Goal: Task Accomplishment & Management: Use online tool/utility

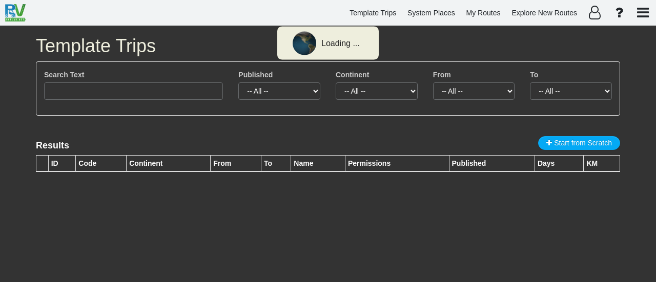
type input "dallas to new"
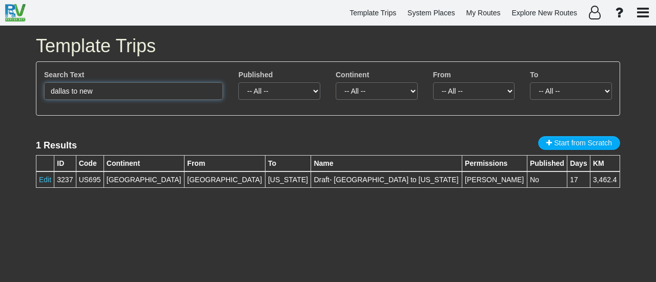
click at [132, 94] on input "dallas to new" at bounding box center [133, 91] width 179 height 17
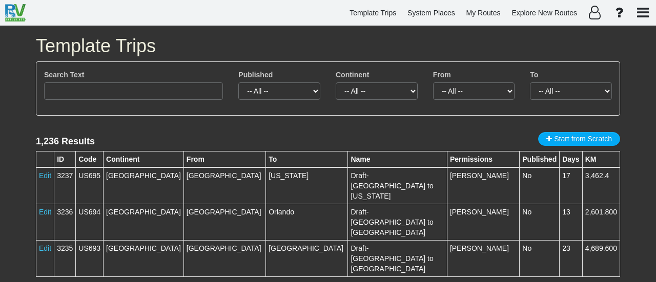
click at [291, 139] on div "1,236 Results" at bounding box center [287, 141] width 502 height 13
drag, startPoint x: 130, startPoint y: 92, endPoint x: 198, endPoint y: 135, distance: 80.2
click at [130, 91] on input "text" at bounding box center [133, 91] width 179 height 17
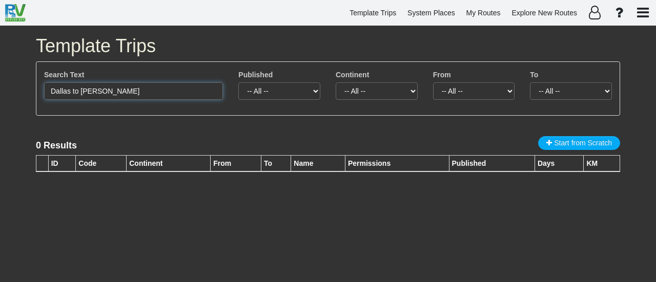
type input "Dallas to [PERSON_NAME]"
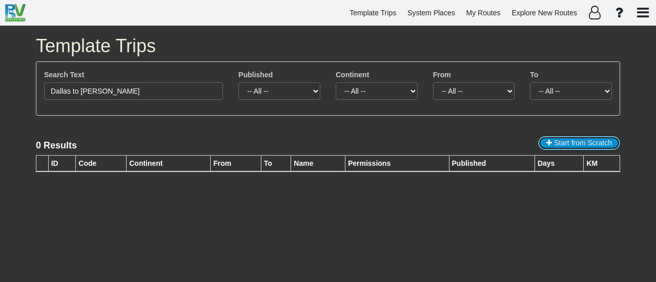
click at [593, 144] on span "Start from Scratch" at bounding box center [583, 143] width 58 height 8
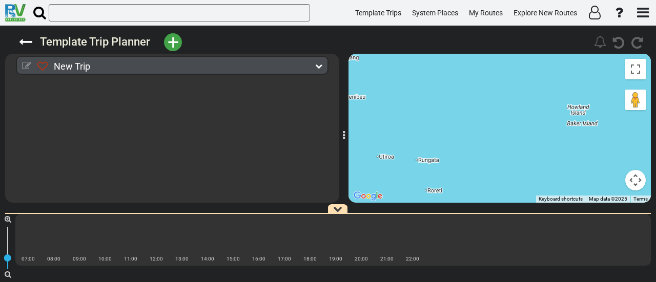
click at [28, 66] on icon at bounding box center [26, 66] width 9 height 9
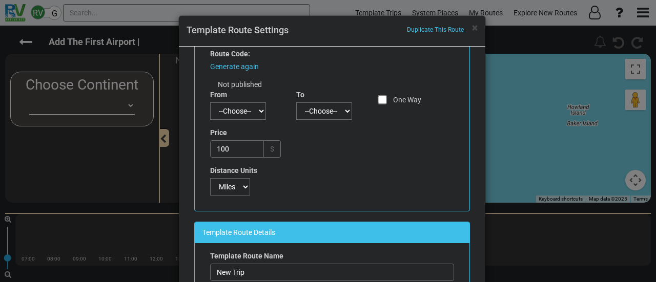
scroll to position [51, 0]
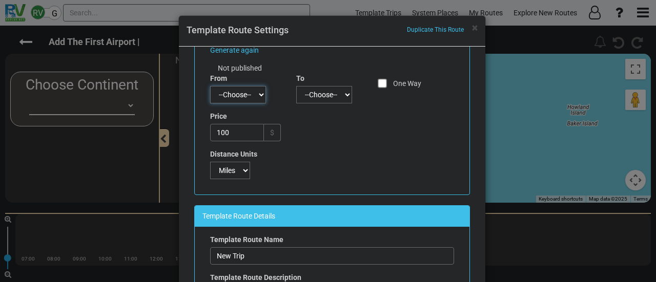
click at [233, 95] on select "--Choose--" at bounding box center [238, 94] width 56 height 17
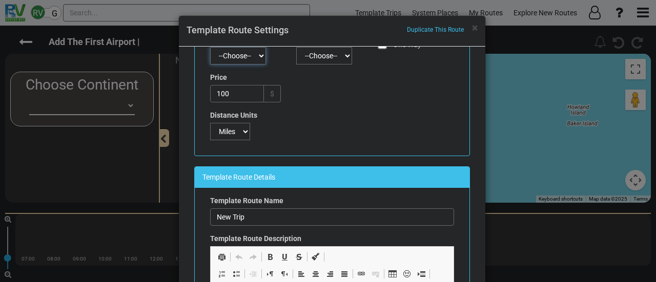
scroll to position [154, 0]
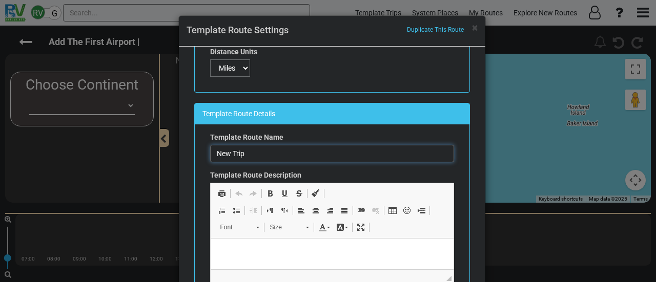
click at [257, 149] on input "New Trip" at bounding box center [332, 153] width 244 height 17
click at [257, 150] on input "New Trip" at bounding box center [332, 153] width 244 height 17
type input "Draft- [GEOGRAPHIC_DATA] to [GEOGRAPHIC_DATA]"
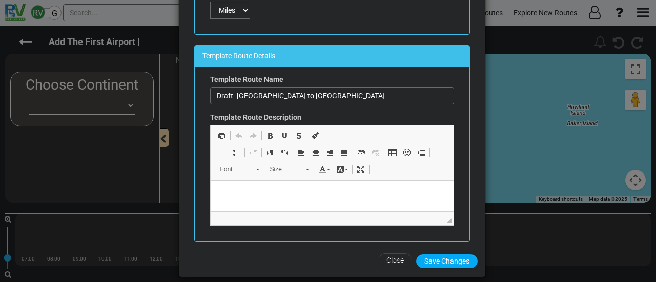
scroll to position [67, 0]
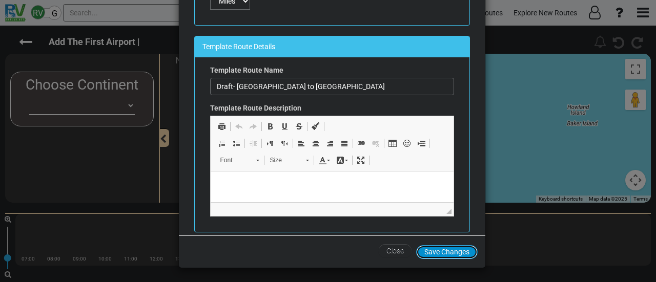
click at [444, 252] on button "Save Changes" at bounding box center [447, 253] width 62 height 14
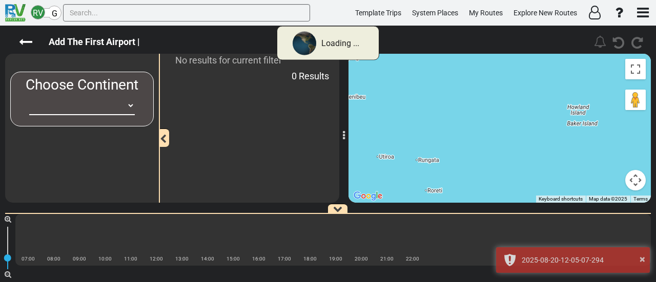
click at [112, 104] on select "-- Empty -- [GEOGRAPHIC_DATA] [GEOGRAPHIC_DATA] [GEOGRAPHIC_DATA] [GEOGRAPHIC_D…" at bounding box center [82, 105] width 106 height 19
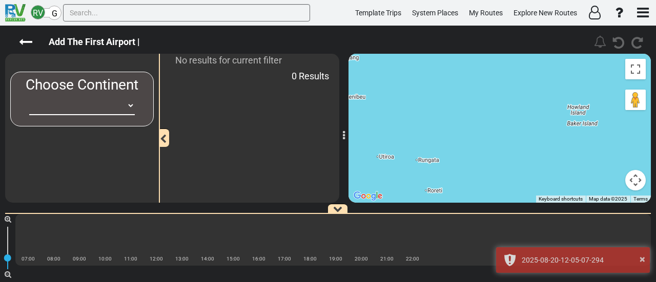
select select "number:2"
click at [29, 96] on select "-- Empty -- [GEOGRAPHIC_DATA] [GEOGRAPHIC_DATA] [GEOGRAPHIC_DATA] [GEOGRAPHIC_D…" at bounding box center [82, 105] width 106 height 19
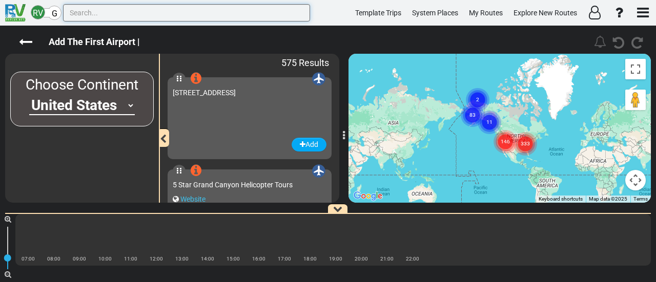
click at [148, 17] on input "text" at bounding box center [186, 12] width 247 height 17
type input "ג"
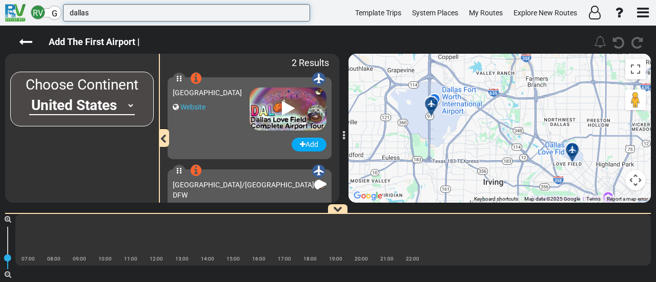
scroll to position [51, 0]
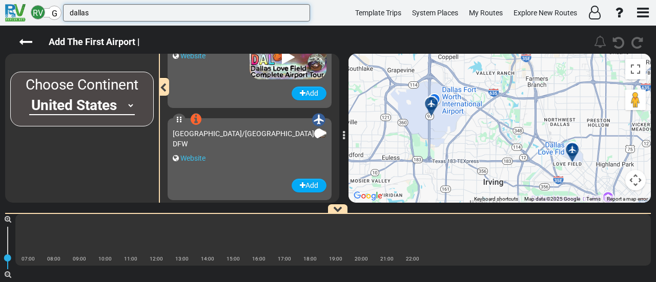
type input "dallas"
click at [236, 149] on div "[GEOGRAPHIC_DATA]/[GEOGRAPHIC_DATA] DFW" at bounding box center [243, 139] width 141 height 21
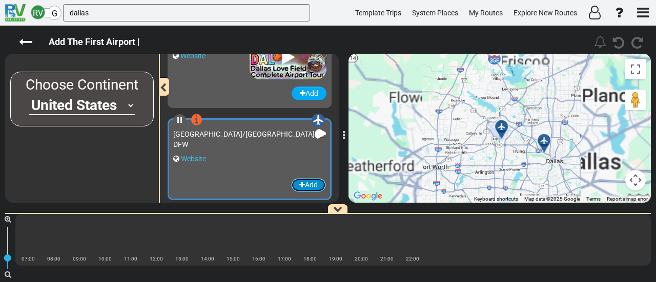
click at [311, 187] on button "Add" at bounding box center [308, 185] width 35 height 14
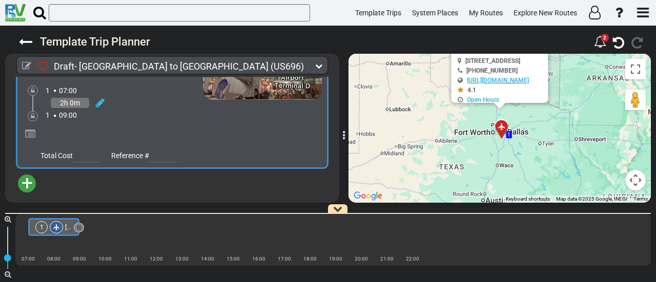
scroll to position [89, 0]
click at [28, 183] on span "+" at bounding box center [27, 183] width 11 height 24
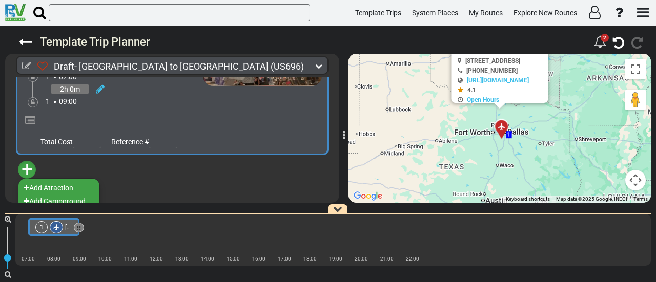
scroll to position [109, 0]
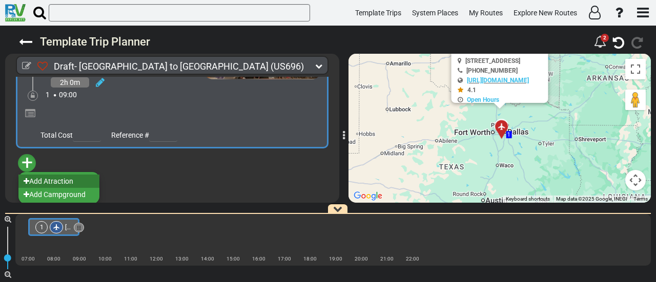
click at [80, 182] on li "Add Atraction" at bounding box center [58, 181] width 81 height 13
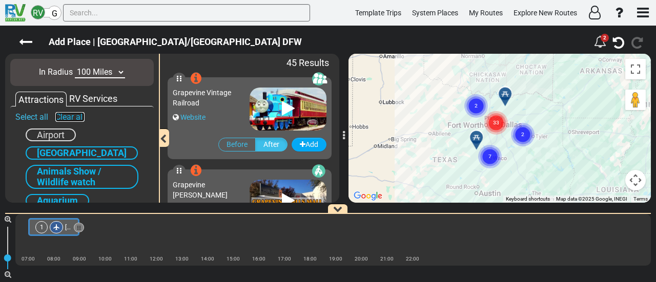
click at [76, 120] on link "Clear all" at bounding box center [69, 117] width 29 height 10
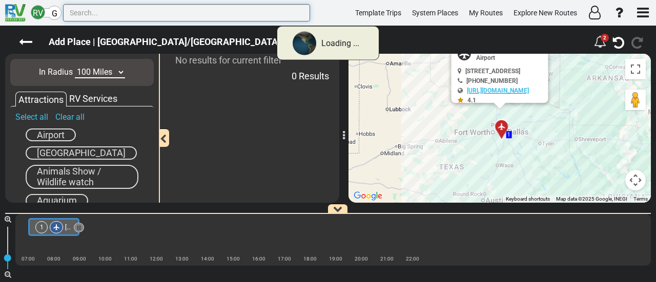
click at [136, 14] on input "text" at bounding box center [186, 12] width 247 height 17
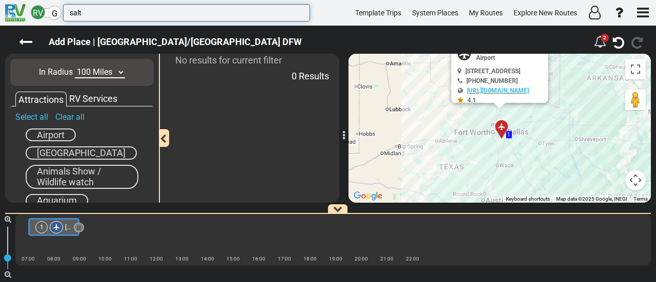
type input "salt"
click at [64, 131] on span "Airport" at bounding box center [51, 135] width 28 height 11
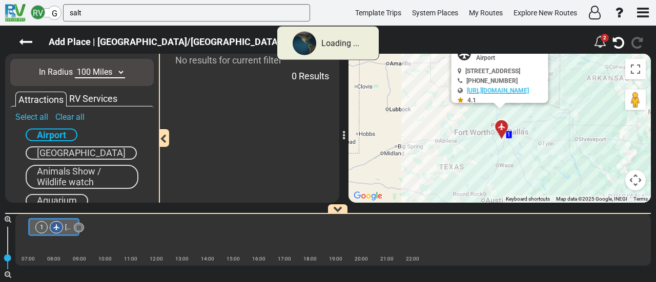
click at [98, 71] on select "10 Miles 50 Miles 100 Miles 250 Miles 500 Miles 1000 Miles" at bounding box center [100, 73] width 50 height 12
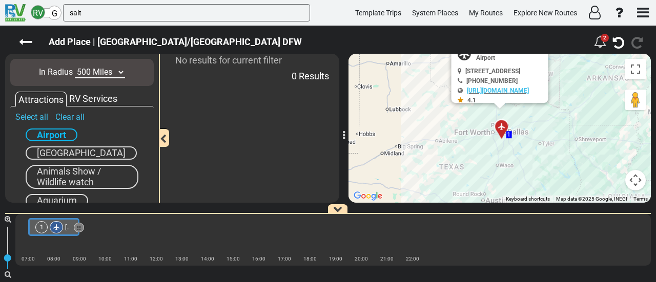
click at [75, 67] on select "10 Miles 50 Miles 100 Miles 250 Miles 500 Miles 1000 Miles" at bounding box center [100, 73] width 50 height 12
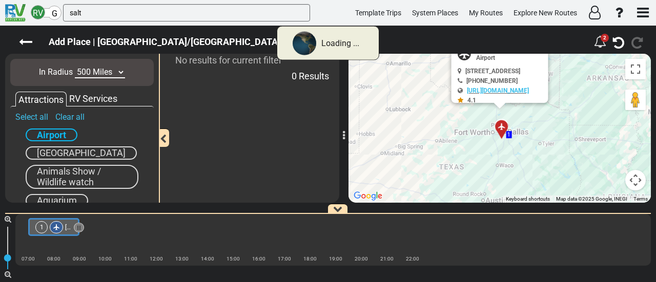
click at [104, 71] on select "10 Miles 50 Miles 100 Miles 250 Miles 500 Miles 1000 Miles" at bounding box center [100, 73] width 50 height 12
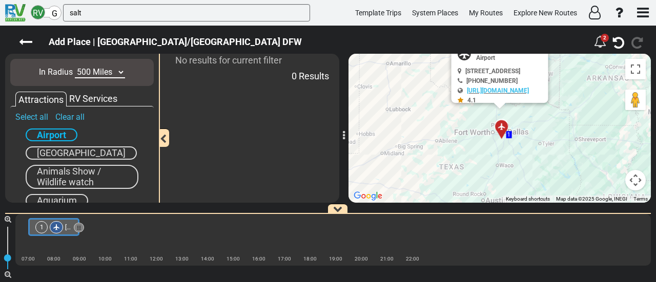
select select "number:1000"
click at [75, 67] on select "10 Miles 50 Miles 100 Miles 250 Miles 500 Miles 1000 Miles" at bounding box center [100, 73] width 50 height 12
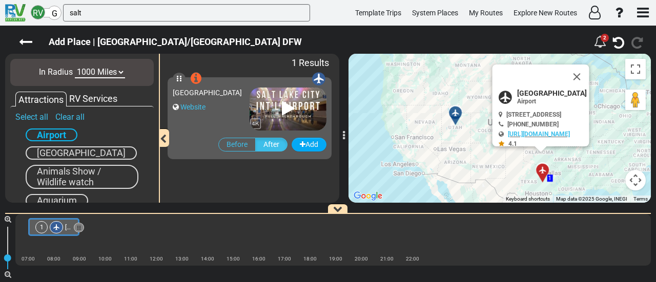
drag, startPoint x: 616, startPoint y: 75, endPoint x: 598, endPoint y: 85, distance: 19.7
click at [589, 75] on button "Close" at bounding box center [577, 77] width 25 height 25
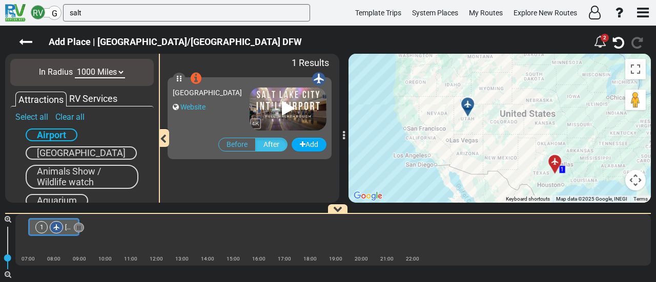
drag, startPoint x: 511, startPoint y: 116, endPoint x: 524, endPoint y: 107, distance: 15.9
click at [524, 107] on div "To activate drag with keyboard, press Alt + Enter. Once in keyboard drag state,…" at bounding box center [500, 128] width 302 height 149
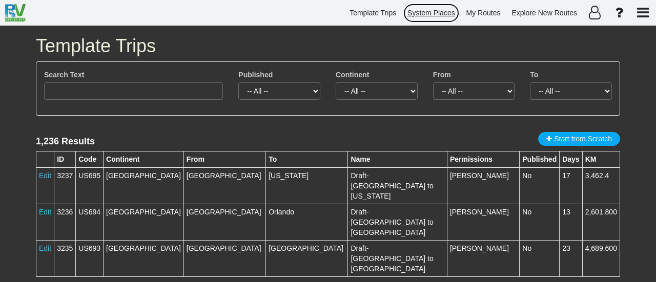
click at [438, 8] on link "System Places" at bounding box center [431, 13] width 57 height 20
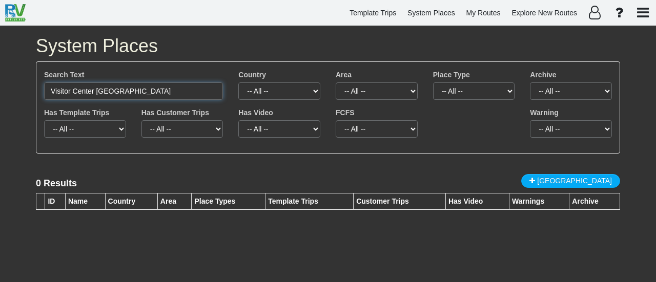
click at [165, 92] on input "Visitor Center At Valley Forge" at bounding box center [133, 91] width 179 height 17
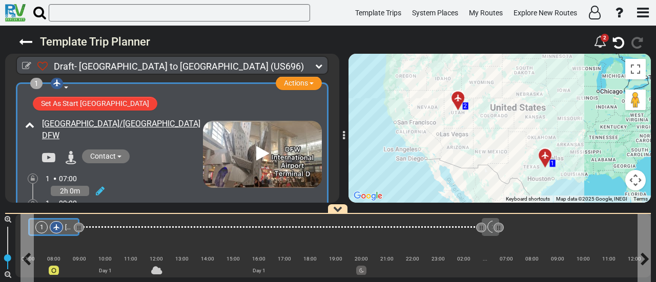
click at [62, 223] on div "1" at bounding box center [50, 227] width 30 height 12
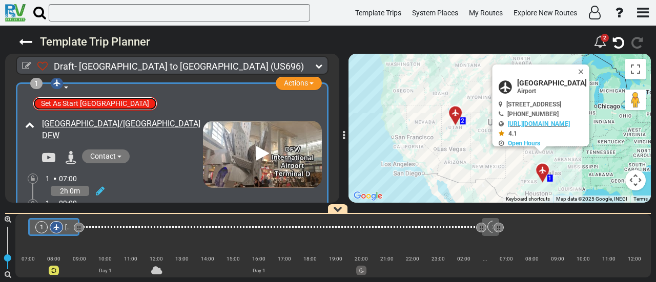
click at [100, 98] on button "Set As Start [GEOGRAPHIC_DATA]" at bounding box center [95, 104] width 125 height 14
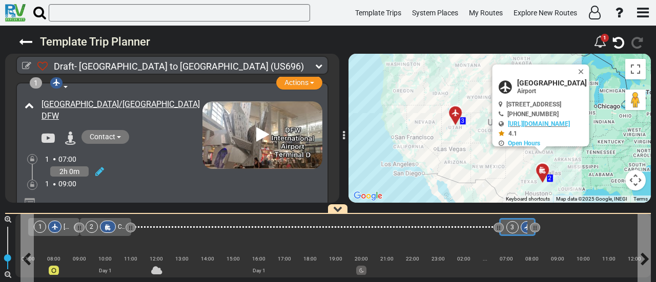
click at [522, 232] on div "3" at bounding box center [521, 227] width 30 height 12
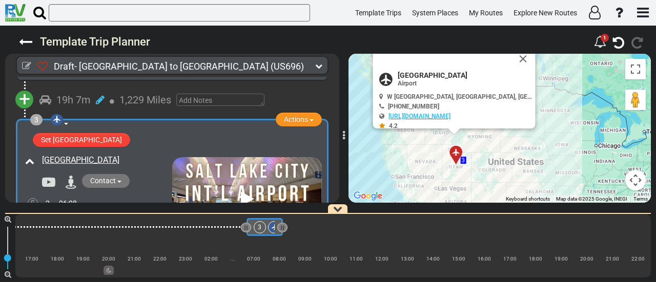
scroll to position [273, 0]
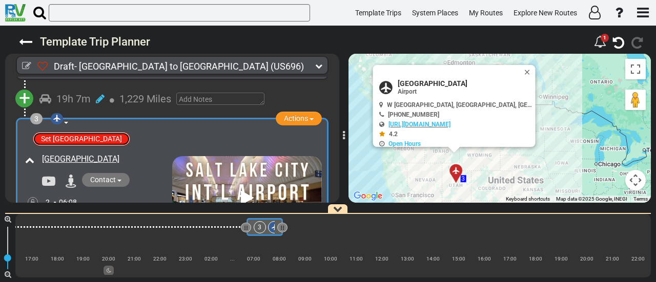
click at [100, 138] on button "Set [GEOGRAPHIC_DATA]" at bounding box center [81, 139] width 97 height 14
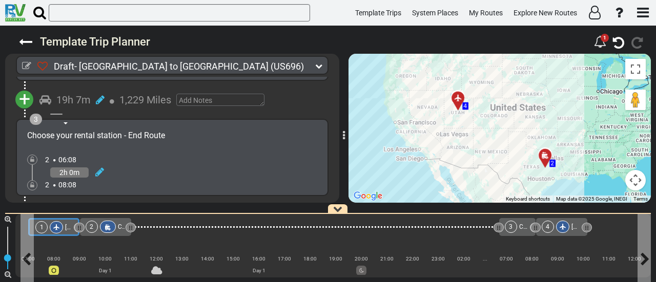
click at [59, 224] on div at bounding box center [56, 227] width 13 height 12
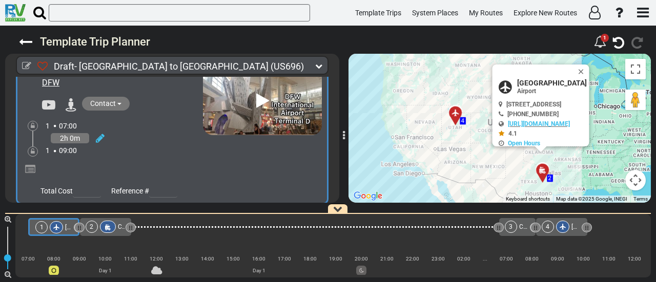
scroll to position [41, 0]
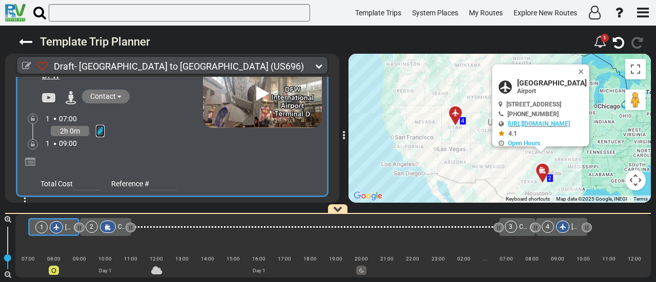
click at [96, 129] on icon at bounding box center [100, 131] width 9 height 10
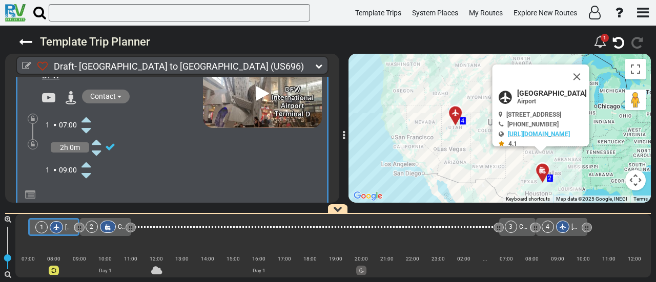
click at [86, 115] on icon at bounding box center [85, 119] width 9 height 16
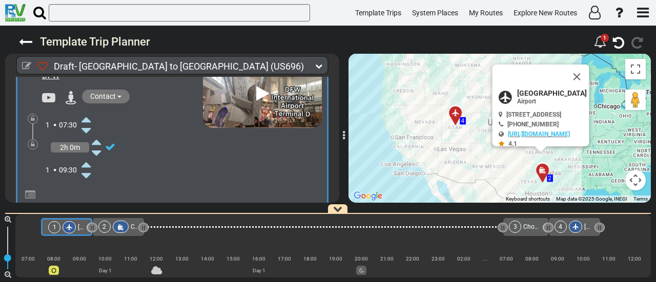
click at [86, 115] on icon at bounding box center [85, 119] width 9 height 16
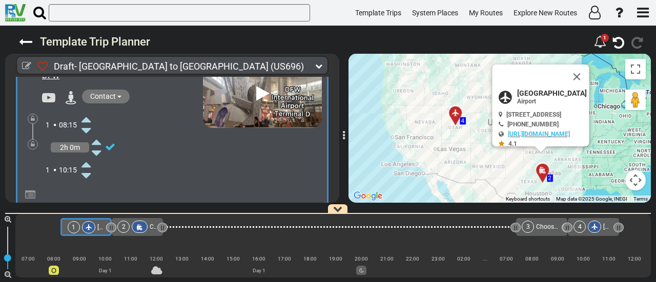
click at [86, 115] on icon at bounding box center [85, 119] width 9 height 16
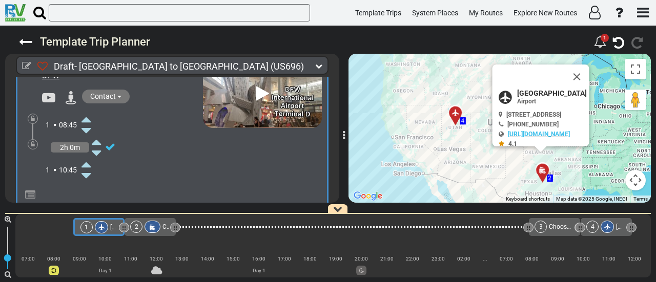
click at [86, 115] on icon at bounding box center [85, 119] width 9 height 16
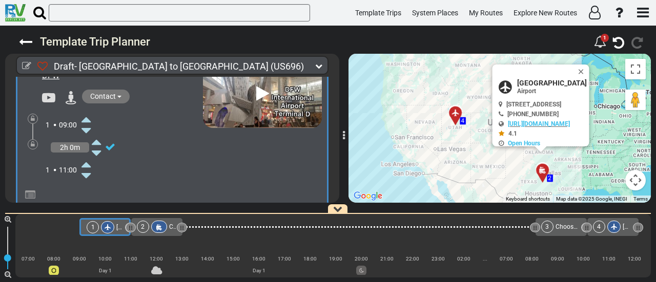
click at [86, 115] on icon at bounding box center [85, 119] width 9 height 16
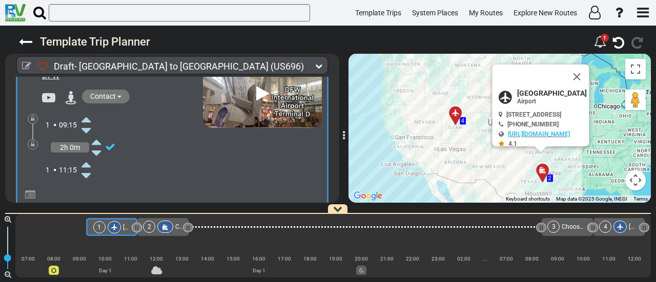
click at [86, 116] on icon at bounding box center [85, 119] width 9 height 16
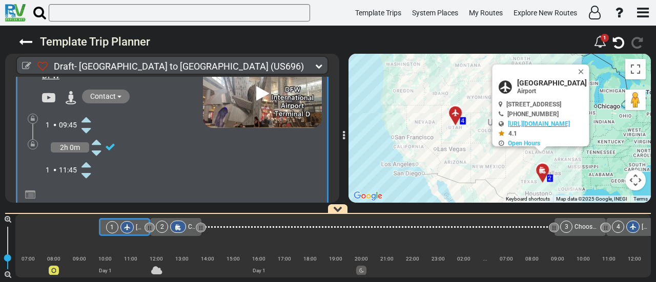
click at [86, 116] on icon at bounding box center [85, 119] width 9 height 16
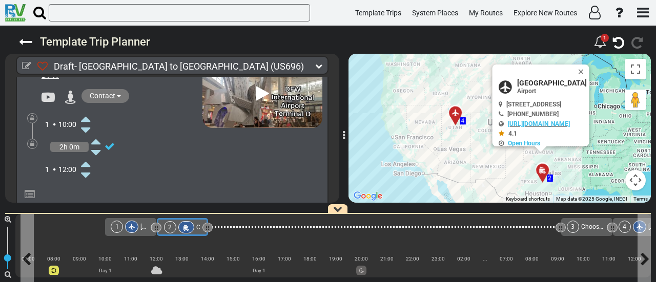
click at [193, 227] on div "2" at bounding box center [180, 227] width 32 height 12
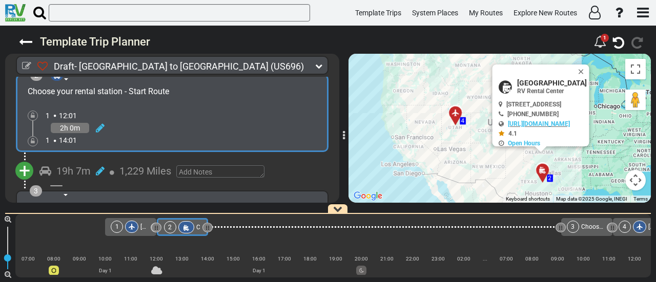
scroll to position [238, 0]
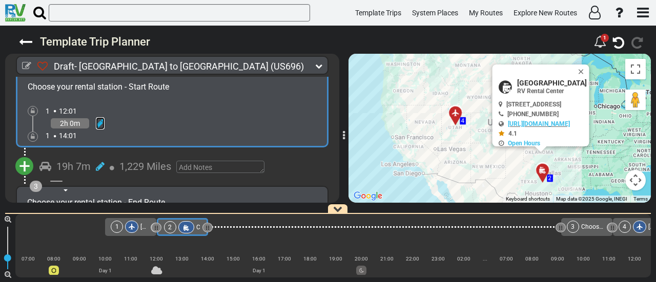
click at [100, 120] on icon at bounding box center [100, 123] width 9 height 10
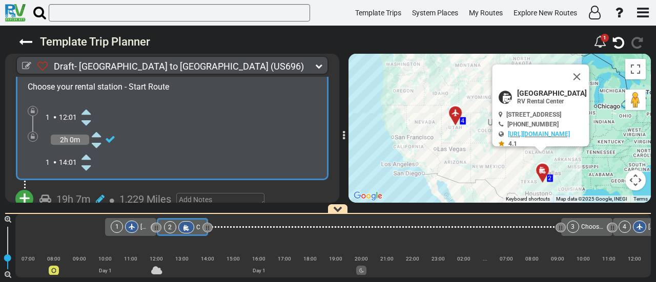
click at [87, 110] on icon at bounding box center [85, 112] width 9 height 16
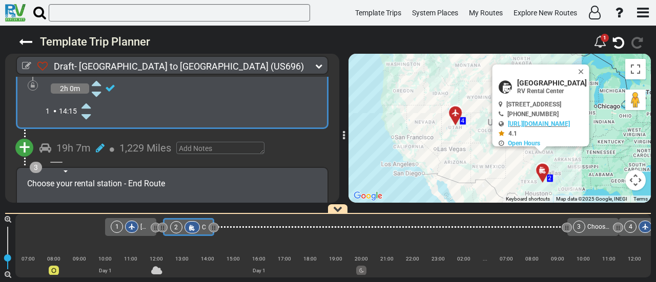
click at [26, 147] on span "+" at bounding box center [24, 148] width 11 height 24
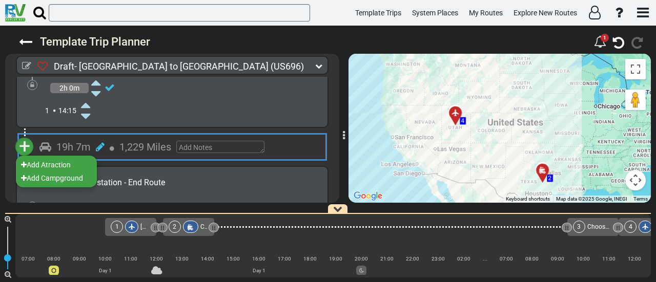
scroll to position [289, 0]
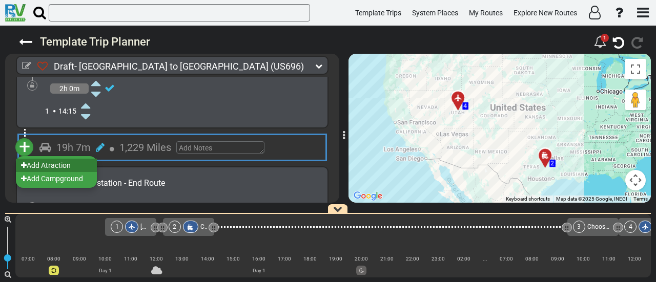
click at [53, 165] on li "Add Atraction" at bounding box center [56, 165] width 81 height 13
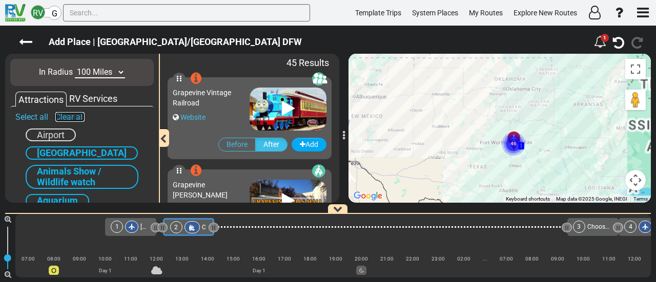
click at [71, 113] on link "Clear all" at bounding box center [69, 117] width 29 height 10
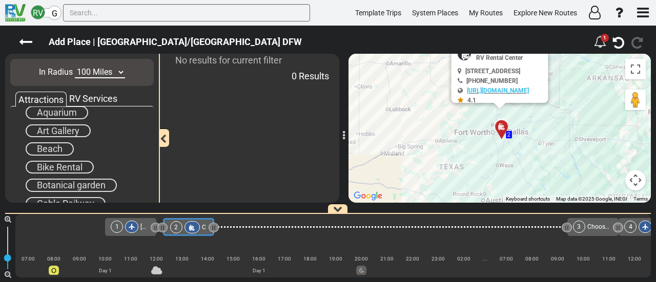
scroll to position [103, 0]
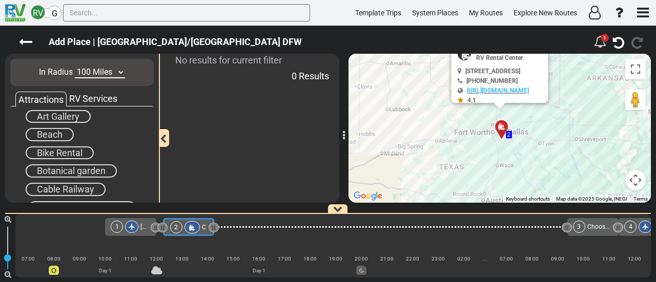
click at [93, 99] on div "RV Services" at bounding box center [93, 98] width 53 height 13
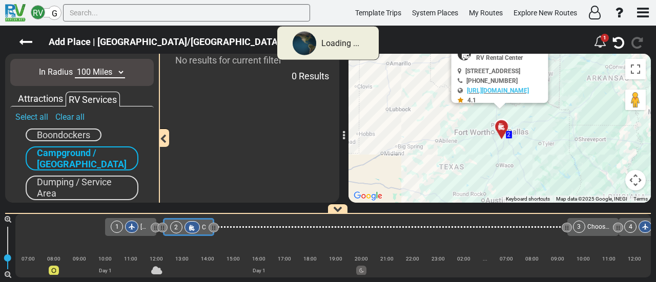
click at [94, 149] on span "Campground / Rv Park" at bounding box center [82, 159] width 90 height 22
click at [90, 156] on span "Campground / Rv Park" at bounding box center [82, 159] width 90 height 22
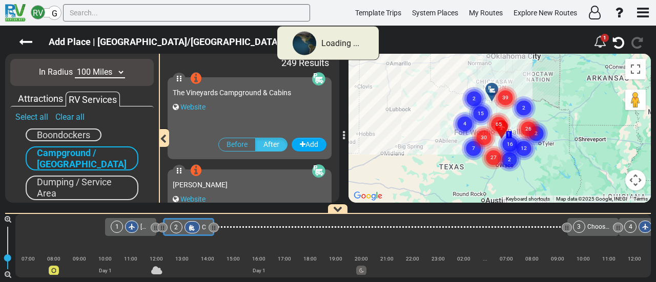
click at [89, 74] on select "10 Miles 50 Miles 100 Miles 250 Miles 500 Miles 1000 Miles" at bounding box center [100, 73] width 50 height 12
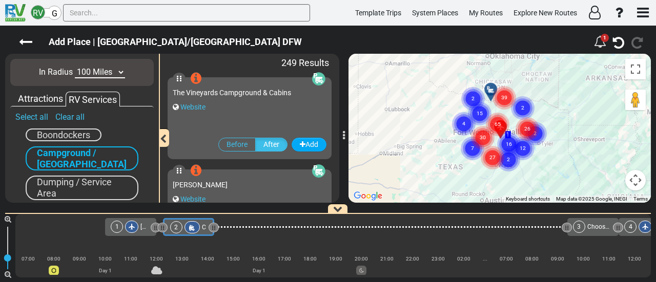
select select "number:10"
click at [75, 67] on select "10 Miles 50 Miles 100 Miles 250 Miles 500 Miles 1000 Miles" at bounding box center [100, 73] width 50 height 12
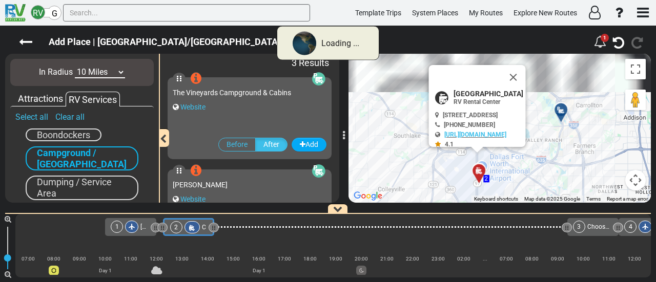
click at [92, 158] on div "Campground / Rv Park" at bounding box center [82, 159] width 113 height 24
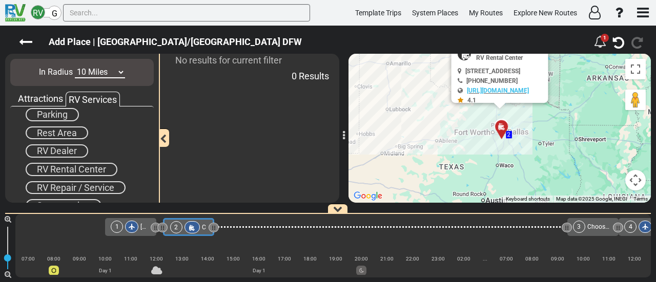
scroll to position [134, 0]
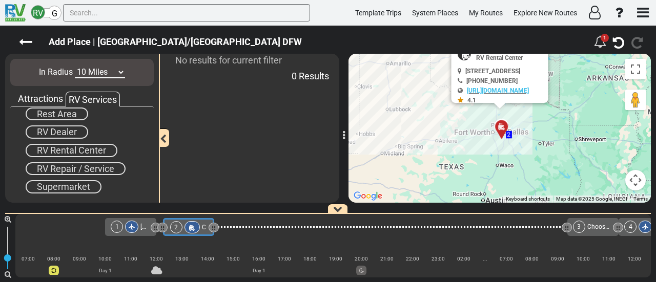
click at [81, 186] on span "Supermarket" at bounding box center [63, 186] width 53 height 11
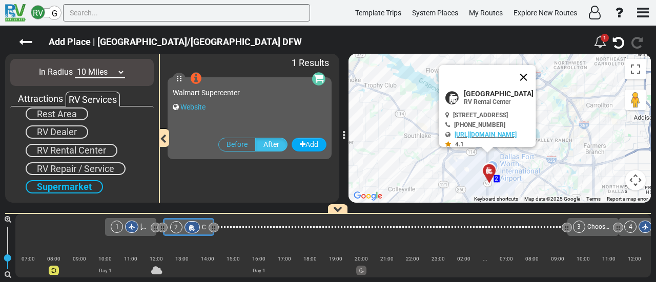
click at [536, 74] on button "Close" at bounding box center [524, 77] width 25 height 25
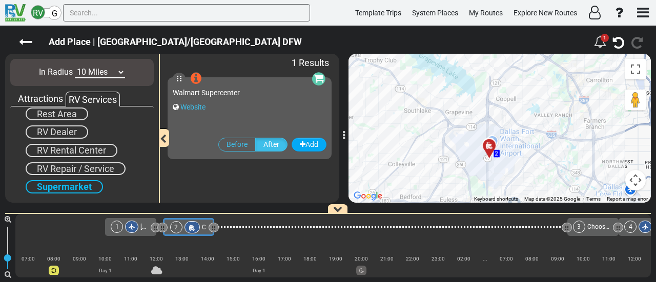
drag, startPoint x: 535, startPoint y: 134, endPoint x: 535, endPoint y: 124, distance: 10.3
click at [535, 124] on div "To activate drag with keyboard, press Alt + Enter. Once in keyboard drag state,…" at bounding box center [500, 128] width 302 height 149
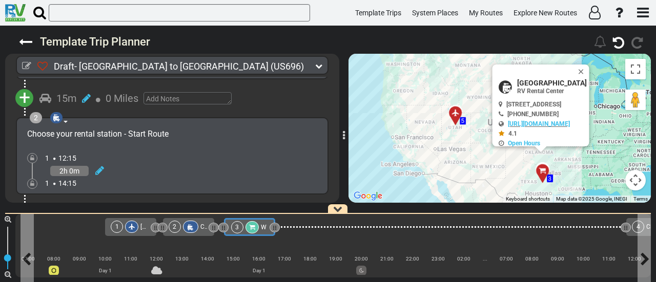
click at [249, 227] on icon at bounding box center [252, 227] width 6 height 6
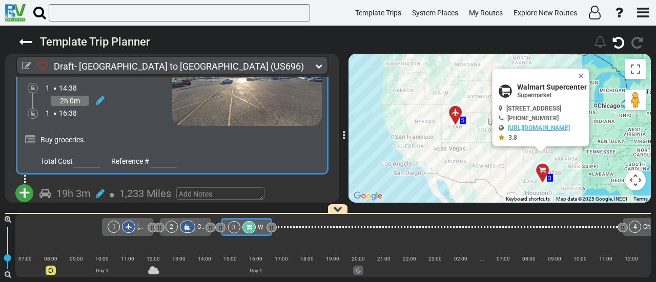
scroll to position [317, 0]
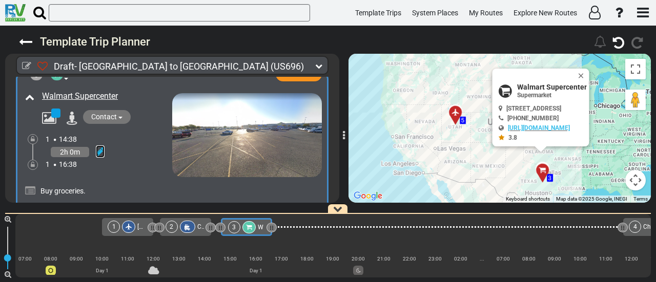
click at [100, 148] on icon at bounding box center [100, 152] width 9 height 10
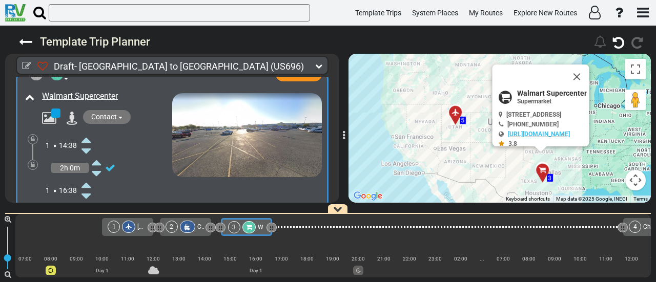
click at [91, 137] on icon at bounding box center [85, 140] width 9 height 16
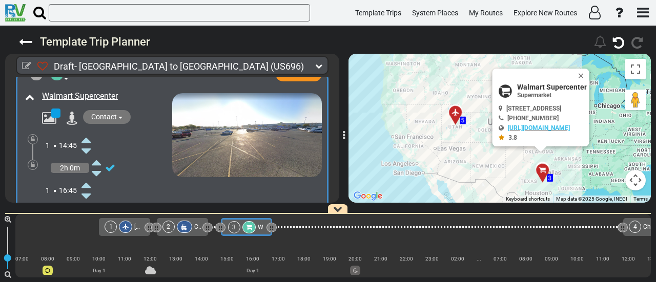
scroll to position [368, 0]
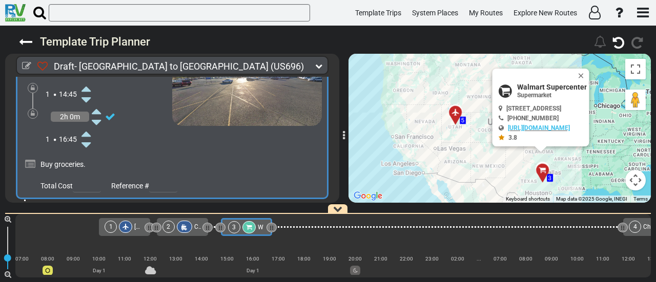
click at [86, 141] on icon at bounding box center [85, 145] width 9 height 16
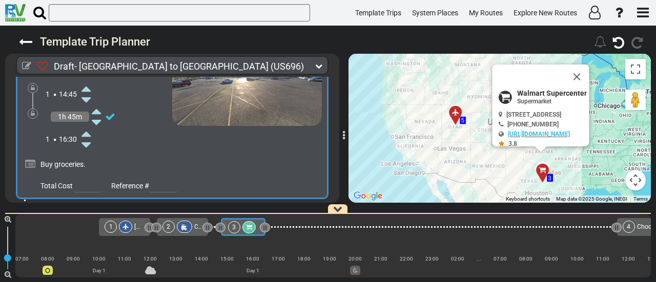
click at [86, 141] on icon at bounding box center [85, 145] width 9 height 16
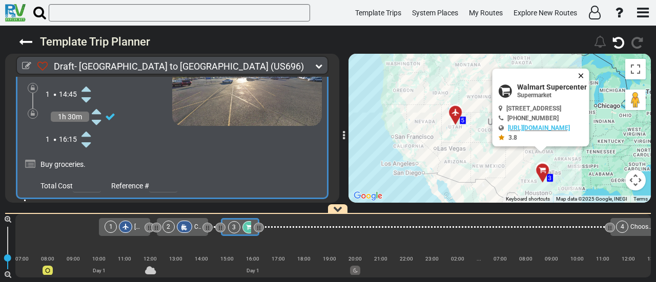
click at [589, 72] on button "Close" at bounding box center [583, 76] width 12 height 14
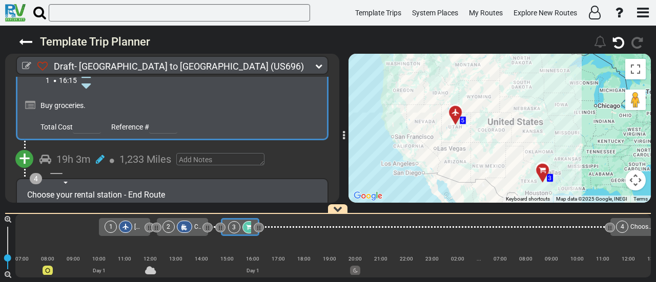
scroll to position [430, 0]
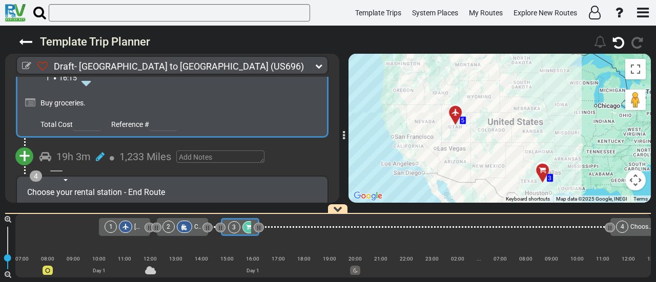
click at [23, 152] on span "+" at bounding box center [24, 157] width 11 height 24
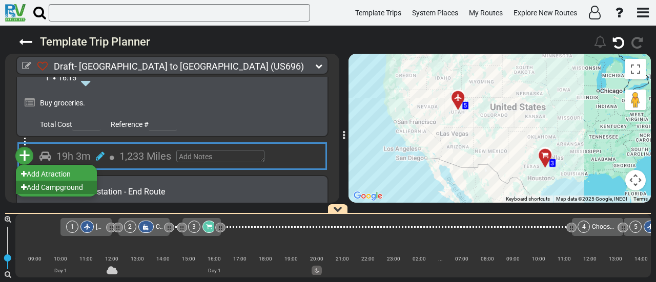
click at [63, 186] on li "Add Campground" at bounding box center [56, 187] width 81 height 13
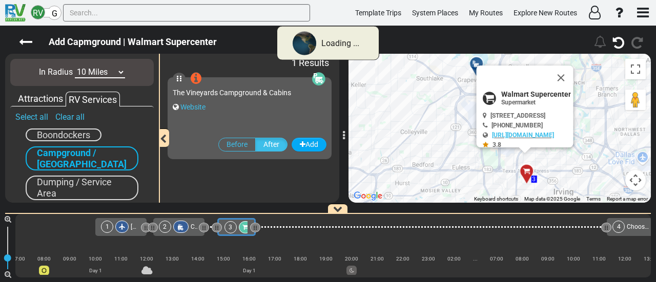
scroll to position [0, 6]
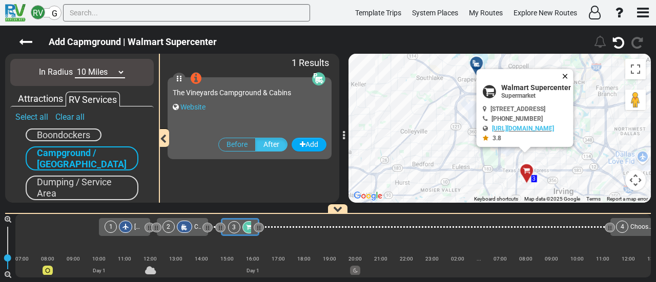
click at [574, 75] on button "Close" at bounding box center [567, 76] width 12 height 14
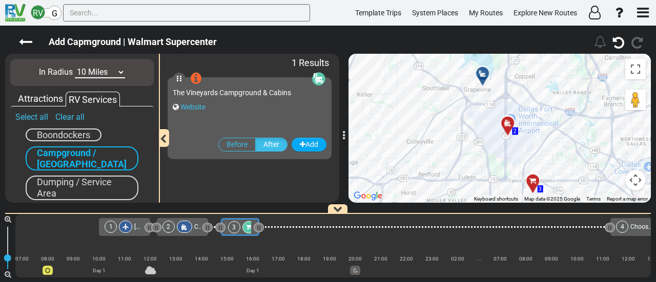
drag, startPoint x: 482, startPoint y: 137, endPoint x: 497, endPoint y: 151, distance: 20.3
click at [496, 155] on div "To activate drag with keyboard, press Alt + Enter. Once in keyboard drag state,…" at bounding box center [500, 128] width 302 height 149
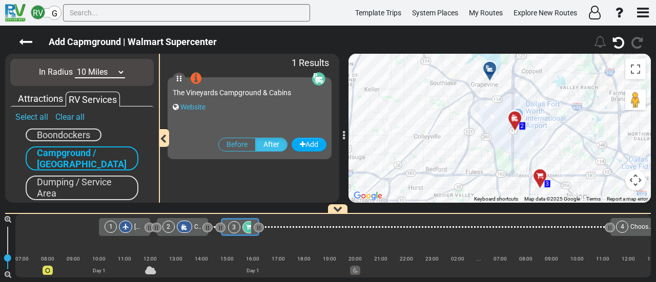
drag, startPoint x: 474, startPoint y: 119, endPoint x: 477, endPoint y: 87, distance: 32.9
click at [477, 87] on div "To activate drag with keyboard, press Alt + Enter. Once in keyboard drag state,…" at bounding box center [500, 128] width 302 height 149
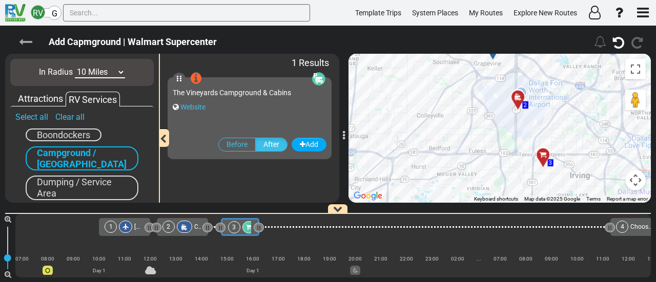
click at [29, 44] on icon at bounding box center [25, 41] width 13 height 13
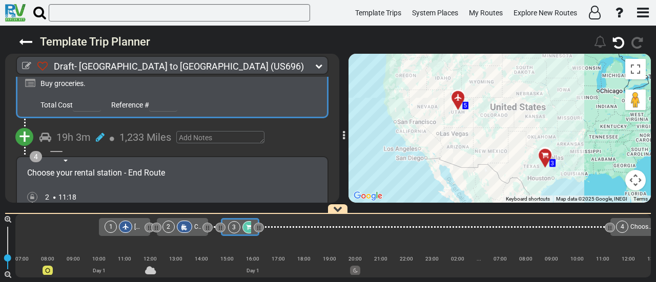
scroll to position [480, 0]
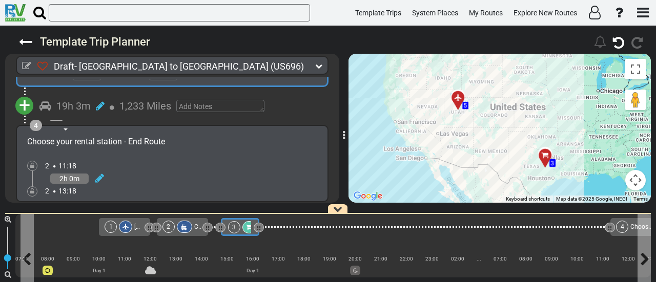
click at [246, 226] on icon at bounding box center [249, 227] width 6 height 6
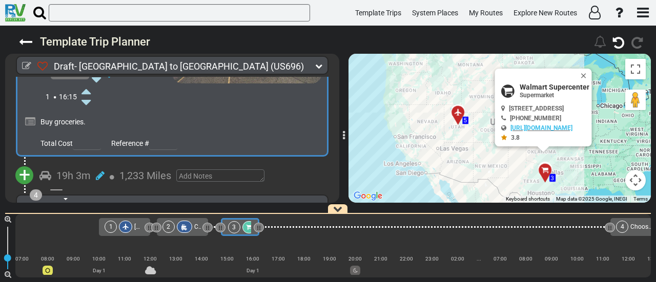
scroll to position [426, 0]
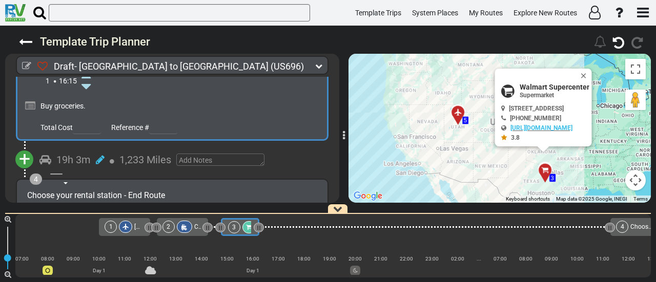
click at [28, 156] on span "+" at bounding box center [24, 160] width 11 height 24
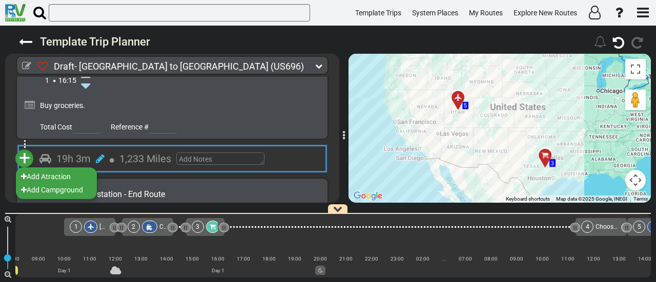
scroll to position [0, 45]
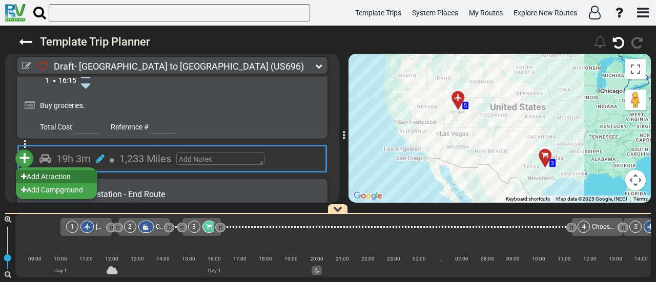
click at [80, 179] on li "Add Atraction" at bounding box center [56, 176] width 81 height 13
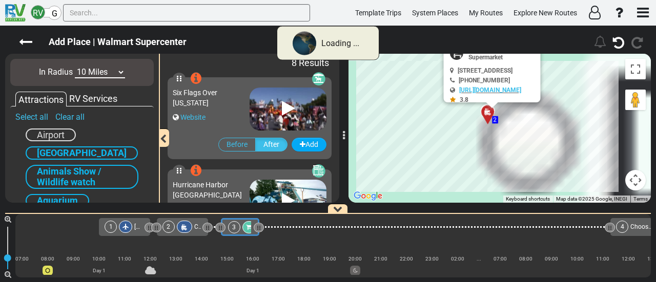
scroll to position [0, 6]
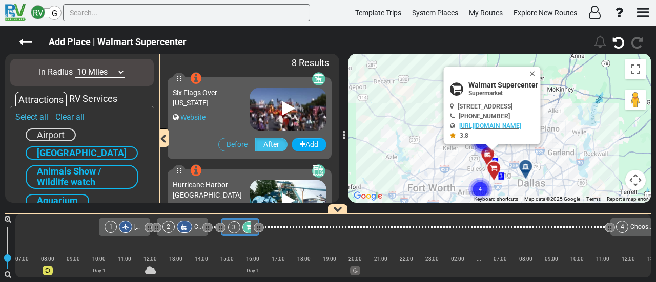
click at [524, 168] on div at bounding box center [529, 171] width 17 height 16
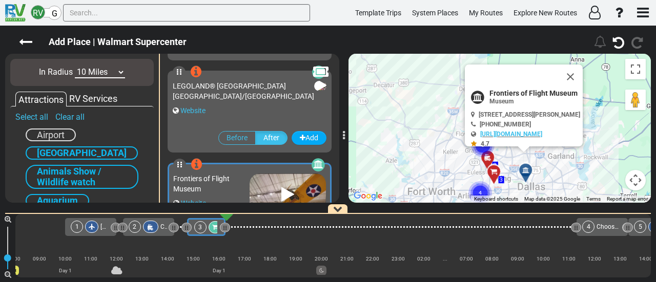
scroll to position [607, 0]
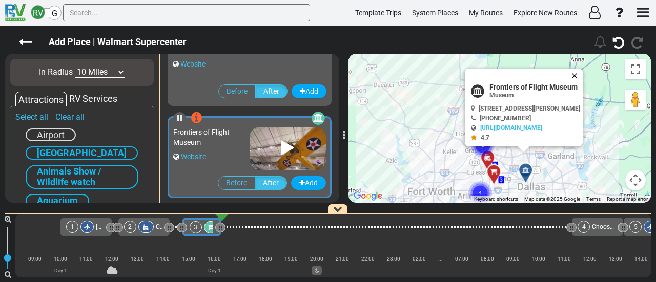
click at [583, 73] on button "Close" at bounding box center [576, 76] width 12 height 14
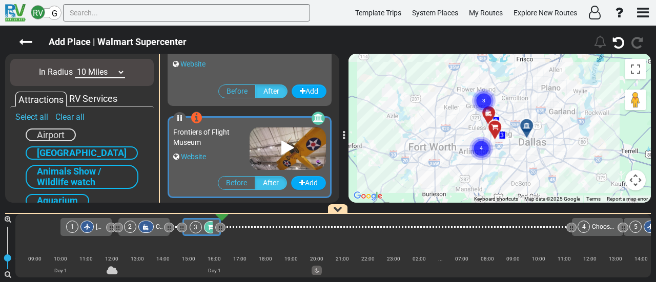
drag, startPoint x: 552, startPoint y: 108, endPoint x: 525, endPoint y: 89, distance: 33.1
click at [554, 70] on div "To activate drag with keyboard, press Alt + Enter. Once in keyboard drag state,…" at bounding box center [500, 128] width 302 height 149
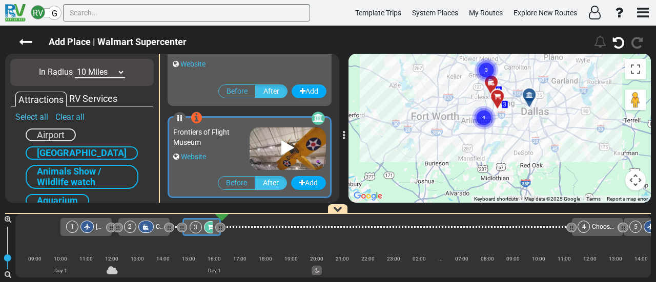
click at [484, 118] on text "4" at bounding box center [483, 117] width 3 height 7
click at [480, 112] on circle "Cluster of 3 markers" at bounding box center [482, 115] width 24 height 24
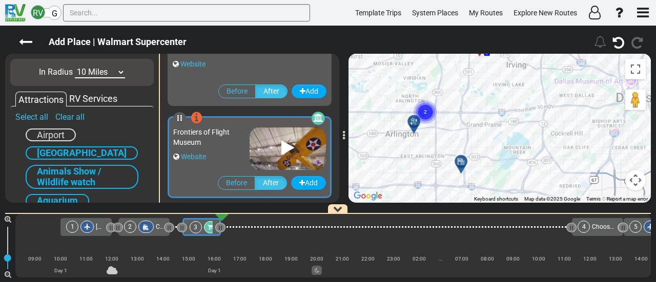
drag, startPoint x: 435, startPoint y: 113, endPoint x: 569, endPoint y: 160, distance: 141.7
click at [569, 160] on div "To activate drag with keyboard, press Alt + Enter. Once in keyboard drag state,…" at bounding box center [500, 128] width 302 height 149
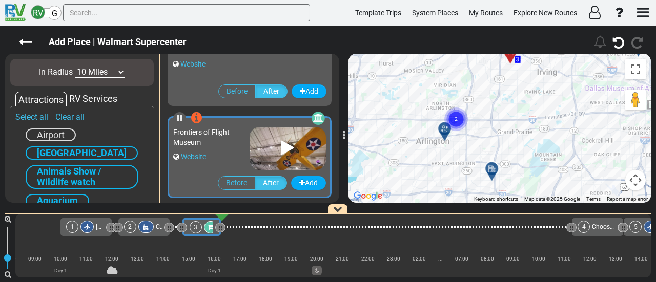
click at [443, 129] on icon at bounding box center [445, 129] width 10 height 8
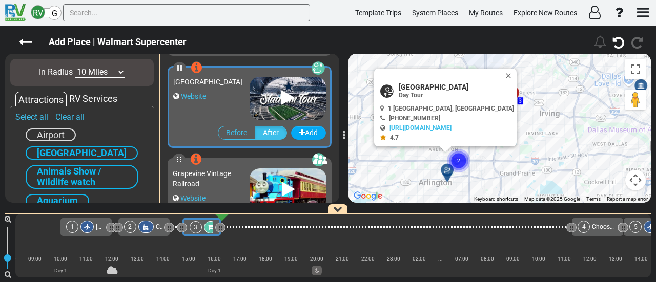
scroll to position [182, 0]
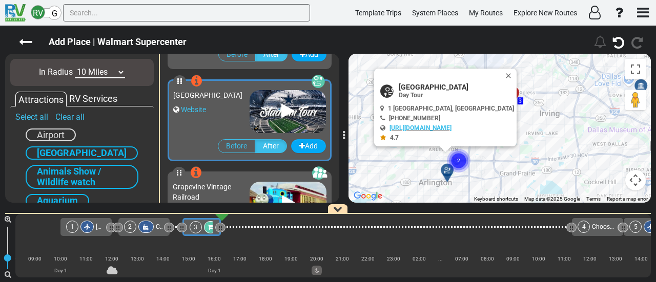
drag, startPoint x: 498, startPoint y: 69, endPoint x: 486, endPoint y: 107, distance: 39.4
click at [504, 70] on button "Close" at bounding box center [510, 76] width 12 height 14
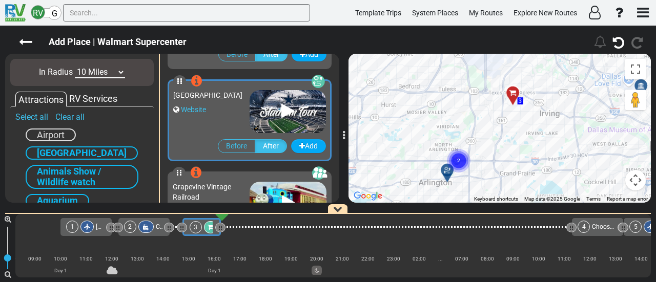
click at [464, 157] on circle "Cluster of 2 markers" at bounding box center [459, 161] width 24 height 24
click at [466, 164] on div at bounding box center [468, 168] width 17 height 16
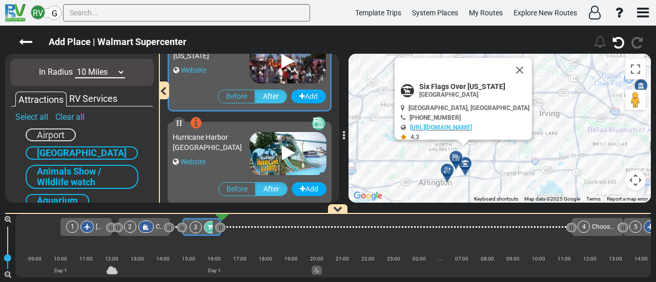
scroll to position [0, 0]
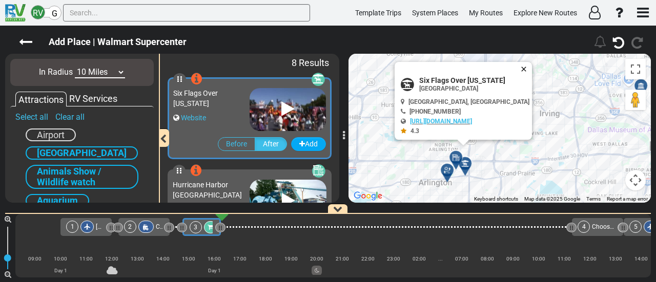
click at [520, 62] on button "Close" at bounding box center [526, 69] width 12 height 14
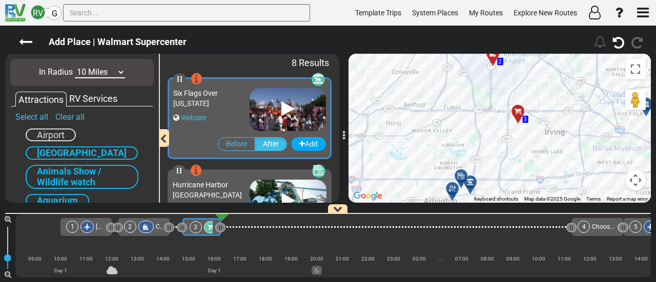
drag, startPoint x: 551, startPoint y: 139, endPoint x: 555, endPoint y: 150, distance: 10.9
click at [555, 150] on div "To activate drag with keyboard, press Alt + Enter. Once in keyboard drag state,…" at bounding box center [500, 128] width 302 height 149
click at [632, 180] on button "Map camera controls" at bounding box center [635, 180] width 21 height 21
click at [612, 180] on button "Zoom out" at bounding box center [610, 180] width 21 height 21
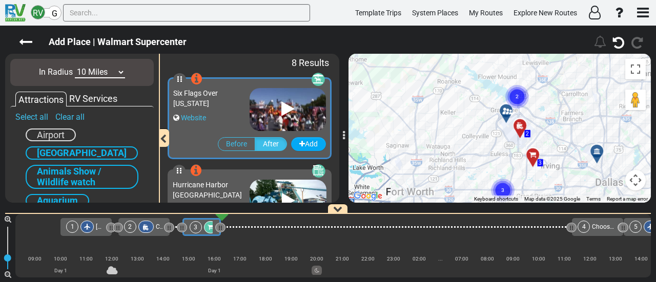
drag, startPoint x: 528, startPoint y: 80, endPoint x: 552, endPoint y: 117, distance: 43.8
click at [552, 117] on div "To activate drag with keyboard, press Alt + Enter. Once in keyboard drag state,…" at bounding box center [500, 128] width 302 height 149
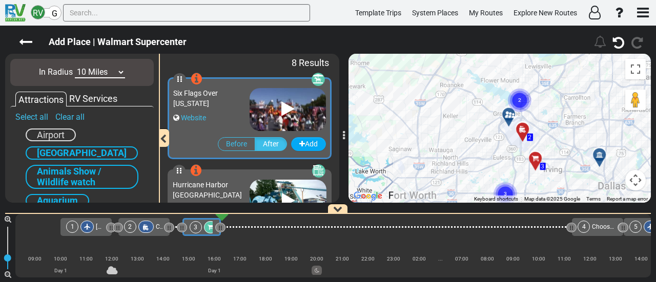
click at [508, 115] on div at bounding box center [512, 119] width 17 height 16
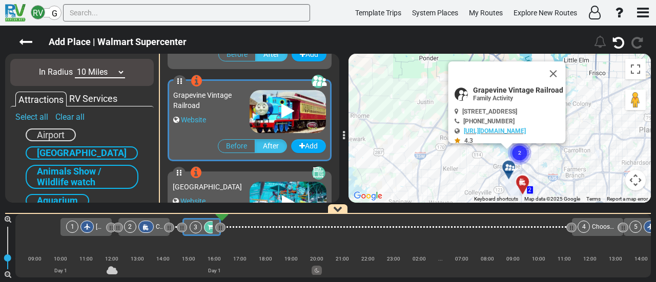
scroll to position [275, 0]
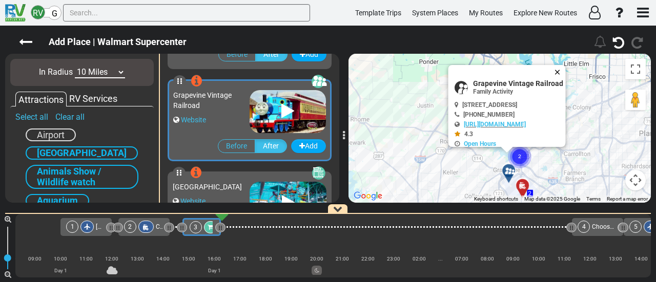
click at [566, 72] on button "Close" at bounding box center [560, 72] width 12 height 14
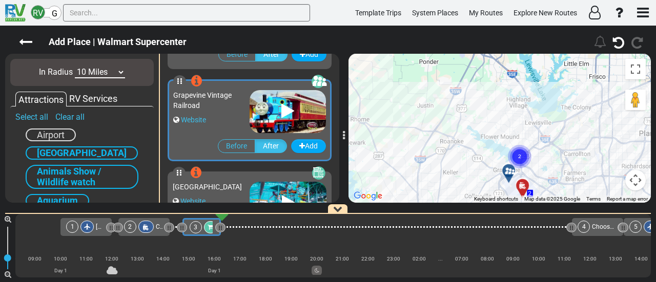
click at [520, 154] on text "2" at bounding box center [519, 156] width 3 height 7
drag, startPoint x: 534, startPoint y: 157, endPoint x: 524, endPoint y: 157, distance: 10.3
click at [534, 158] on div "To navigate, press the arrow keys. To activate drag with keyboard, press Alt + …" at bounding box center [500, 128] width 302 height 149
click at [520, 154] on text "2" at bounding box center [519, 156] width 3 height 7
click at [520, 159] on text "2" at bounding box center [519, 156] width 3 height 7
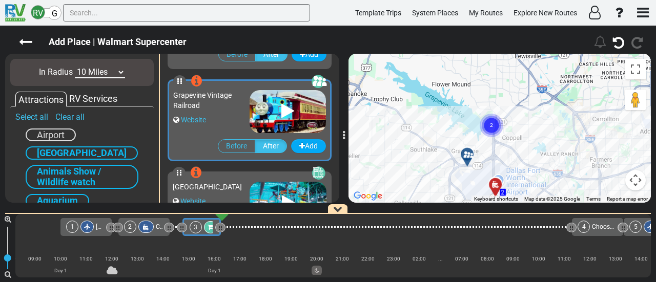
drag, startPoint x: 466, startPoint y: 154, endPoint x: 614, endPoint y: 113, distance: 153.3
click at [614, 113] on div "To activate drag with keyboard, press Alt + Enter. Once in keyboard drag state,…" at bounding box center [500, 128] width 302 height 149
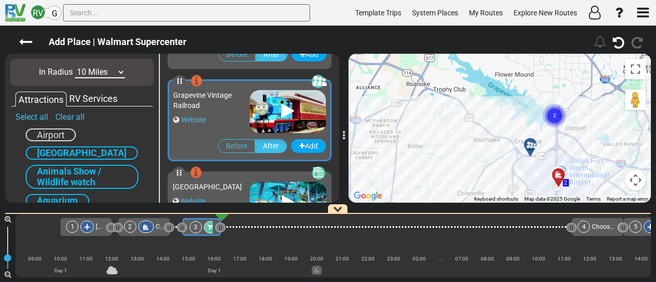
click at [557, 116] on circle "Cluster of 2 markers" at bounding box center [555, 116] width 24 height 24
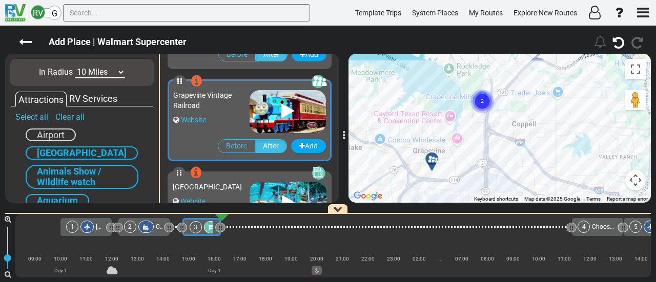
click at [481, 102] on text "2" at bounding box center [482, 100] width 3 height 7
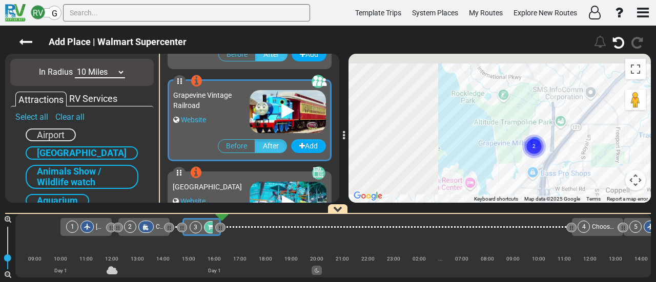
drag, startPoint x: 486, startPoint y: 124, endPoint x: 656, endPoint y: 191, distance: 182.6
click at [656, 191] on div "Draft- Dallas to Salt Lake City (US696) 2 Days 1,246 Miles" at bounding box center [328, 154] width 656 height 257
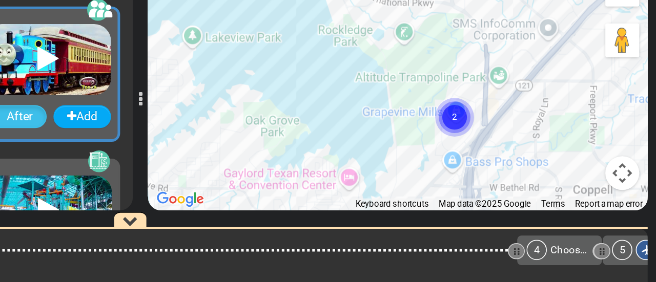
scroll to position [0, 0]
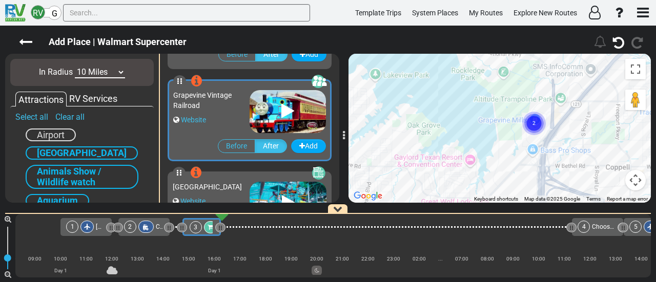
drag, startPoint x: 539, startPoint y: 153, endPoint x: 537, endPoint y: 117, distance: 36.4
click at [538, 119] on circle "Cluster of 2 markers" at bounding box center [534, 124] width 24 height 24
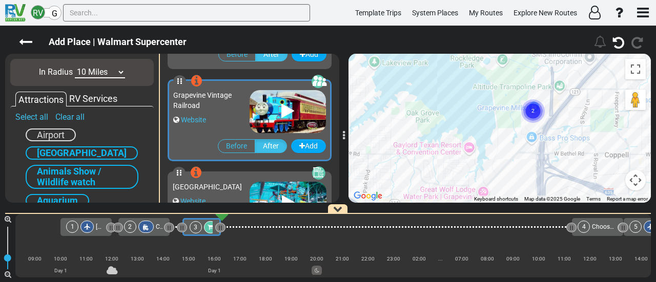
click at [535, 107] on circle "Cluster of 2 markers" at bounding box center [533, 111] width 24 height 24
click at [535, 114] on circle "Cluster of 2 markers" at bounding box center [533, 111] width 24 height 24
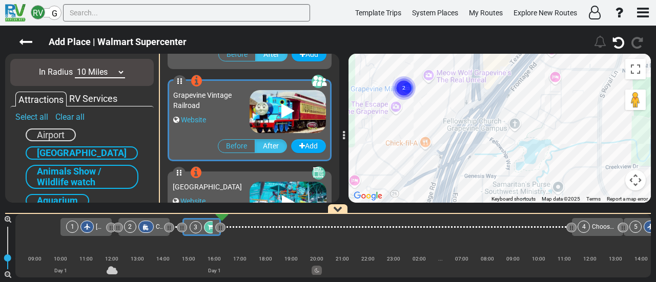
click at [641, 176] on button "Map camera controls" at bounding box center [635, 180] width 21 height 21
click at [607, 176] on button "Zoom out" at bounding box center [610, 180] width 21 height 21
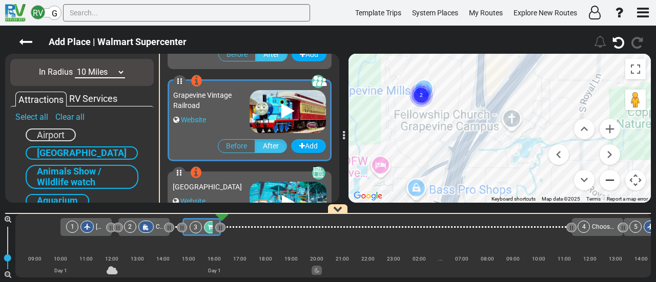
click at [607, 176] on button "Zoom out" at bounding box center [610, 180] width 21 height 21
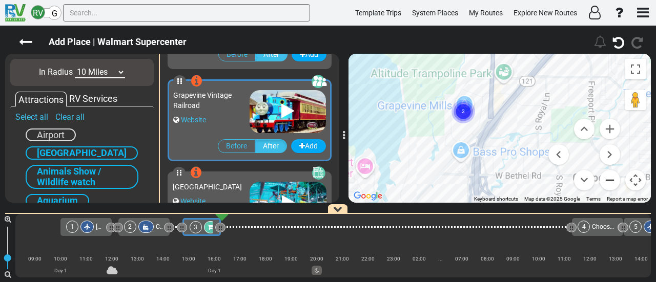
click at [607, 176] on button "Zoom out" at bounding box center [610, 180] width 21 height 21
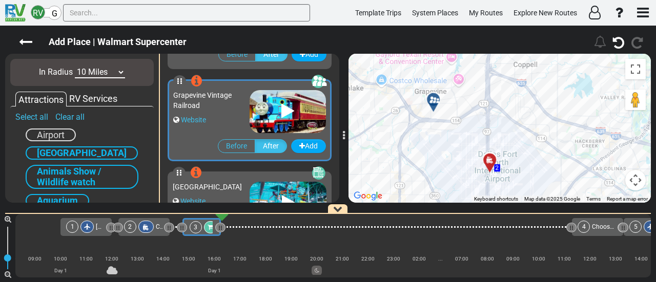
drag, startPoint x: 492, startPoint y: 155, endPoint x: 488, endPoint y: 74, distance: 81.6
click at [488, 74] on div "To navigate, press the arrow keys. To activate drag with keyboard, press Alt + …" at bounding box center [500, 128] width 302 height 149
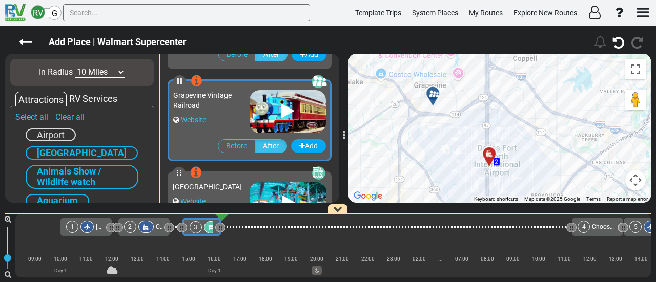
click at [438, 98] on div at bounding box center [436, 98] width 17 height 16
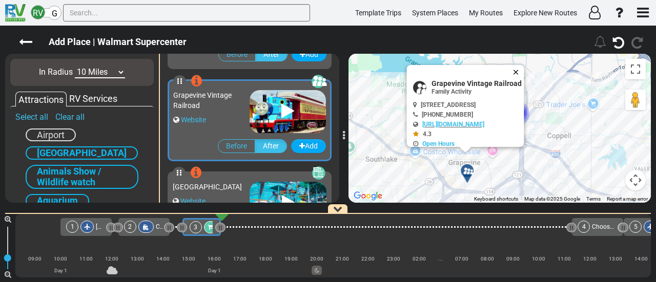
click at [524, 71] on button "Close" at bounding box center [518, 72] width 12 height 14
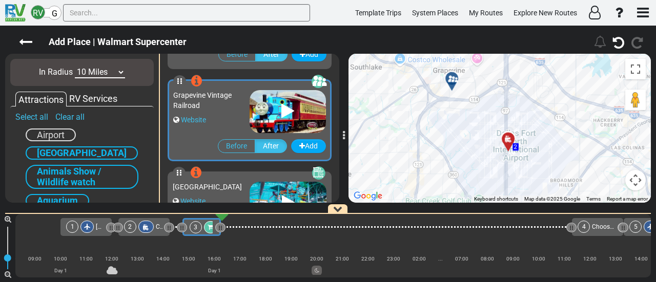
drag, startPoint x: 540, startPoint y: 90, endPoint x: 526, endPoint y: 45, distance: 47.3
click at [526, 45] on div "Add Place | Walmart Supercenter 623" at bounding box center [328, 154] width 656 height 257
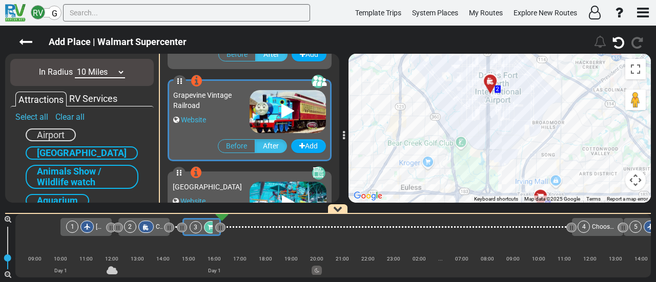
click at [630, 177] on button "Map camera controls" at bounding box center [635, 180] width 21 height 21
click at [609, 180] on button "Zoom out" at bounding box center [610, 180] width 21 height 21
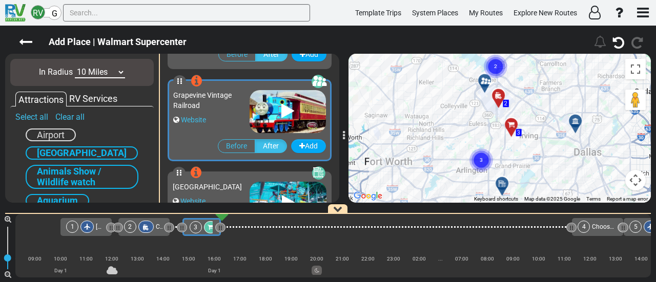
drag, startPoint x: 476, startPoint y: 177, endPoint x: 467, endPoint y: 131, distance: 46.9
click at [470, 149] on circle "Cluster of 3 markers" at bounding box center [482, 161] width 24 height 24
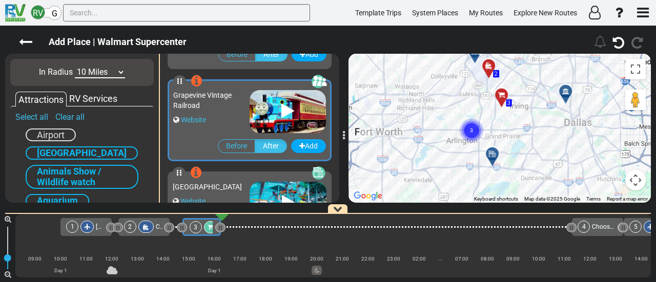
click at [467, 130] on circle "Cluster of 3 markers" at bounding box center [472, 131] width 24 height 24
click at [473, 130] on text "2" at bounding box center [473, 128] width 3 height 7
click at [482, 133] on div at bounding box center [476, 132] width 17 height 16
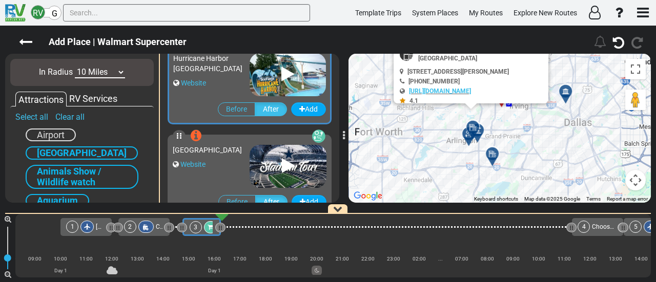
scroll to position [90, 0]
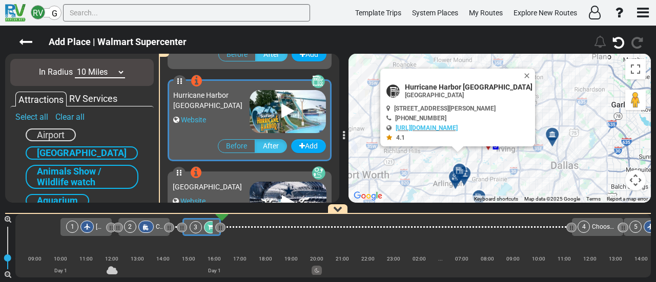
drag, startPoint x: 545, startPoint y: 162, endPoint x: 532, endPoint y: 202, distance: 42.6
click at [532, 202] on div "To activate drag with keyboard, press Alt + Enter. Once in keyboard drag state,…" at bounding box center [500, 128] width 302 height 149
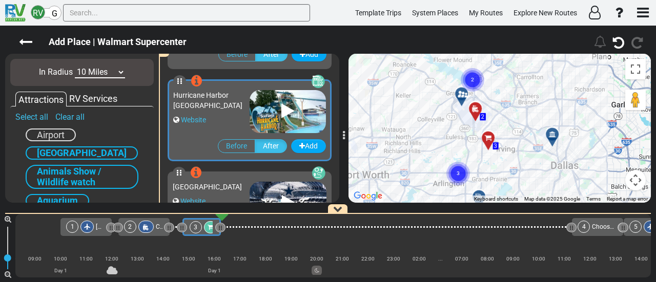
click at [555, 135] on div at bounding box center [555, 139] width 17 height 16
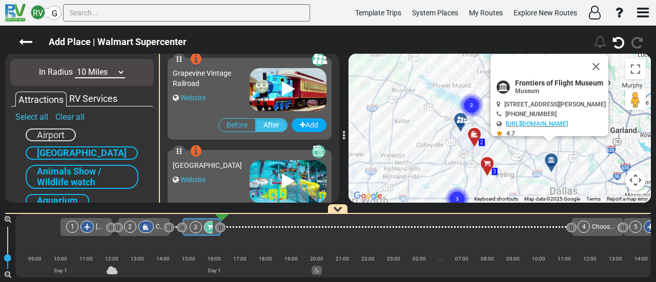
scroll to position [607, 0]
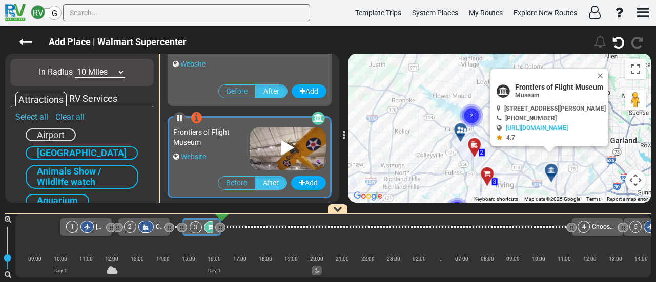
click at [459, 131] on div at bounding box center [464, 134] width 17 height 16
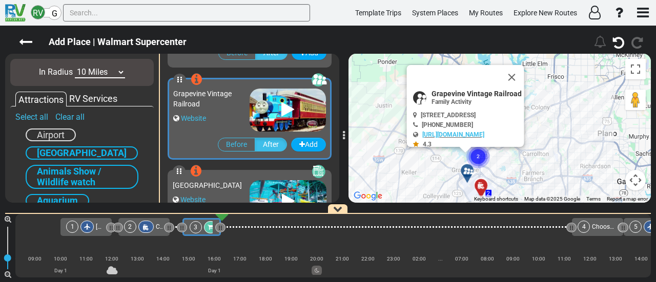
scroll to position [275, 0]
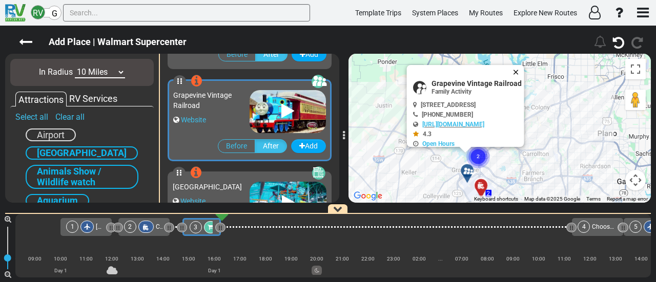
click at [524, 72] on button "Close" at bounding box center [518, 72] width 12 height 14
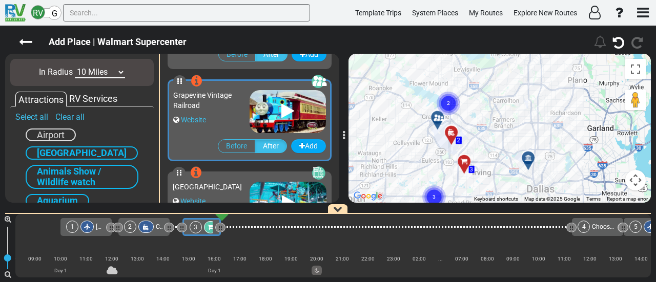
drag, startPoint x: 549, startPoint y: 141, endPoint x: 493, endPoint y: 30, distance: 124.0
click at [493, 30] on div "Add Place | Walmart Supercenter 623" at bounding box center [328, 154] width 656 height 257
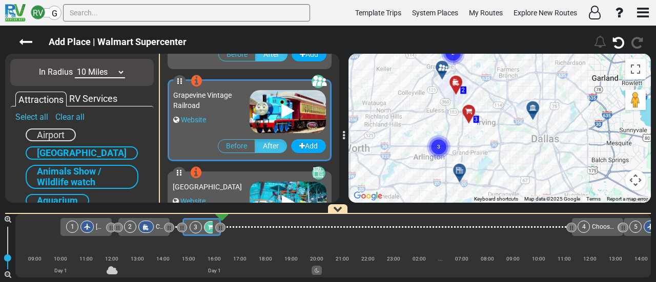
drag, startPoint x: 471, startPoint y: 108, endPoint x: 516, endPoint y: 146, distance: 59.3
click at [516, 146] on div "To activate drag with keyboard, press Alt + Enter. Once in keyboard drag state,…" at bounding box center [500, 128] width 302 height 149
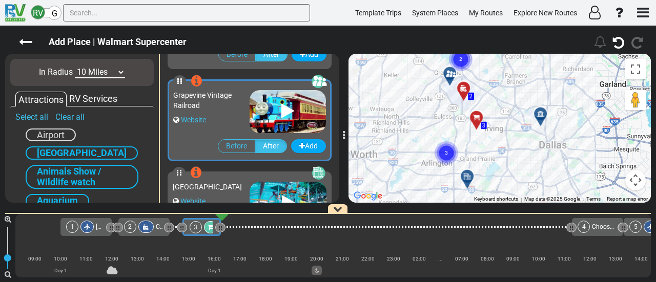
drag, startPoint x: 89, startPoint y: 70, endPoint x: 86, endPoint y: 77, distance: 7.8
click at [89, 70] on select "10 Miles 50 Miles 100 Miles 250 Miles 500 Miles 1000 Miles" at bounding box center [100, 73] width 50 height 12
select select "number:50"
click at [75, 67] on select "10 Miles 50 Miles 100 Miles 250 Miles 500 Miles 1000 Miles" at bounding box center [100, 73] width 50 height 12
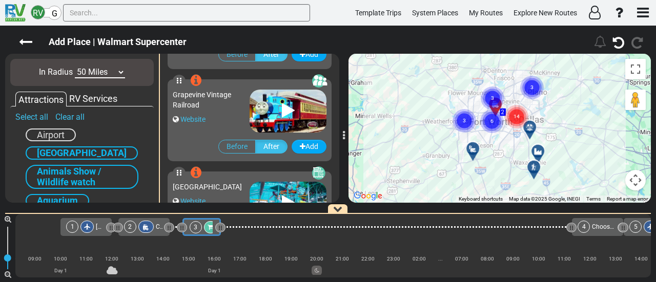
click at [514, 116] on text "14" at bounding box center [517, 116] width 6 height 7
click at [515, 117] on text "11" at bounding box center [516, 115] width 6 height 7
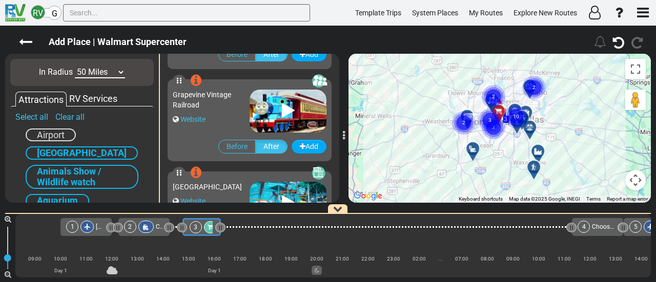
click at [468, 119] on circle "Cluster of 2 markers" at bounding box center [464, 123] width 24 height 24
click at [467, 119] on icon at bounding box center [465, 122] width 10 height 8
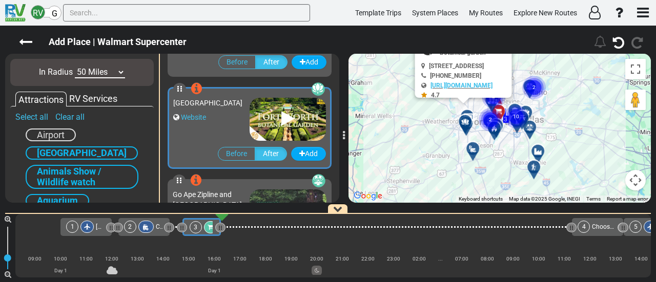
scroll to position [2304, 0]
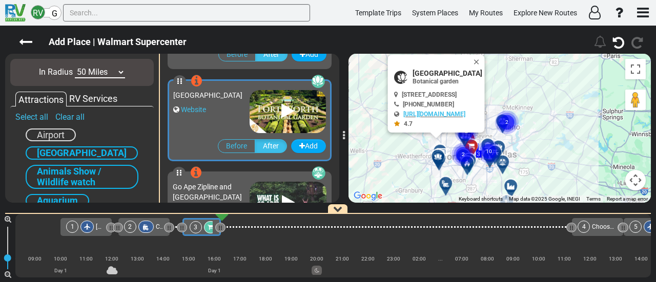
drag, startPoint x: 520, startPoint y: 152, endPoint x: 494, endPoint y: 175, distance: 34.5
click at [494, 190] on div "To activate drag with keyboard, press Alt + Enter. Once in keyboard drag state,…" at bounding box center [500, 128] width 302 height 149
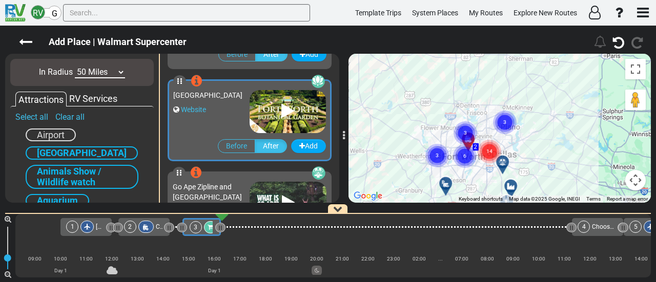
click at [502, 119] on circle "Cluster of 3 markers" at bounding box center [505, 123] width 24 height 24
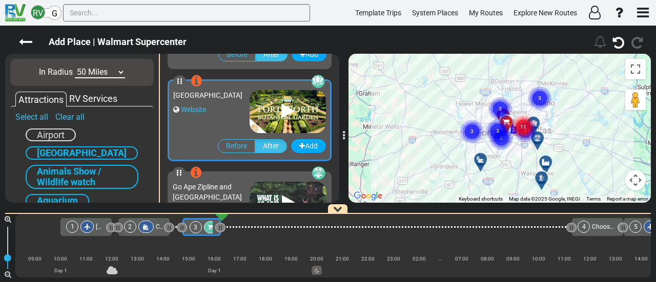
drag, startPoint x: 505, startPoint y: 153, endPoint x: 542, endPoint y: 129, distance: 43.6
click at [542, 129] on div at bounding box center [536, 127] width 17 height 16
click at [538, 123] on div "To activate drag with keyboard, press Alt + Enter. Once in keyboard drag state,…" at bounding box center [500, 128] width 302 height 149
click at [531, 128] on circle "Cluster of 14 markers" at bounding box center [525, 128] width 24 height 24
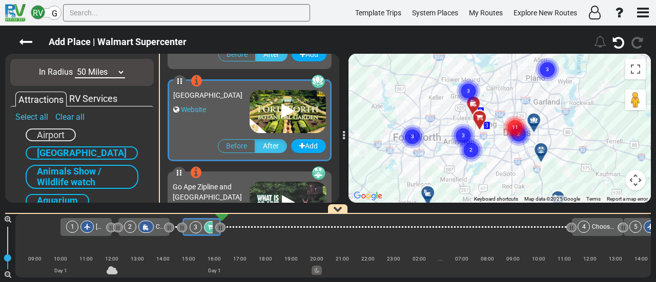
click at [533, 124] on div at bounding box center [537, 124] width 17 height 16
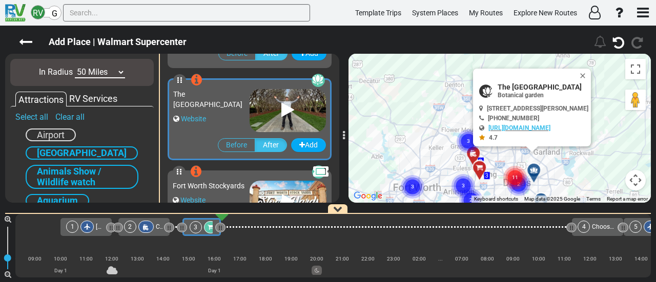
scroll to position [1935, 0]
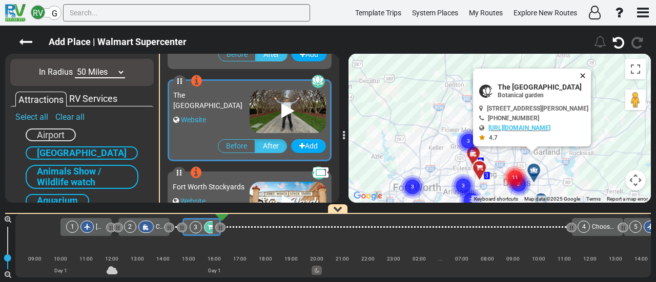
click at [591, 71] on button "Close" at bounding box center [585, 76] width 12 height 14
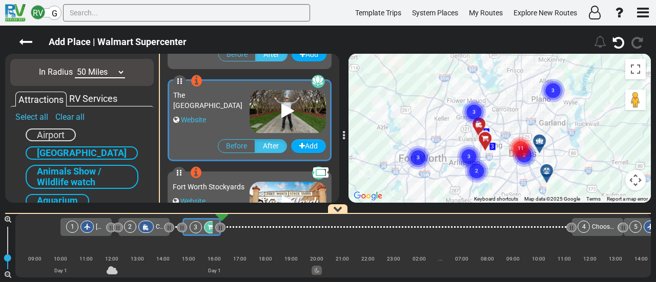
drag, startPoint x: 567, startPoint y: 140, endPoint x: 576, endPoint y: 82, distance: 59.1
click at [576, 82] on div "To navigate, press the arrow keys. To activate drag with keyboard, press Alt + …" at bounding box center [500, 128] width 302 height 149
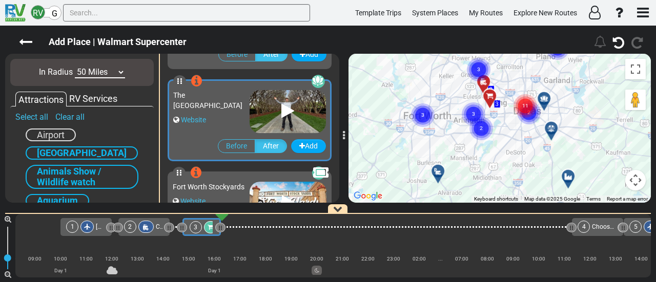
click at [422, 122] on circle "Cluster of 3 markers" at bounding box center [423, 116] width 24 height 24
click at [425, 118] on circle "Cluster of 2 markers" at bounding box center [422, 120] width 24 height 24
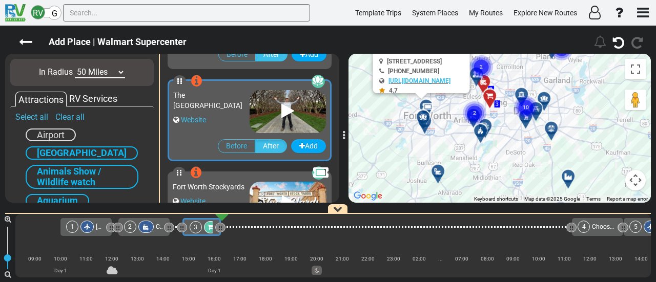
click at [422, 116] on icon at bounding box center [423, 117] width 10 height 8
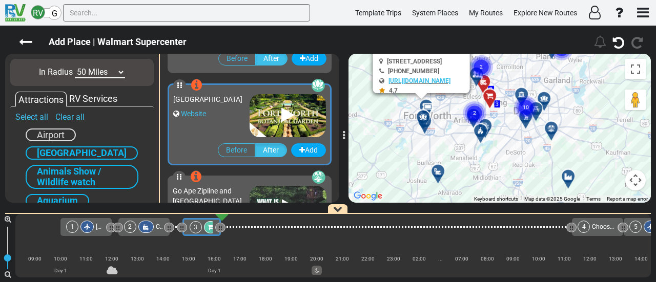
scroll to position [2304, 0]
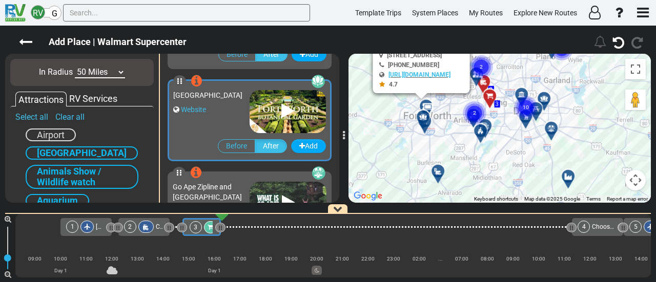
drag, startPoint x: 523, startPoint y: 148, endPoint x: 539, endPoint y: 179, distance: 35.8
click at [539, 179] on div "To activate drag with keyboard, press Alt + Enter. Once in keyboard drag state,…" at bounding box center [500, 128] width 302 height 149
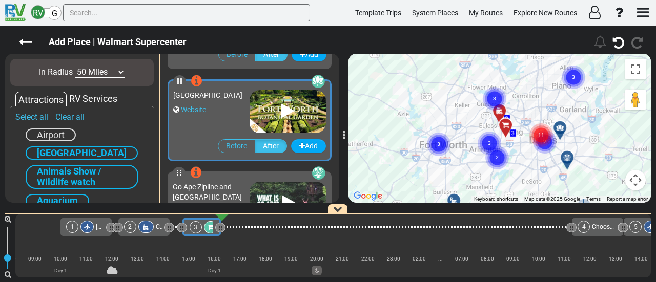
click at [443, 139] on circle "Cluster of 3 markers" at bounding box center [439, 145] width 24 height 24
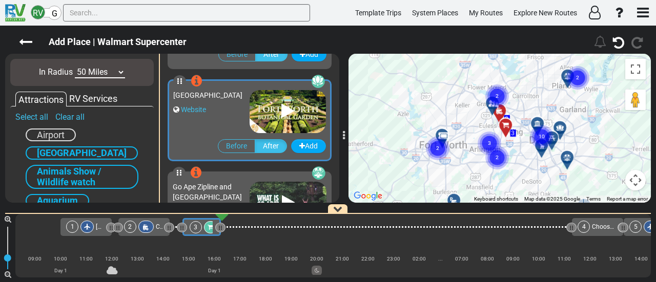
click at [439, 149] on circle "Cluster of 2 markers" at bounding box center [438, 149] width 24 height 24
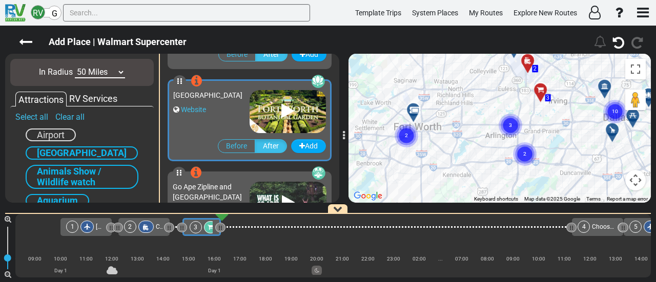
click at [412, 110] on gmp-advanced-marker "2" at bounding box center [407, 123] width 26 height 27
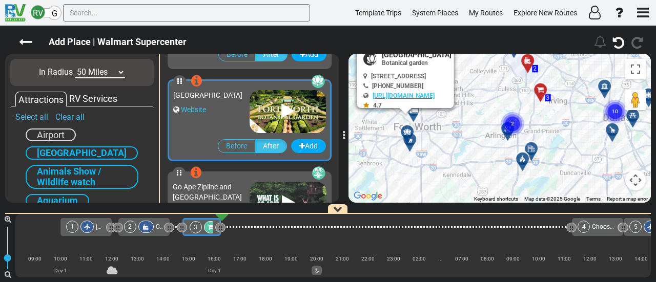
click at [404, 132] on icon at bounding box center [407, 132] width 10 height 8
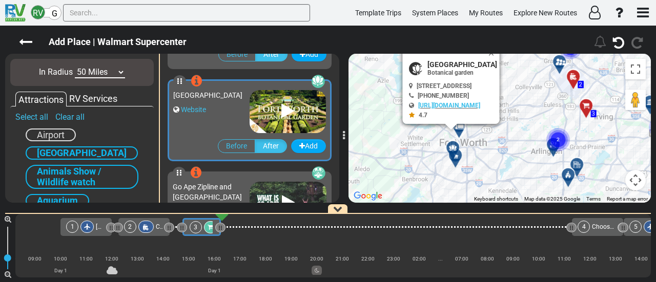
drag, startPoint x: 455, startPoint y: 152, endPoint x: 527, endPoint y: 178, distance: 77.0
click at [527, 178] on div "To activate drag with keyboard, press Alt + Enter. Once in keyboard drag state,…" at bounding box center [500, 128] width 302 height 149
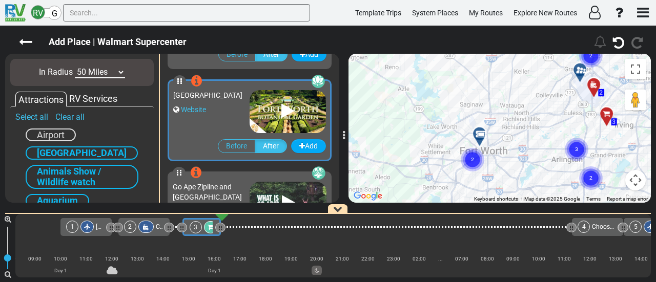
click at [470, 156] on circle "Cluster of 2 markers" at bounding box center [473, 160] width 24 height 24
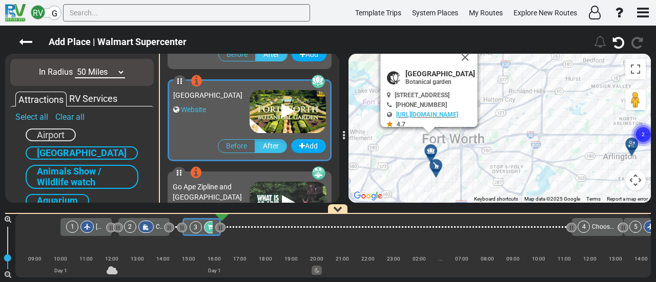
drag, startPoint x: 485, startPoint y: 153, endPoint x: 516, endPoint y: 178, distance: 39.3
click at [516, 178] on div "To activate drag with keyboard, press Alt + Enter. Once in keyboard drag state,…" at bounding box center [500, 128] width 302 height 149
click at [433, 149] on icon at bounding box center [431, 151] width 10 height 8
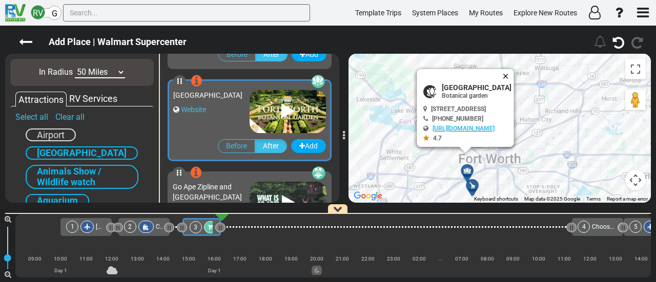
click at [514, 71] on button "Close" at bounding box center [508, 76] width 12 height 14
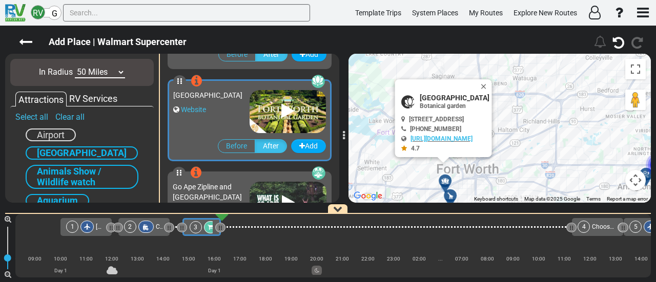
drag, startPoint x: 540, startPoint y: 150, endPoint x: 512, endPoint y: 167, distance: 32.2
click at [512, 170] on div "To activate drag with keyboard, press Alt + Enter. Once in keyboard drag state,…" at bounding box center [500, 128] width 302 height 149
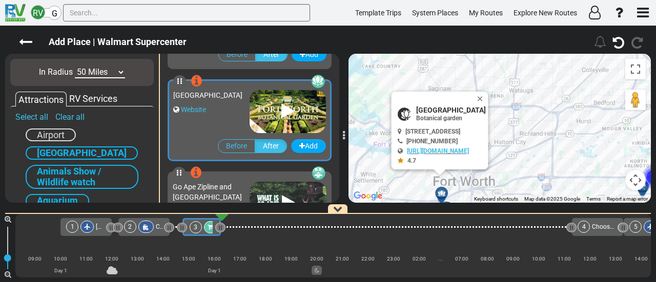
click at [488, 94] on button "Close" at bounding box center [482, 99] width 12 height 14
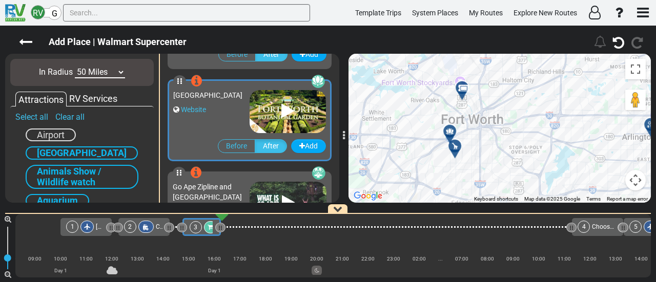
drag, startPoint x: 477, startPoint y: 130, endPoint x: 480, endPoint y: 107, distance: 23.3
click at [480, 107] on div "To activate drag with keyboard, press Alt + Enter. Once in keyboard drag state,…" at bounding box center [500, 128] width 302 height 149
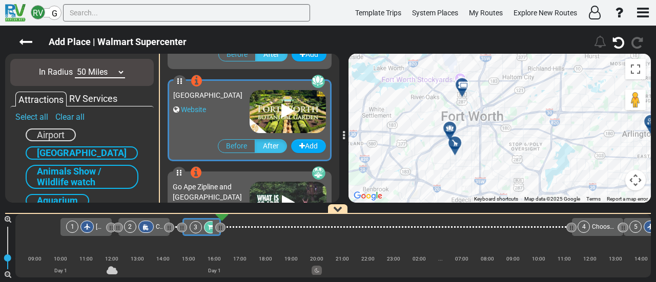
click at [451, 126] on icon at bounding box center [450, 129] width 10 height 8
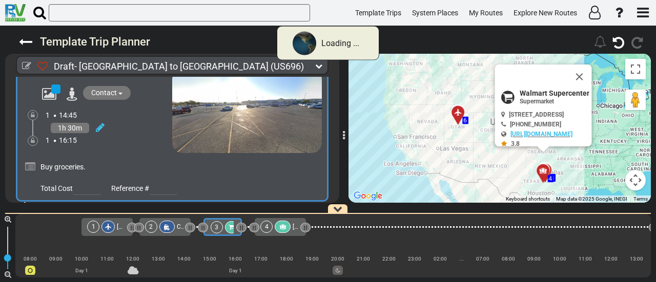
scroll to position [0, 6]
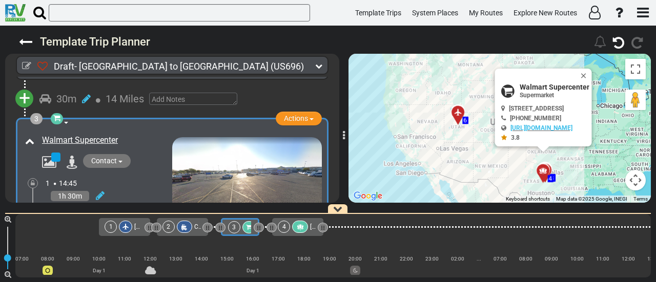
drag, startPoint x: 607, startPoint y: 72, endPoint x: 602, endPoint y: 76, distance: 6.6
click at [592, 72] on button "Close" at bounding box center [586, 76] width 12 height 14
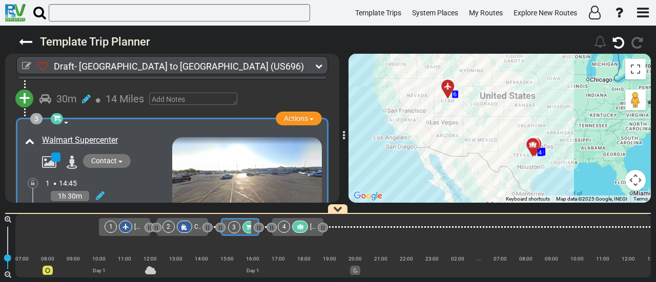
drag, startPoint x: 560, startPoint y: 119, endPoint x: 546, endPoint y: 91, distance: 31.2
click at [547, 89] on div "To activate drag with keyboard, press Alt + Enter. Once in keyboard drag state,…" at bounding box center [500, 128] width 302 height 149
click at [311, 229] on span "[GEOGRAPHIC_DATA]" at bounding box center [339, 226] width 59 height 7
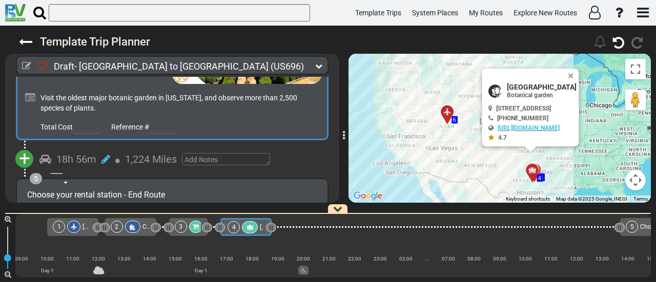
scroll to position [614, 0]
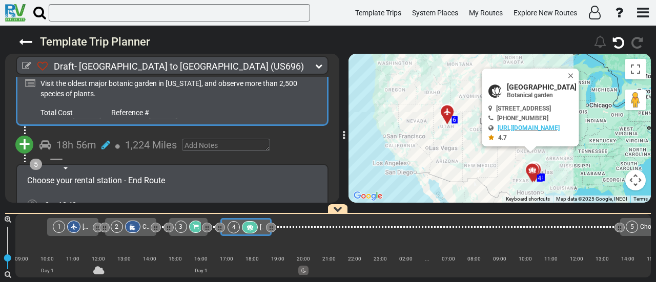
click at [29, 139] on span "+" at bounding box center [24, 145] width 11 height 24
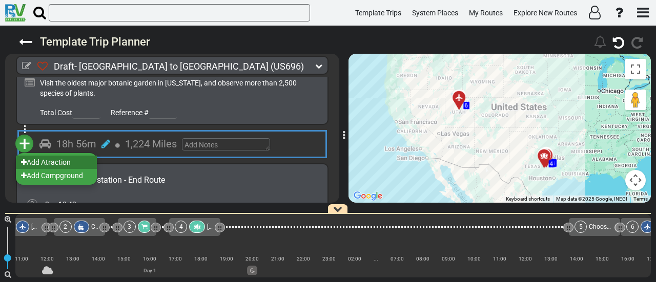
click at [66, 156] on li "Add Atraction" at bounding box center [56, 162] width 81 height 13
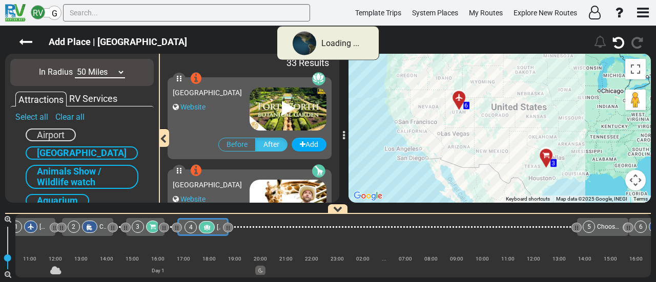
scroll to position [0, 58]
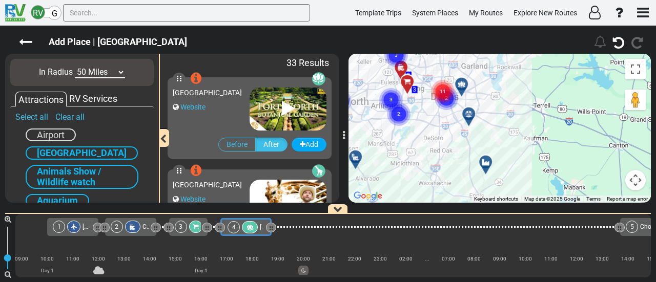
drag, startPoint x: 491, startPoint y: 87, endPoint x: 506, endPoint y: 157, distance: 71.9
click at [506, 157] on div "To activate drag with keyboard, press Alt + Enter. Once in keyboard drag state,…" at bounding box center [500, 128] width 302 height 149
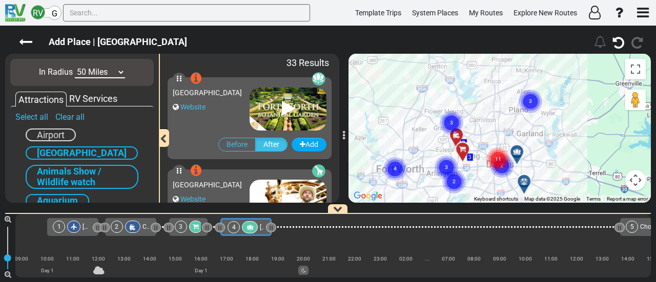
drag, startPoint x: 511, startPoint y: 90, endPoint x: 558, endPoint y: 117, distance: 54.2
click at [558, 117] on div "To activate drag with keyboard, press Alt + Enter. Once in keyboard drag state,…" at bounding box center [500, 128] width 302 height 149
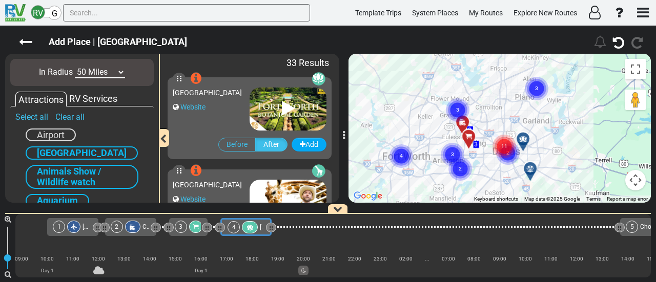
click at [529, 92] on circle "Cluster of 3 markers" at bounding box center [537, 89] width 24 height 24
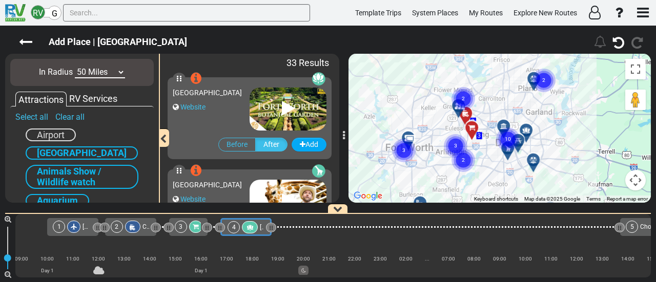
drag, startPoint x: 510, startPoint y: 132, endPoint x: 520, endPoint y: 108, distance: 26.2
click at [520, 114] on gmp-advanced-marker "10" at bounding box center [508, 127] width 26 height 27
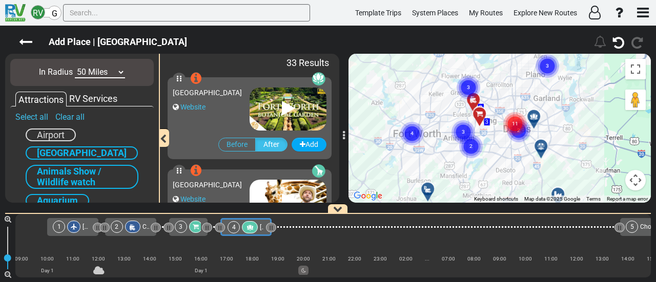
click at [517, 117] on circle "Cluster of 11 markers" at bounding box center [515, 124] width 24 height 24
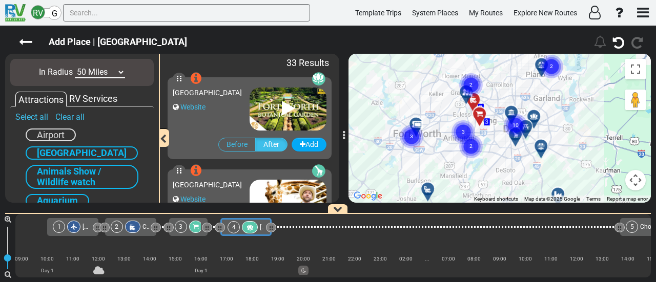
click at [516, 128] on text "10" at bounding box center [516, 124] width 6 height 7
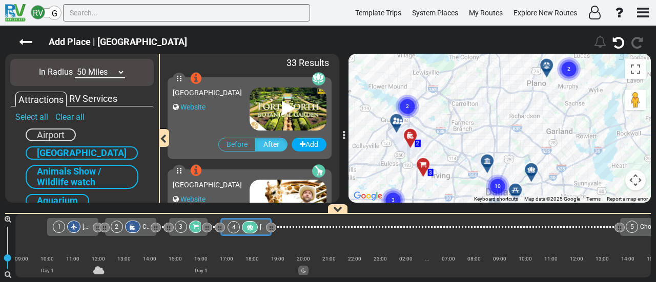
drag, startPoint x: 543, startPoint y: 158, endPoint x: 580, endPoint y: 181, distance: 43.2
click at [580, 181] on div "To activate drag with keyboard, press Alt + Enter. Once in keyboard drag state,…" at bounding box center [500, 128] width 302 height 149
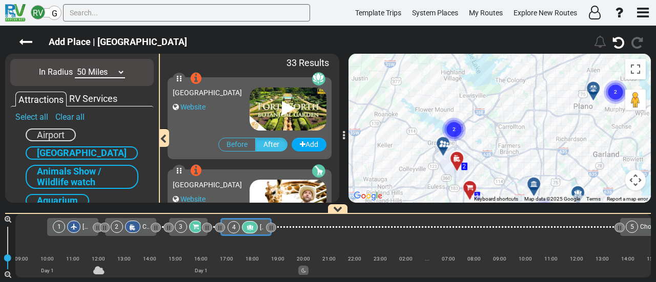
click at [441, 141] on icon "2" at bounding box center [454, 130] width 26 height 26
click at [441, 139] on div at bounding box center [443, 143] width 18 height 18
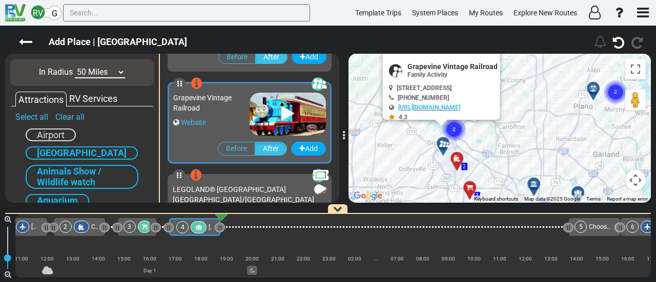
scroll to position [828, 0]
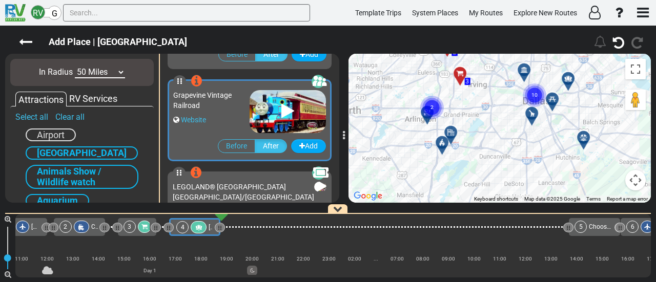
drag, startPoint x: 560, startPoint y: 161, endPoint x: 551, endPoint y: 47, distance: 115.1
click at [551, 47] on div "Add Place | Fort Worth Botanic Garden" at bounding box center [328, 154] width 656 height 257
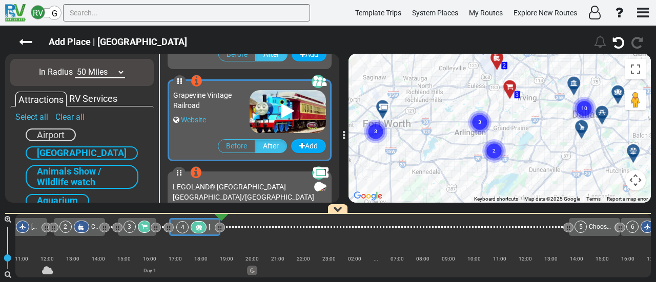
drag, startPoint x: 463, startPoint y: 107, endPoint x: 505, endPoint y: 149, distance: 59.1
click at [517, 167] on div "To activate drag with keyboard, press Alt + Enter. Once in keyboard drag state,…" at bounding box center [500, 128] width 302 height 149
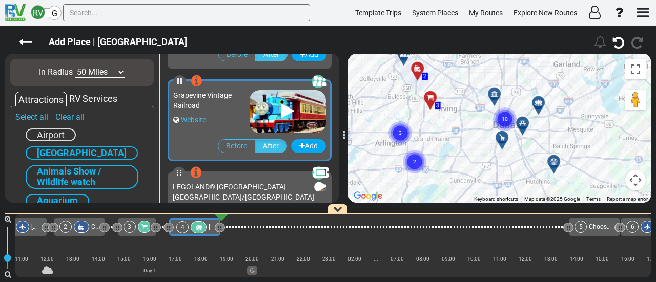
drag, startPoint x: 441, startPoint y: 141, endPoint x: 453, endPoint y: 166, distance: 27.0
click at [361, 151] on div "To activate drag with keyboard, press Alt + Enter. Once in keyboard drag state,…" at bounding box center [500, 128] width 302 height 149
click at [504, 115] on text "10" at bounding box center [504, 118] width 6 height 7
click at [506, 119] on text "10" at bounding box center [504, 118] width 6 height 7
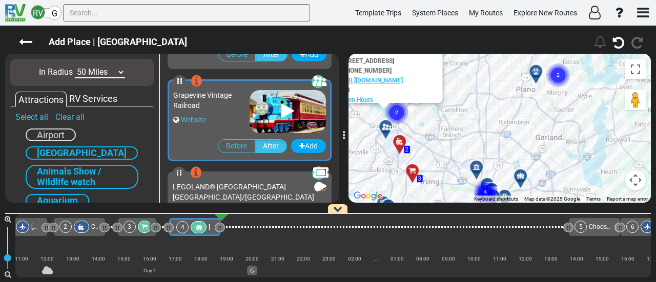
drag, startPoint x: 546, startPoint y: 129, endPoint x: 530, endPoint y: 196, distance: 69.0
click at [531, 201] on div "To activate drag with keyboard, press Alt + Enter. Once in keyboard drag state,…" at bounding box center [500, 128] width 302 height 149
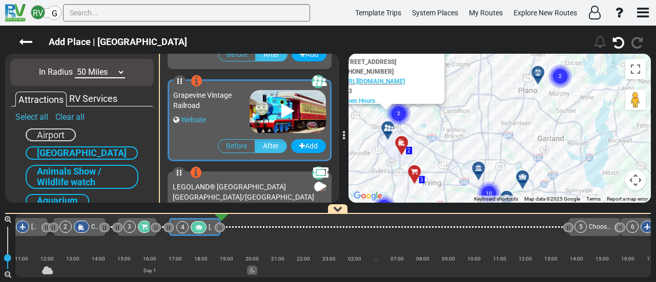
click at [481, 166] on icon at bounding box center [478, 168] width 7 height 7
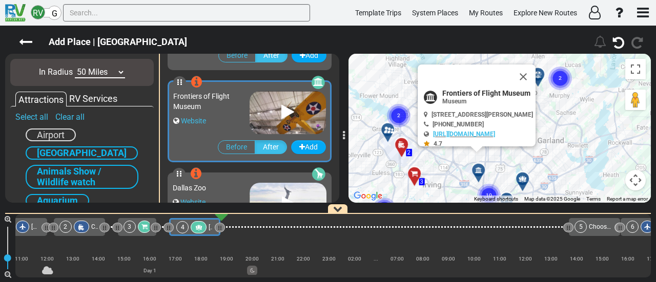
scroll to position [1105, 0]
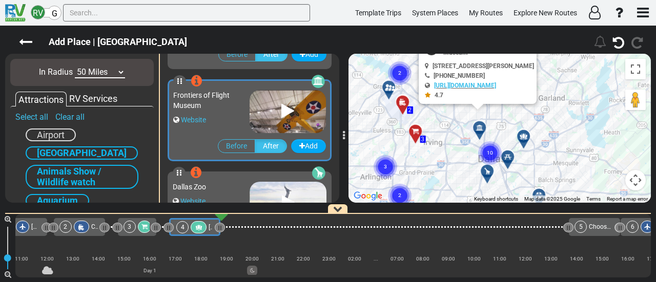
drag, startPoint x: 518, startPoint y: 159, endPoint x: 517, endPoint y: 96, distance: 62.5
click at [517, 99] on div "To activate drag with keyboard, press Alt + Enter. Once in keyboard drag state,…" at bounding box center [500, 128] width 302 height 149
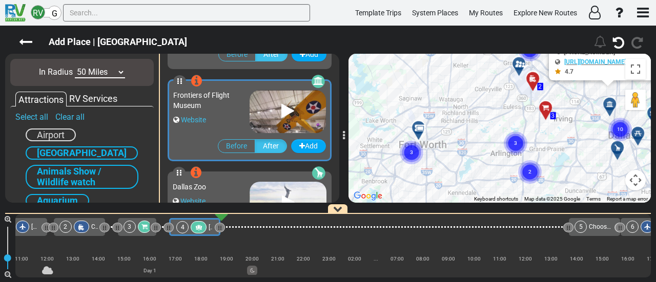
drag, startPoint x: 416, startPoint y: 131, endPoint x: 546, endPoint y: 151, distance: 131.7
click at [546, 151] on div "To activate drag with keyboard, press Alt + Enter. Once in keyboard drag state,…" at bounding box center [500, 128] width 302 height 149
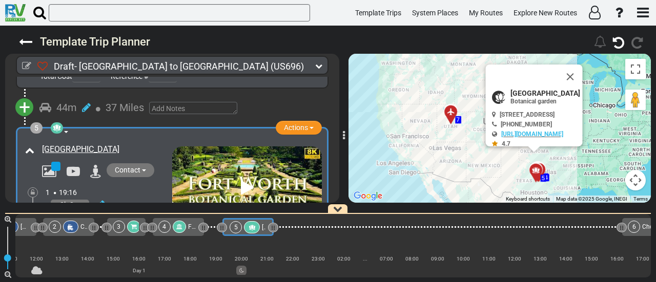
scroll to position [0, 122]
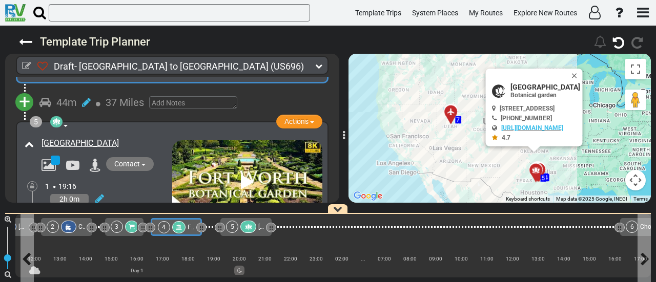
click at [177, 230] on icon at bounding box center [179, 227] width 6 height 6
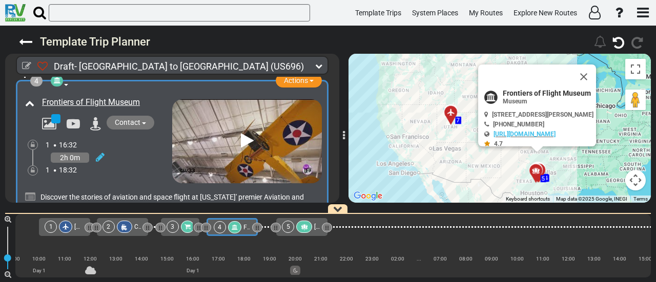
scroll to position [0, 0]
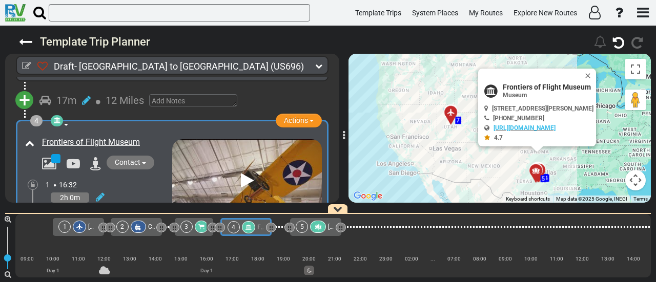
click at [62, 117] on div at bounding box center [57, 120] width 12 height 11
click at [57, 117] on icon at bounding box center [56, 120] width 7 height 7
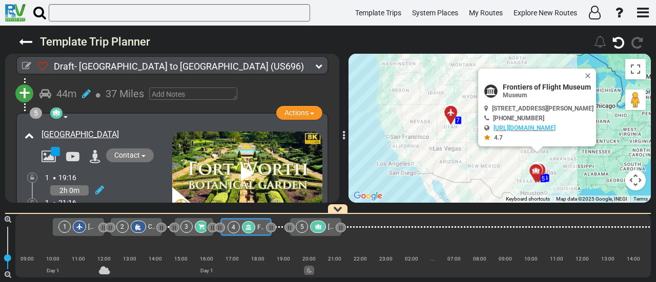
click at [22, 84] on span "+" at bounding box center [24, 93] width 11 height 24
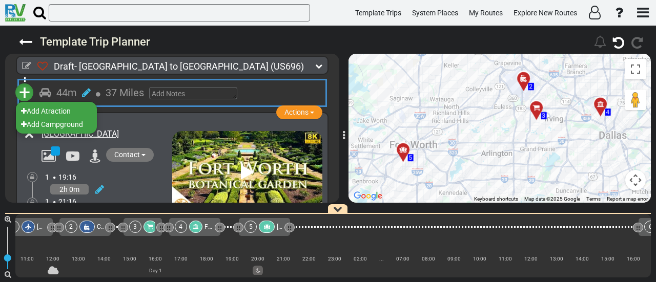
click at [72, 128] on ul "Add Atraction Add Campground" at bounding box center [56, 117] width 82 height 33
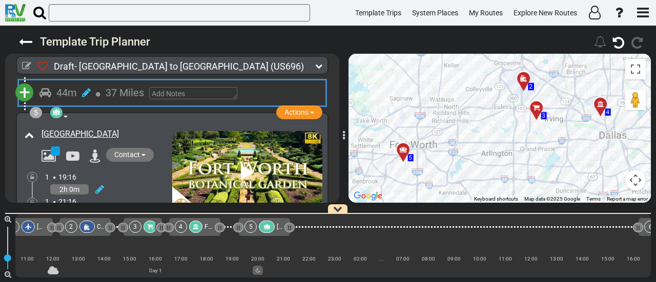
click at [19, 89] on span "+" at bounding box center [24, 93] width 11 height 24
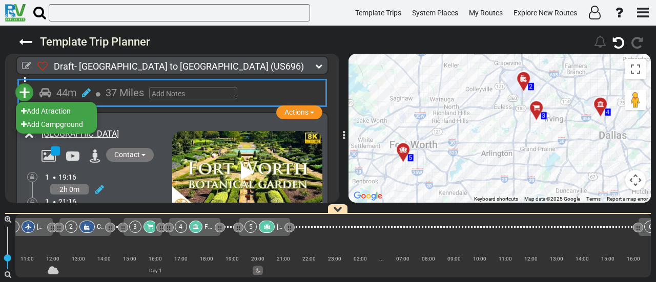
click at [70, 120] on li "Add Campground" at bounding box center [56, 124] width 81 height 13
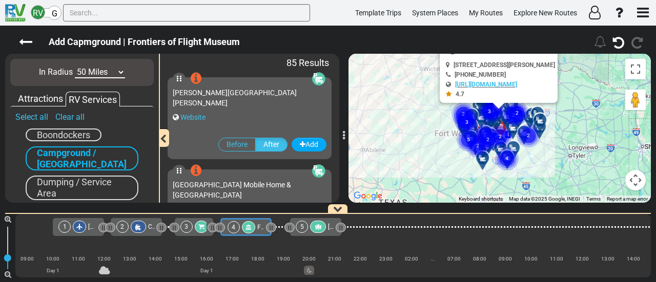
click at [92, 71] on select "10 Miles 50 Miles 100 Miles 250 Miles 500 Miles 1000 Miles" at bounding box center [100, 73] width 50 height 12
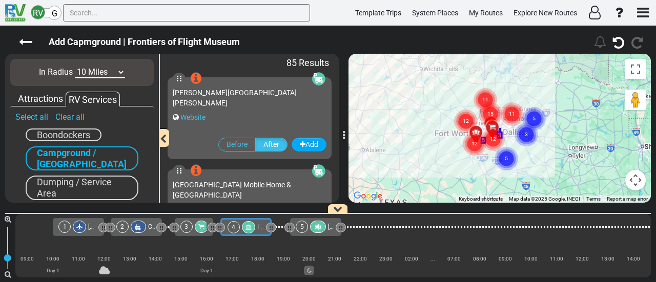
click at [75, 67] on select "10 Miles 50 Miles 100 Miles 250 Miles 500 Miles 1000 Miles" at bounding box center [100, 73] width 50 height 12
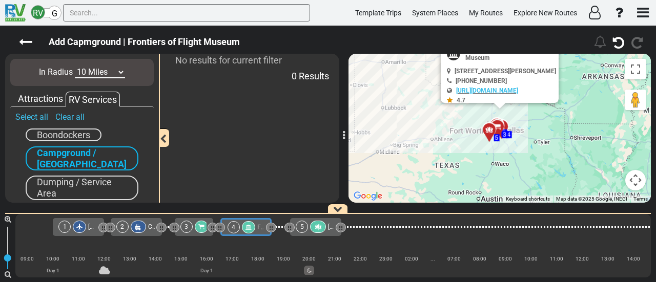
click at [99, 69] on select "10 Miles 50 Miles 100 Miles 250 Miles 500 Miles 1000 Miles" at bounding box center [100, 73] width 50 height 12
select select "number:50"
click at [75, 67] on select "10 Miles 50 Miles 100 Miles 250 Miles 500 Miles 1000 Miles" at bounding box center [100, 73] width 50 height 12
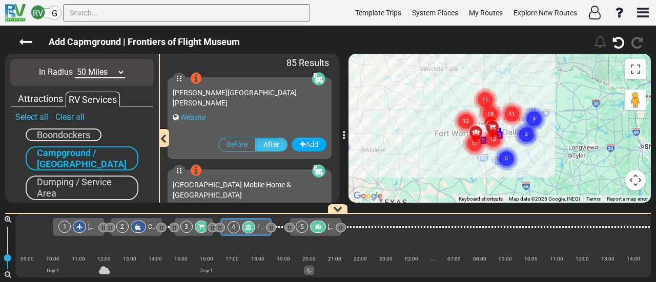
click at [487, 110] on circle "Cluster of 15 markers" at bounding box center [491, 115] width 24 height 24
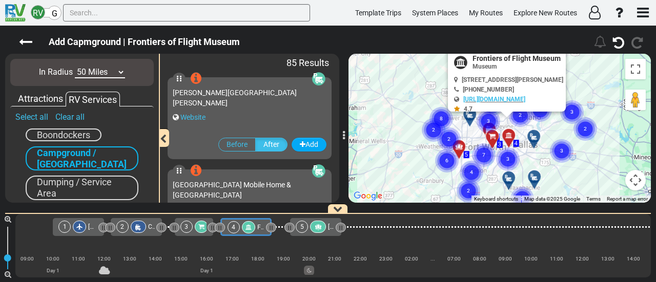
drag, startPoint x: 413, startPoint y: 140, endPoint x: 572, endPoint y: 150, distance: 159.2
click at [570, 150] on circle "Cluster of 3 markers" at bounding box center [562, 151] width 24 height 24
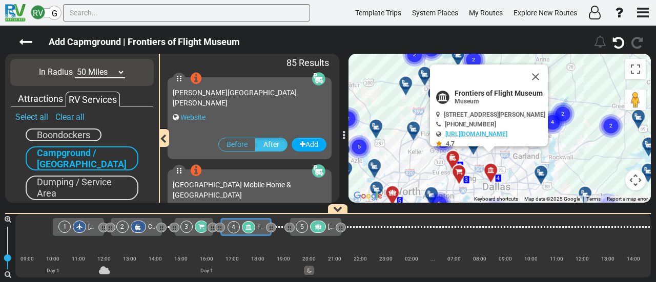
drag, startPoint x: 508, startPoint y: 143, endPoint x: 548, endPoint y: 184, distance: 56.9
click at [548, 184] on div "To navigate, press the arrow keys. To activate drag with keyboard, press Alt + …" at bounding box center [500, 128] width 302 height 149
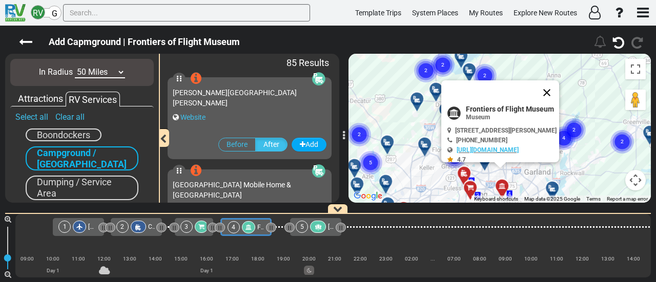
click at [559, 85] on button "Close" at bounding box center [547, 92] width 25 height 25
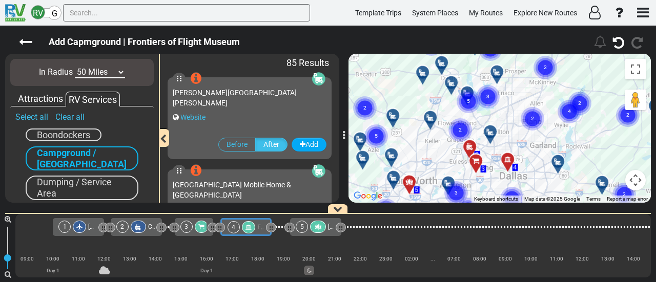
drag, startPoint x: 555, startPoint y: 116, endPoint x: 567, endPoint y: 91, distance: 28.4
click at [567, 91] on div "To navigate, press the arrow keys. To activate drag with keyboard, press Alt + …" at bounding box center [500, 128] width 302 height 149
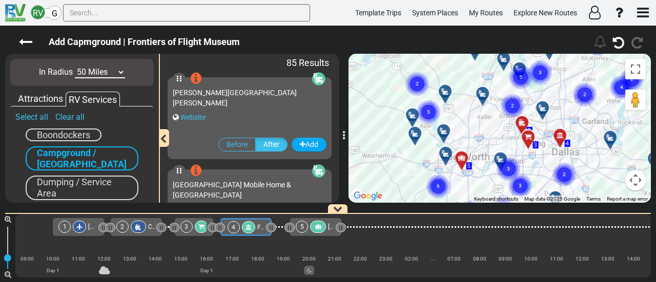
drag, startPoint x: 543, startPoint y: 119, endPoint x: 579, endPoint y: 121, distance: 35.9
click at [579, 121] on div "To activate drag with keyboard, press Alt + Enter. Once in keyboard drag state,…" at bounding box center [500, 128] width 302 height 149
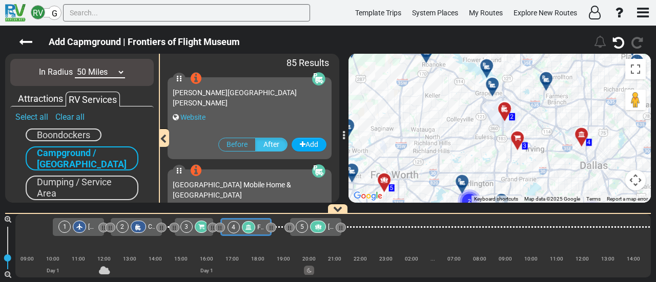
drag, startPoint x: 497, startPoint y: 110, endPoint x: 548, endPoint y: 91, distance: 55.1
click at [548, 91] on div "To activate drag with keyboard, press Alt + Enter. Once in keyboard drag state,…" at bounding box center [500, 128] width 302 height 149
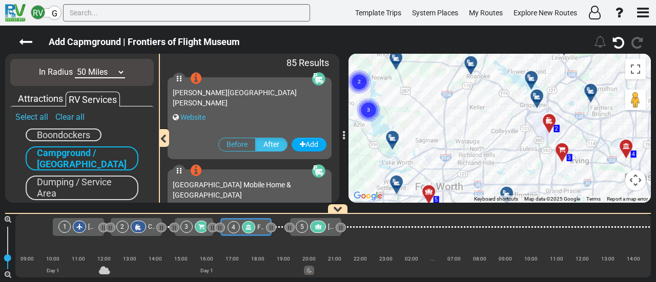
drag, startPoint x: 512, startPoint y: 167, endPoint x: 517, endPoint y: 121, distance: 45.5
click at [555, 181] on div "To activate drag with keyboard, press Alt + Enter. Once in keyboard drag state,…" at bounding box center [500, 128] width 302 height 149
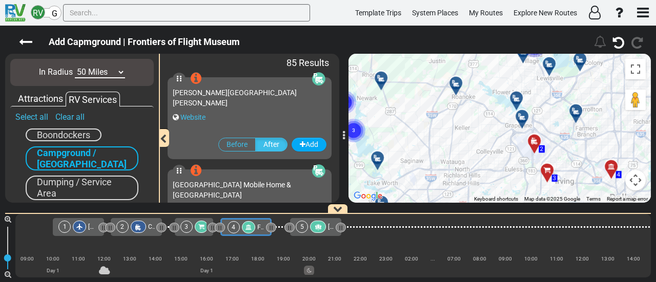
drag, startPoint x: 505, startPoint y: 102, endPoint x: 490, endPoint y: 126, distance: 28.1
click at [490, 126] on div "To activate drag with keyboard, press Alt + Enter. Once in keyboard drag state,…" at bounding box center [500, 128] width 302 height 149
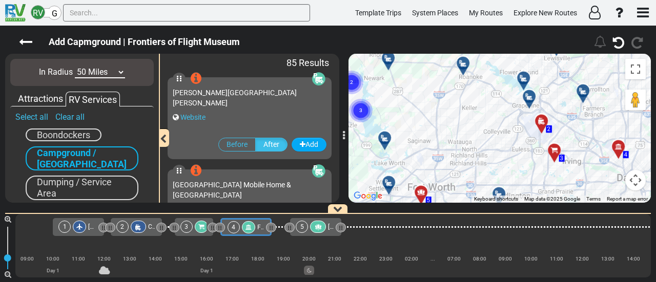
drag, startPoint x: 467, startPoint y: 138, endPoint x: 476, endPoint y: 113, distance: 26.4
click at [476, 113] on div "To activate drag with keyboard, press Alt + Enter. Once in keyboard drag state,…" at bounding box center [500, 128] width 302 height 149
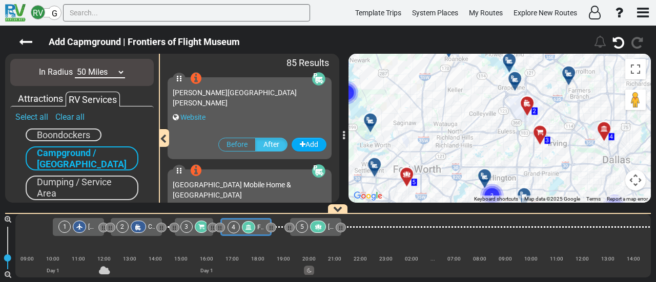
drag, startPoint x: 494, startPoint y: 109, endPoint x: 480, endPoint y: 87, distance: 26.3
click at [480, 87] on div "To activate drag with keyboard, press Alt + Enter. Once in keyboard drag state,…" at bounding box center [500, 128] width 302 height 149
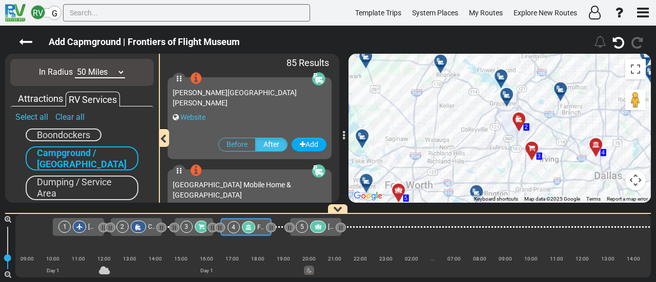
drag, startPoint x: 506, startPoint y: 91, endPoint x: 495, endPoint y: 112, distance: 23.6
click at [495, 112] on div "To activate drag with keyboard, press Alt + Enter. Once in keyboard drag state,…" at bounding box center [500, 128] width 302 height 149
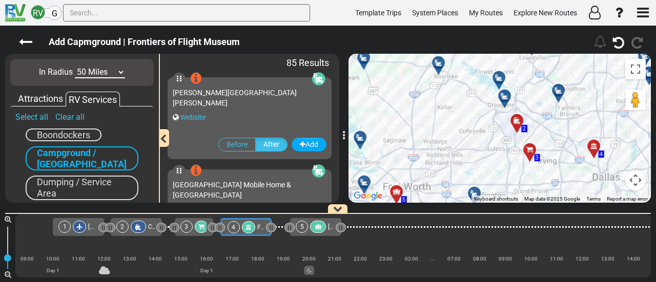
click at [505, 94] on icon at bounding box center [505, 96] width 10 height 8
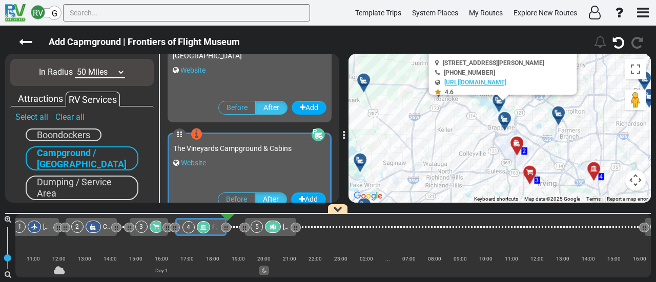
scroll to position [459, 0]
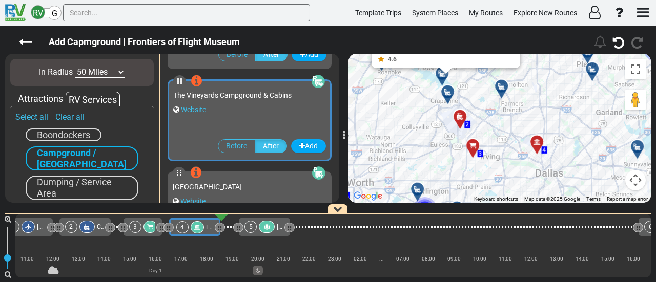
drag, startPoint x: 444, startPoint y: 132, endPoint x: 397, endPoint y: 101, distance: 55.6
click at [397, 101] on div "To activate drag with keyboard, press Alt + Enter. Once in keyboard drag state,…" at bounding box center [500, 128] width 302 height 149
click at [446, 96] on div at bounding box center [451, 96] width 17 height 16
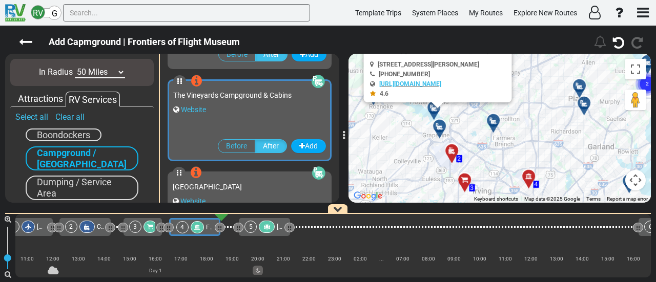
drag, startPoint x: 406, startPoint y: 175, endPoint x: 386, endPoint y: 129, distance: 49.8
click at [386, 129] on div "To activate drag with keyboard, press Alt + Enter. Once in keyboard drag state,…" at bounding box center [500, 128] width 302 height 149
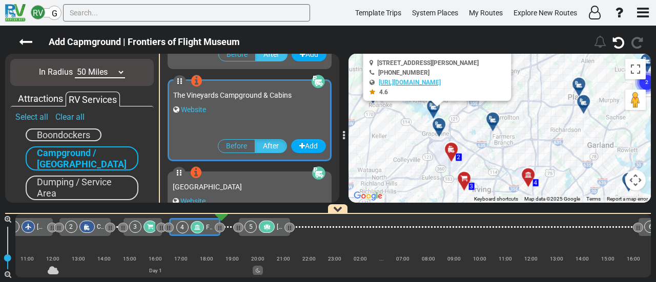
click at [439, 126] on div at bounding box center [442, 129] width 17 height 16
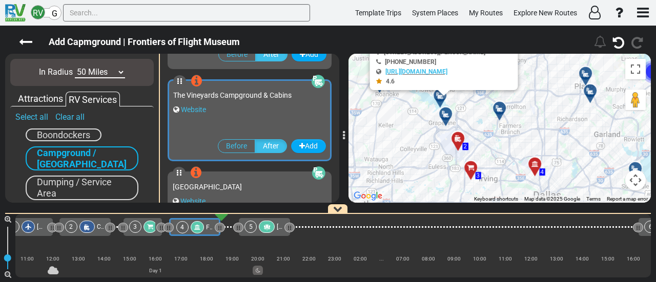
drag, startPoint x: 414, startPoint y: 140, endPoint x: 406, endPoint y: 113, distance: 28.4
click at [406, 113] on div "To activate drag with keyboard, press Alt + Enter. Once in keyboard drag state,…" at bounding box center [500, 128] width 302 height 149
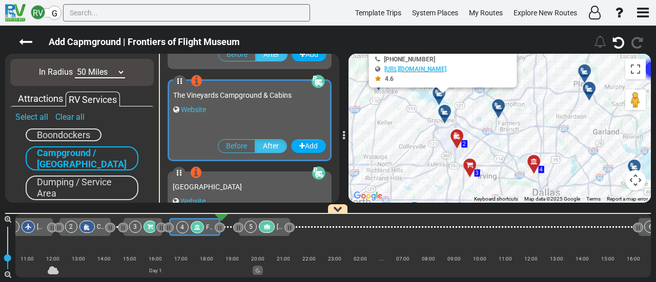
click at [443, 110] on icon at bounding box center [445, 112] width 10 height 8
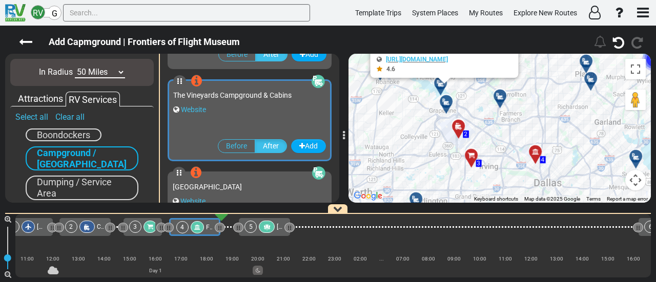
drag, startPoint x: 412, startPoint y: 131, endPoint x: 407, endPoint y: 111, distance: 20.5
click at [407, 111] on div "To activate drag with keyboard, press Alt + Enter. Once in keyboard drag state,…" at bounding box center [500, 128] width 302 height 149
click at [501, 102] on div at bounding box center [503, 100] width 17 height 16
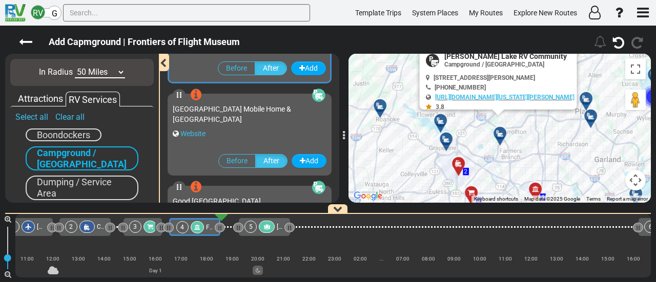
scroll to position [0, 0]
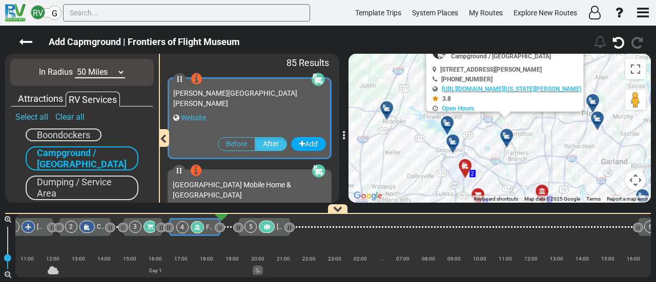
click at [522, 140] on div "To activate drag with keyboard, press Alt + Enter. Once in keyboard drag state,…" at bounding box center [500, 128] width 302 height 149
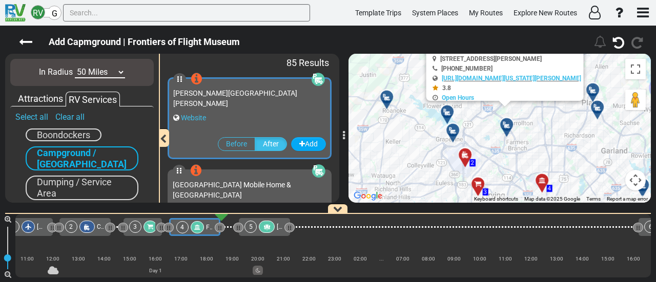
click at [452, 131] on icon at bounding box center [453, 131] width 10 height 8
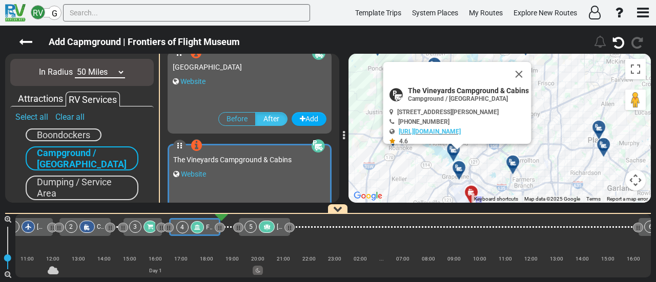
scroll to position [459, 0]
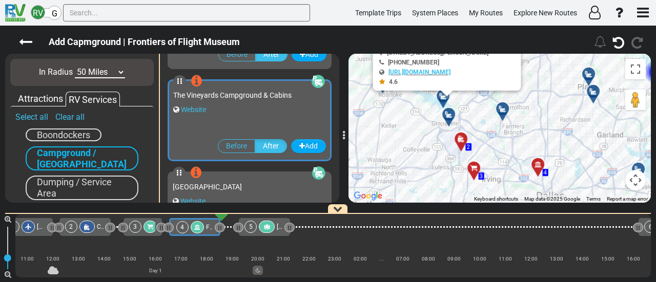
drag, startPoint x: 423, startPoint y: 152, endPoint x: 415, endPoint y: 121, distance: 32.3
click at [415, 121] on div "To activate drag with keyboard, press Alt + Enter. Once in keyboard drag state,…" at bounding box center [500, 128] width 302 height 149
click at [501, 112] on div at bounding box center [506, 113] width 17 height 16
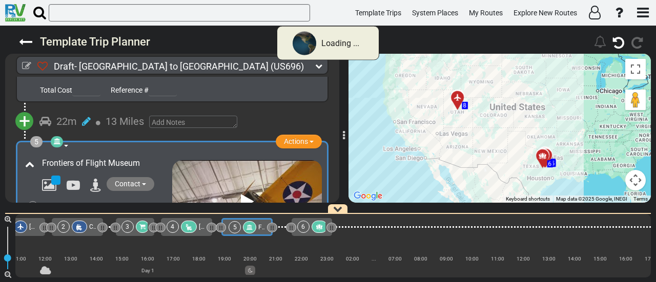
scroll to position [0, 112]
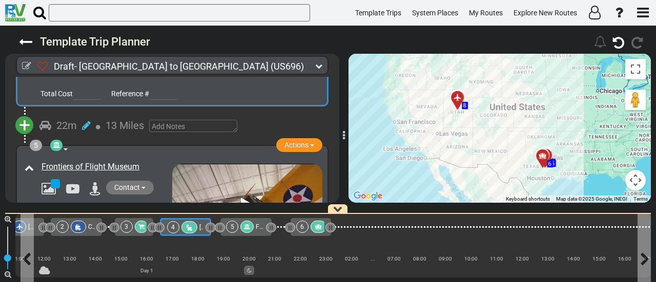
click at [173, 231] on div "4" at bounding box center [173, 227] width 12 height 12
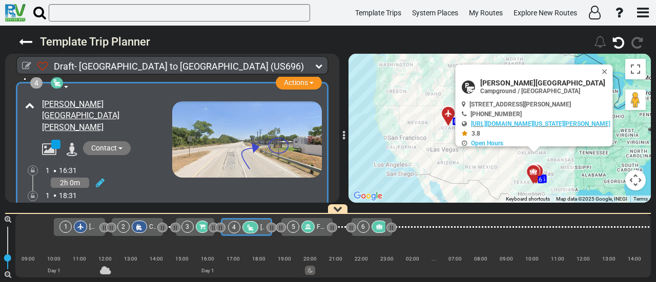
scroll to position [512, 0]
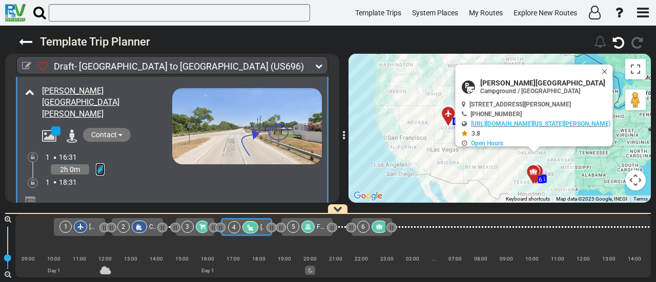
click at [98, 165] on icon at bounding box center [100, 170] width 9 height 10
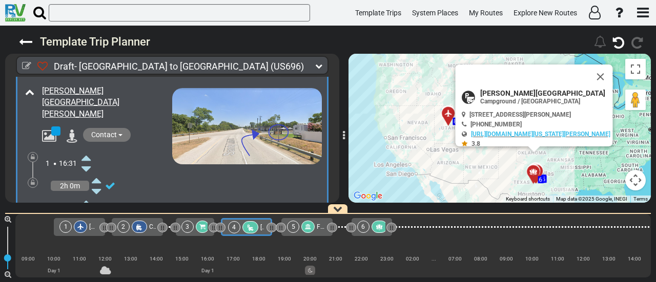
click at [90, 150] on icon at bounding box center [85, 158] width 9 height 16
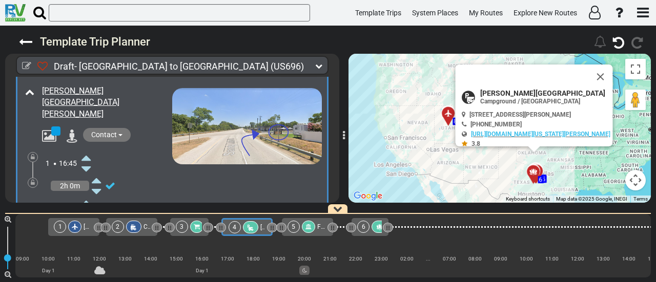
scroll to position [0, 57]
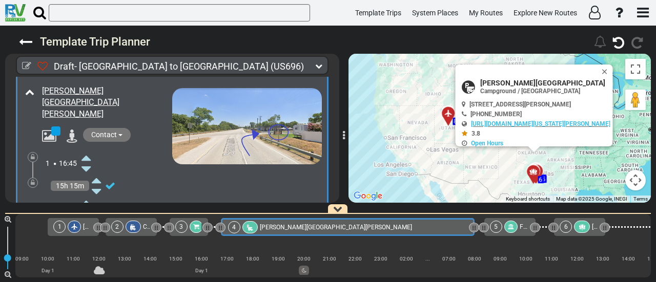
drag, startPoint x: 270, startPoint y: 228, endPoint x: 473, endPoint y: 256, distance: 204.9
click at [473, 256] on div "1 Dallas/Fort Worth International Airport DFW" at bounding box center [333, 246] width 636 height 64
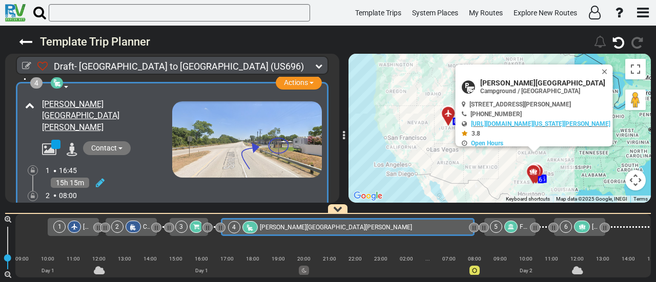
scroll to position [512, 0]
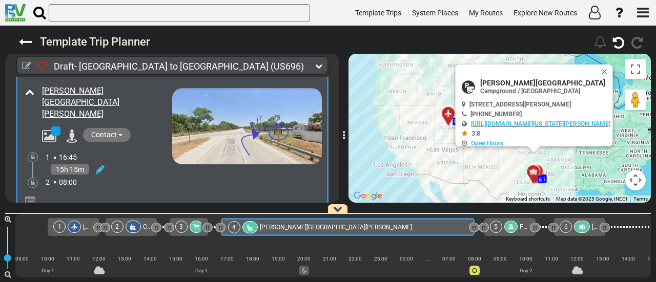
click at [34, 180] on icon at bounding box center [33, 183] width 4 height 6
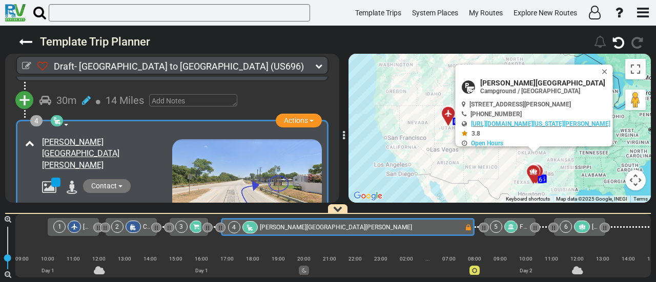
click at [509, 231] on div at bounding box center [510, 227] width 13 height 12
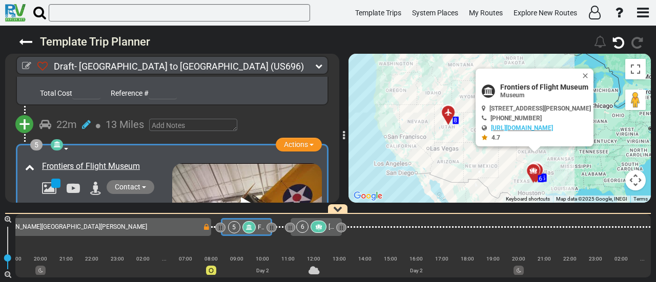
click at [101, 217] on icon at bounding box center [100, 222] width 9 height 10
click at [92, 205] on div "2 08:22" at bounding box center [109, 216] width 127 height 23
click at [86, 202] on icon at bounding box center [85, 210] width 9 height 16
click at [523, 84] on span "Frontiers of Flight Museum" at bounding box center [545, 87] width 91 height 8
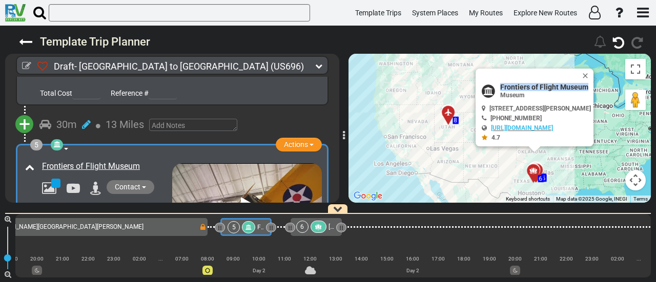
click at [523, 84] on span "Frontiers of Flight Museum" at bounding box center [545, 87] width 91 height 8
copy div "Frontiers of Flight Museum"
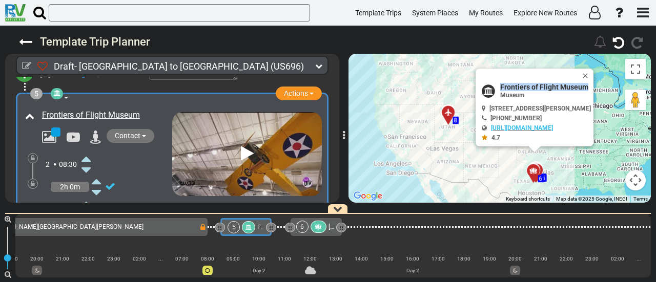
click at [198, 229] on div "4 Sandy Lake MH & RV Resort" at bounding box center [81, 227] width 254 height 18
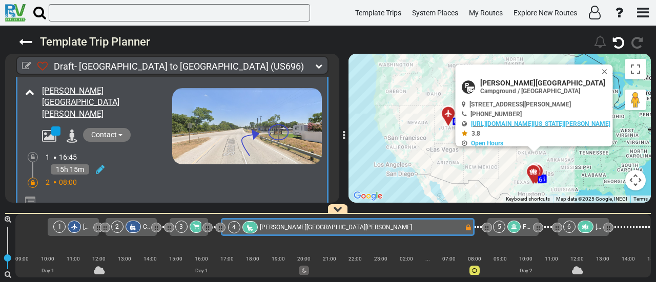
click at [34, 178] on div at bounding box center [33, 183] width 10 height 10
click at [31, 180] on icon at bounding box center [33, 183] width 4 height 6
click at [99, 165] on icon at bounding box center [100, 170] width 9 height 10
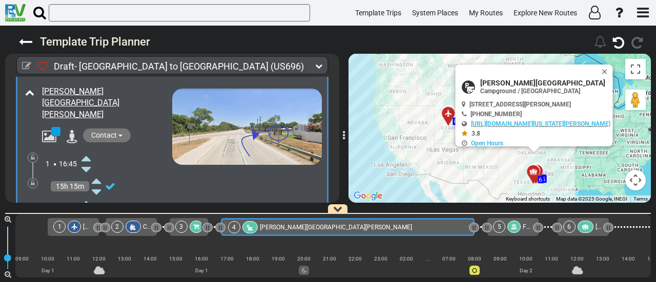
click at [86, 195] on icon at bounding box center [85, 203] width 9 height 16
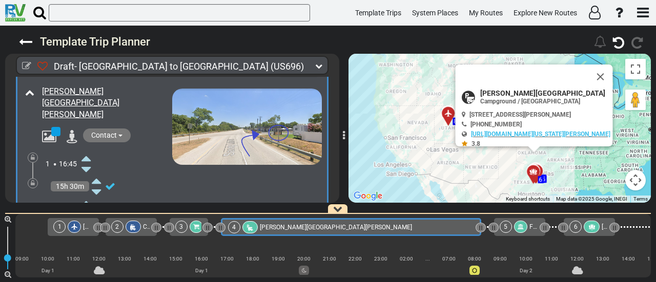
click at [86, 195] on icon at bounding box center [85, 203] width 9 height 16
click at [87, 195] on icon at bounding box center [85, 203] width 9 height 16
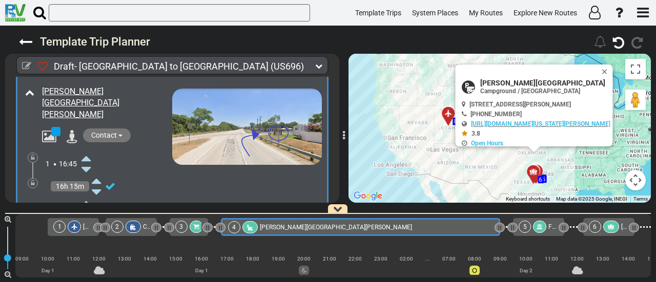
click at [87, 195] on icon at bounding box center [85, 203] width 9 height 16
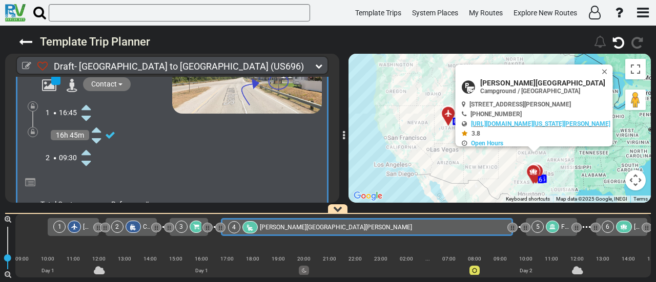
click at [31, 129] on icon at bounding box center [33, 132] width 4 height 6
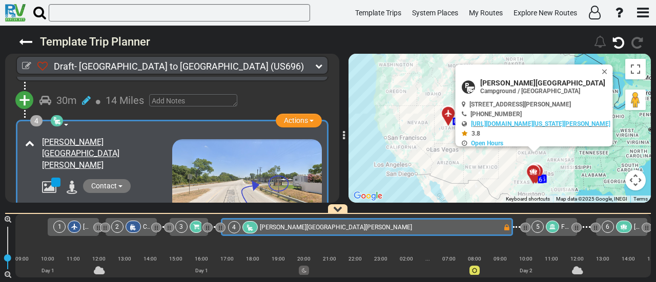
click at [558, 224] on div "5" at bounding box center [547, 227] width 30 height 12
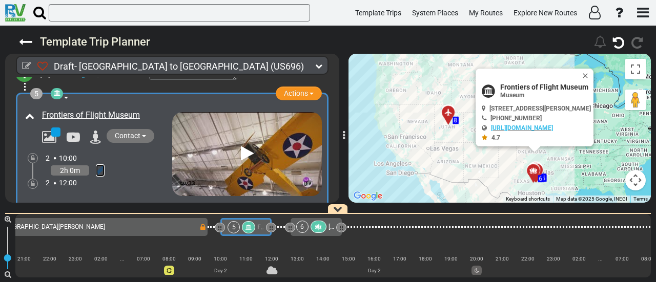
click at [101, 166] on icon at bounding box center [100, 171] width 9 height 10
click at [90, 196] on icon at bounding box center [85, 204] width 9 height 16
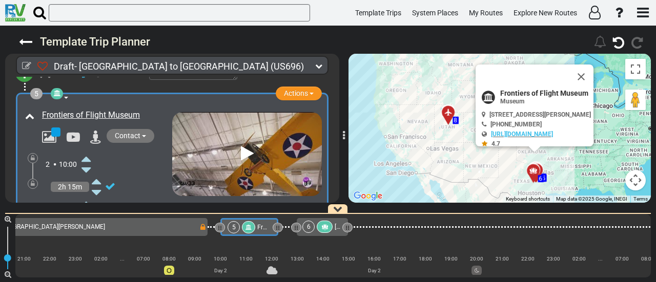
click at [90, 196] on icon at bounding box center [85, 204] width 9 height 16
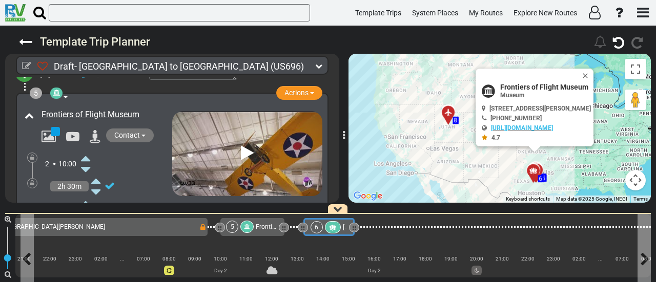
click at [337, 226] on div at bounding box center [333, 227] width 16 height 12
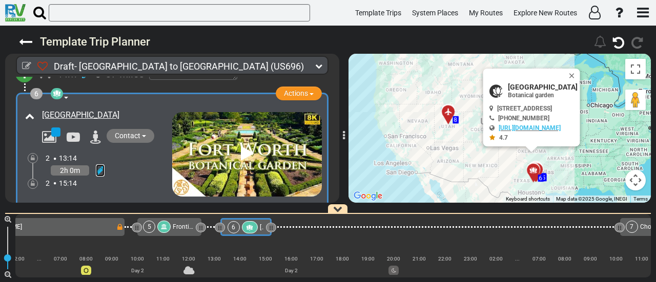
click at [99, 166] on icon at bounding box center [100, 171] width 9 height 10
click at [87, 151] on icon at bounding box center [85, 159] width 9 height 16
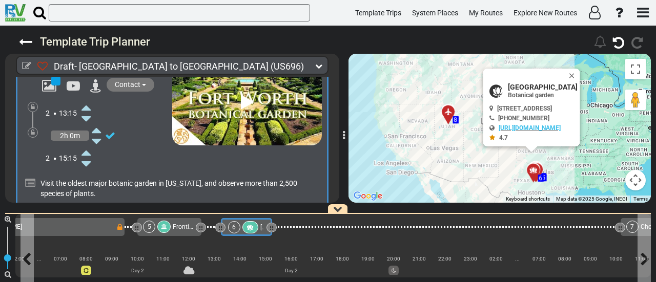
click at [256, 225] on div at bounding box center [250, 227] width 16 height 12
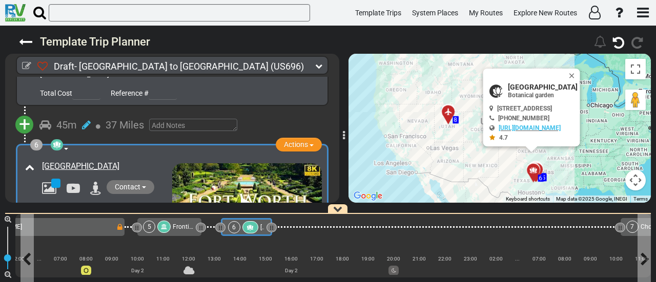
drag, startPoint x: 246, startPoint y: 230, endPoint x: 255, endPoint y: 229, distance: 9.3
click at [246, 230] on icon at bounding box center [250, 227] width 9 height 7
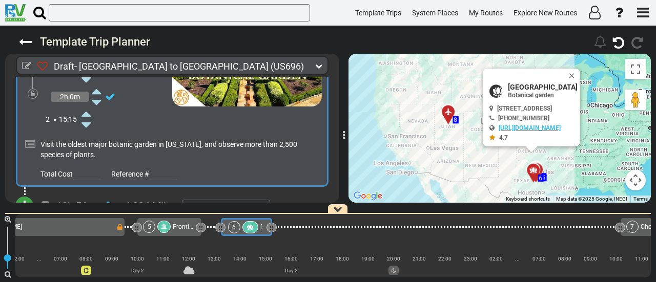
scroll to position [1026, 0]
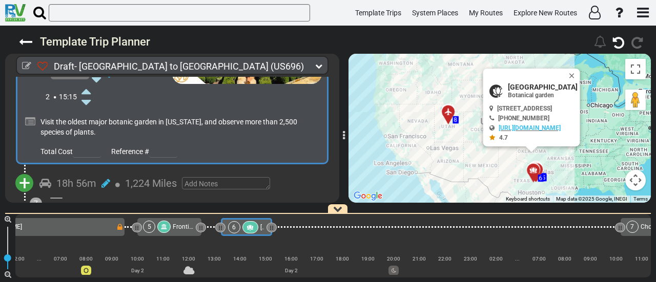
click at [22, 172] on span "+" at bounding box center [24, 184] width 11 height 24
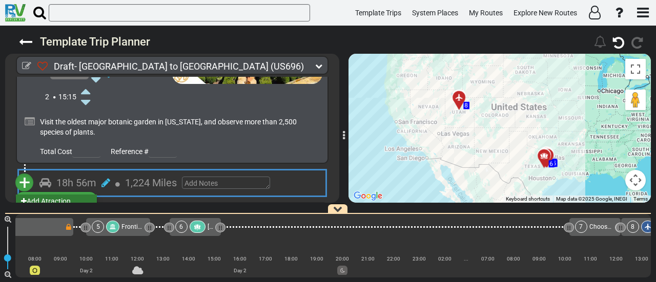
click at [68, 195] on li "Add Atraction" at bounding box center [56, 201] width 81 height 13
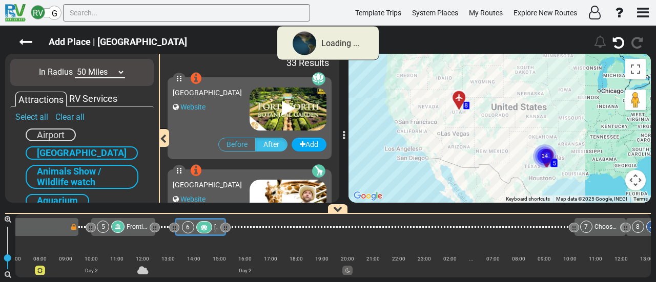
scroll to position [0, 446]
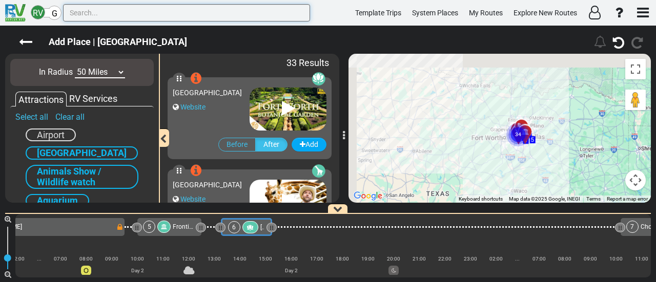
click at [84, 15] on input "text" at bounding box center [186, 12] width 247 height 17
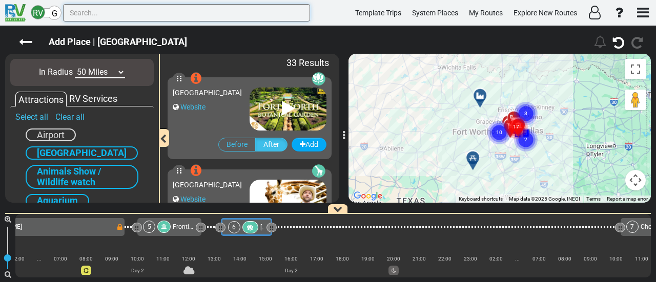
paste input "Palo Duro"
type input "Palo Duro"
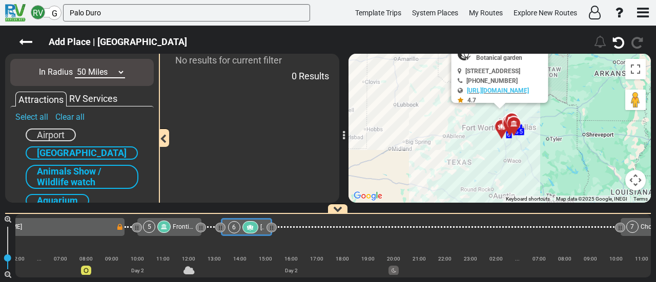
click at [104, 74] on select "10 Miles 50 Miles 100 Miles 250 Miles 500 Miles 1000 Miles" at bounding box center [100, 73] width 50 height 12
click at [75, 67] on select "10 Miles 50 Miles 100 Miles 250 Miles 500 Miles 1000 Miles" at bounding box center [100, 73] width 50 height 12
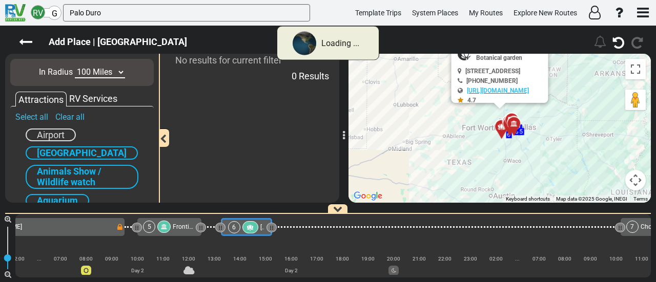
click at [100, 68] on select "10 Miles 50 Miles 100 Miles 250 Miles 500 Miles 1000 Miles" at bounding box center [100, 73] width 50 height 12
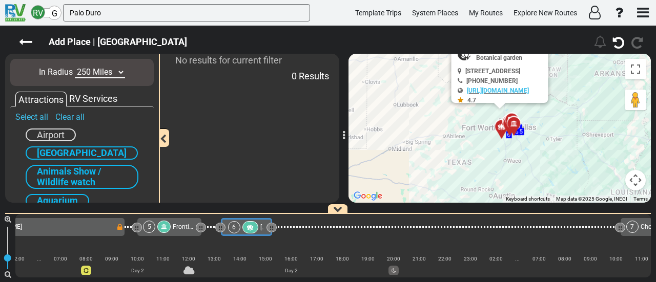
click at [75, 67] on select "10 Miles 50 Miles 100 Miles 250 Miles 500 Miles 1000 Miles" at bounding box center [100, 73] width 50 height 12
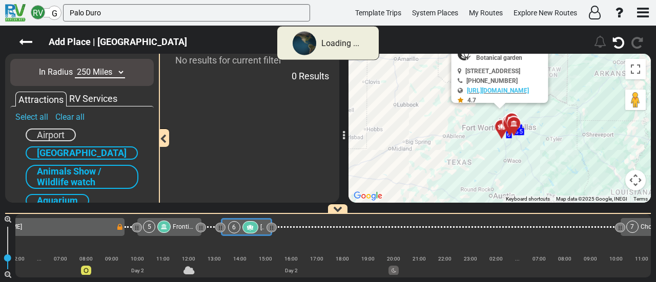
click at [106, 73] on select "10 Miles 50 Miles 100 Miles 250 Miles 500 Miles 1000 Miles" at bounding box center [100, 73] width 50 height 12
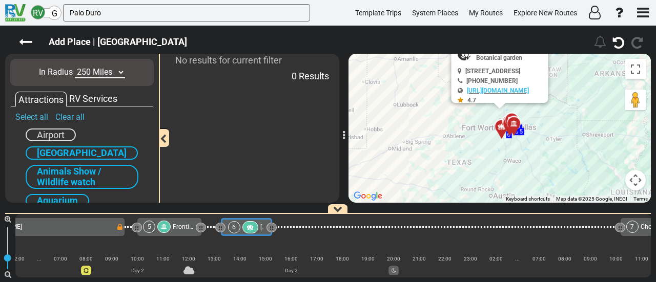
select select "number:500"
click at [75, 67] on select "10 Miles 50 Miles 100 Miles 250 Miles 500 Miles 1000 Miles" at bounding box center [100, 73] width 50 height 12
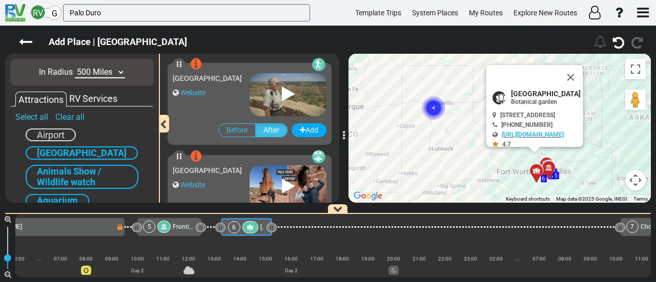
scroll to position [51, 0]
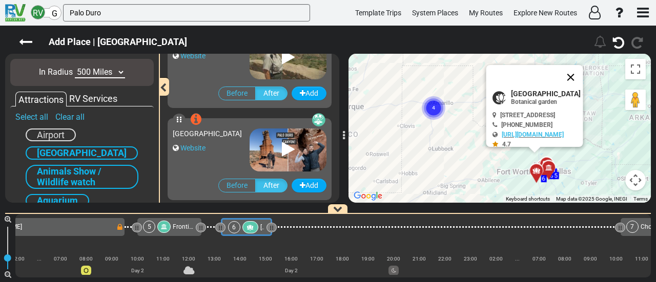
click at [583, 75] on button "Close" at bounding box center [571, 77] width 25 height 25
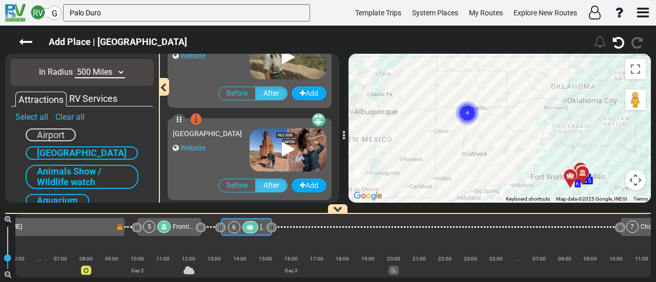
drag, startPoint x: 435, startPoint y: 159, endPoint x: 479, endPoint y: 166, distance: 44.5
click at [479, 167] on div "To activate drag with keyboard, press Alt + Enter. Once in keyboard drag state,…" at bounding box center [500, 128] width 302 height 149
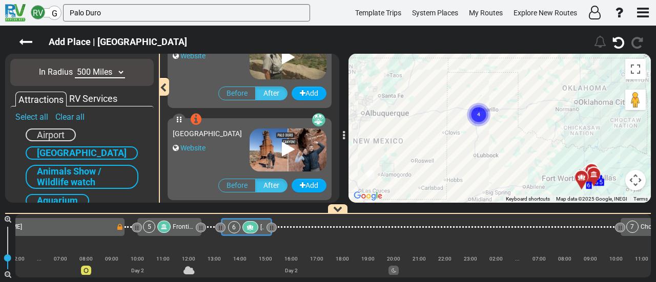
click at [477, 116] on circle "Cluster of 4 markers" at bounding box center [479, 115] width 24 height 24
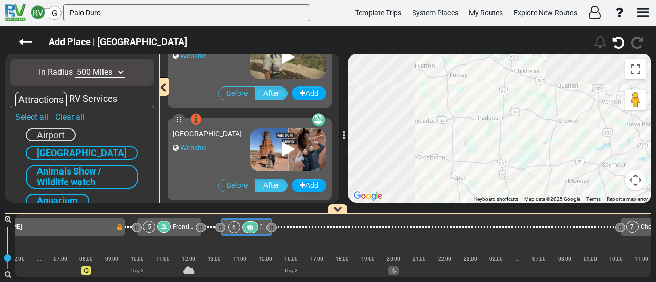
drag, startPoint x: 451, startPoint y: 115, endPoint x: 565, endPoint y: 180, distance: 130.8
click at [565, 180] on div "To navigate, press the arrow keys. To activate drag with keyboard, press Alt + …" at bounding box center [500, 128] width 302 height 149
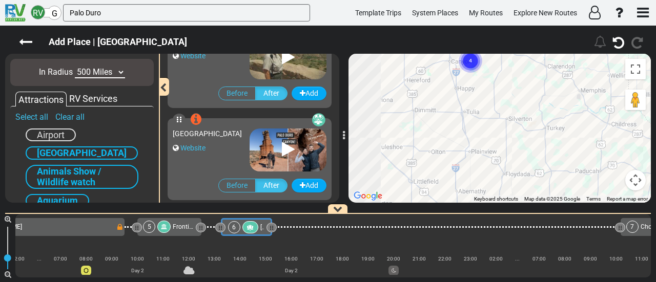
drag, startPoint x: 444, startPoint y: 131, endPoint x: 501, endPoint y: 146, distance: 58.9
click at [532, 178] on div "To navigate, press the arrow keys. To activate drag with keyboard, press Alt + …" at bounding box center [500, 128] width 302 height 149
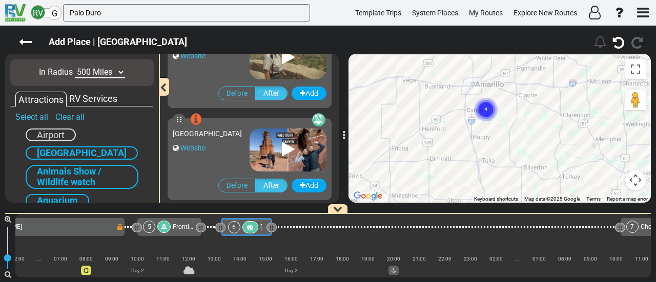
drag, startPoint x: 483, startPoint y: 142, endPoint x: 496, endPoint y: 193, distance: 52.3
click at [496, 193] on div "To navigate, press the arrow keys. To activate drag with keyboard, press Alt + …" at bounding box center [500, 128] width 302 height 149
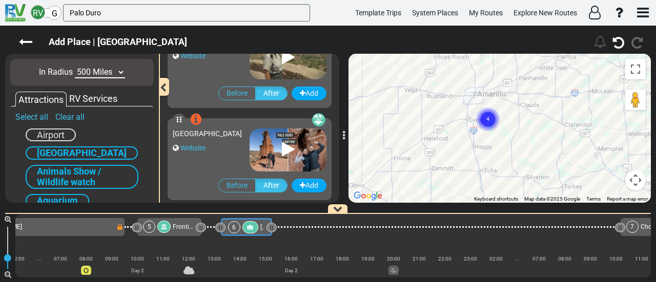
click at [487, 121] on text "4" at bounding box center [487, 118] width 3 height 7
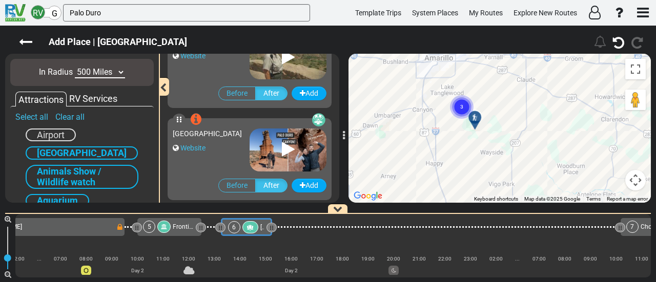
click at [462, 100] on circle "Cluster of 3 markers" at bounding box center [462, 107] width 24 height 24
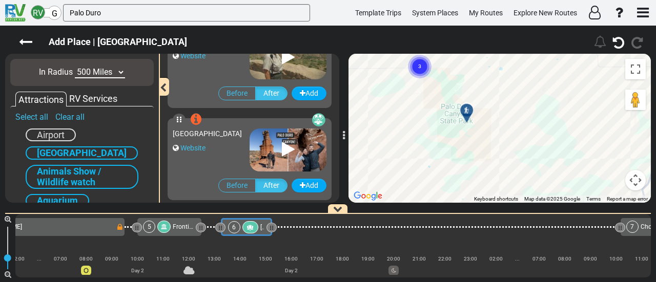
click at [468, 110] on div at bounding box center [470, 115] width 17 height 16
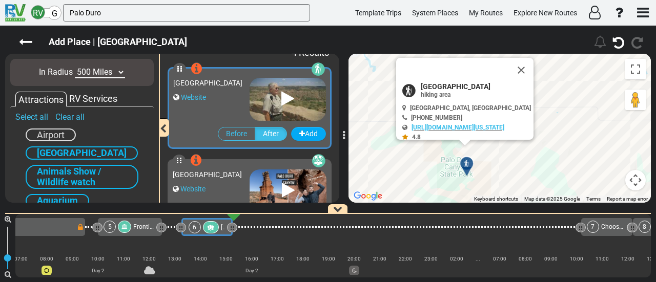
scroll to position [0, 0]
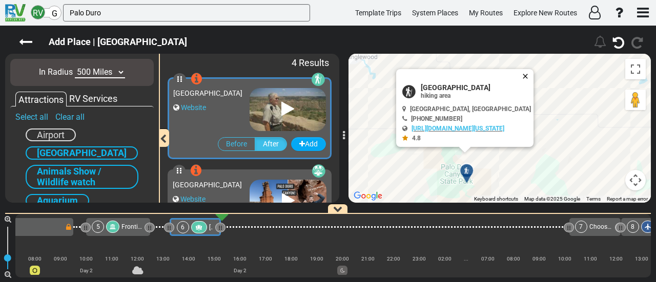
click at [534, 69] on button "Close" at bounding box center [527, 76] width 12 height 14
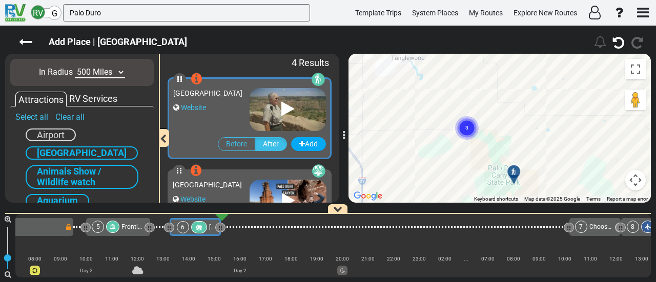
drag, startPoint x: 465, startPoint y: 118, endPoint x: 512, endPoint y: 120, distance: 47.2
click at [512, 120] on div "To activate drag with keyboard, press Alt + Enter. Once in keyboard drag state,…" at bounding box center [500, 128] width 302 height 149
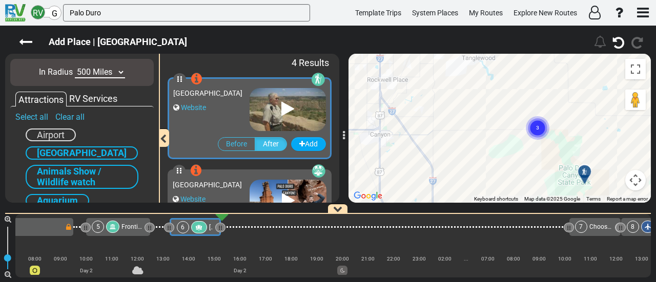
click at [537, 127] on text "3" at bounding box center [537, 127] width 3 height 7
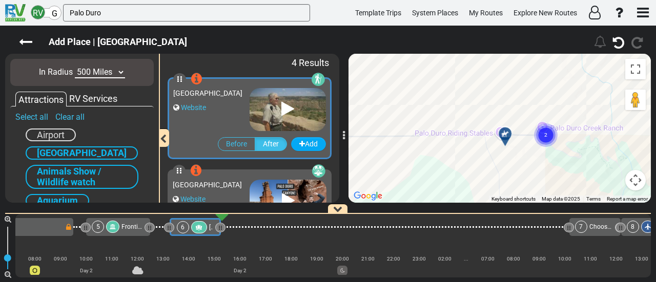
click at [503, 134] on icon at bounding box center [504, 133] width 7 height 7
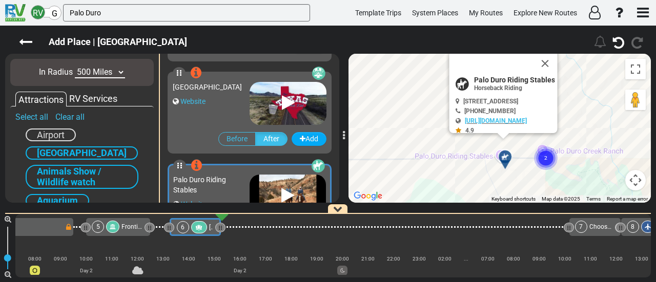
scroll to position [238, 0]
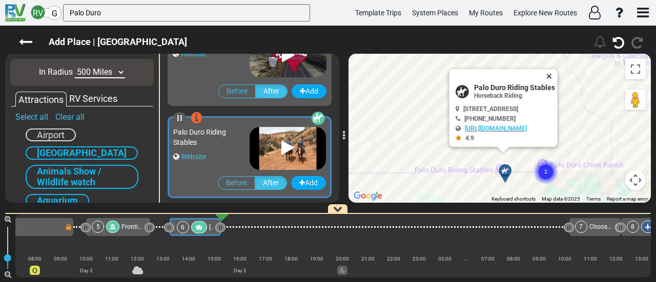
click at [558, 71] on button "Close" at bounding box center [551, 76] width 12 height 14
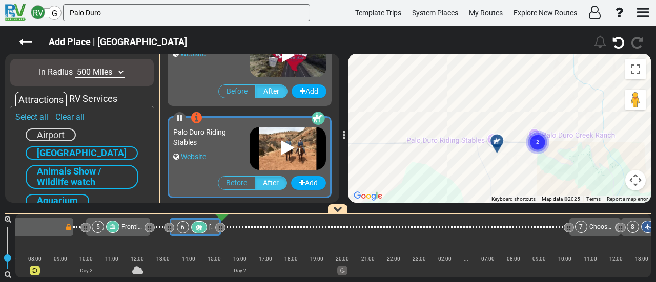
drag, startPoint x: 556, startPoint y: 112, endPoint x: 522, endPoint y: 109, distance: 34.5
click at [547, 86] on div "To activate drag with keyboard, press Alt + Enter. Once in keyboard drag state,…" at bounding box center [500, 128] width 302 height 149
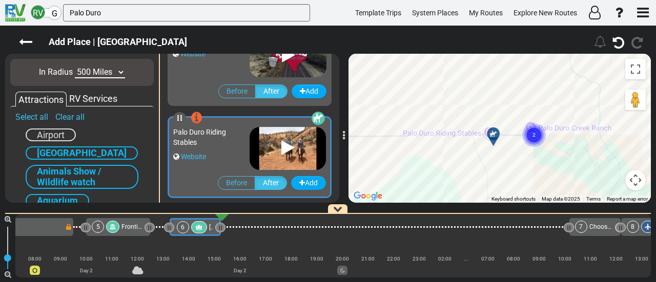
click at [496, 136] on div at bounding box center [496, 138] width 17 height 16
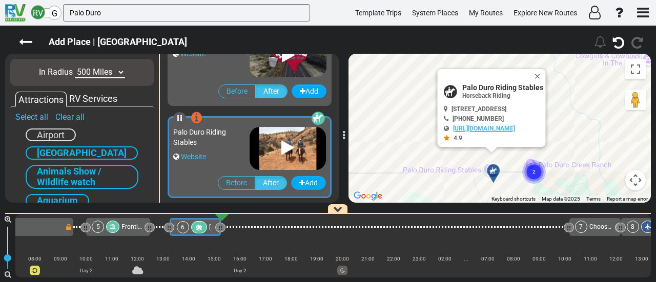
drag, startPoint x: 553, startPoint y: 71, endPoint x: 550, endPoint y: 137, distance: 66.2
click at [546, 71] on button "Close" at bounding box center [540, 76] width 12 height 14
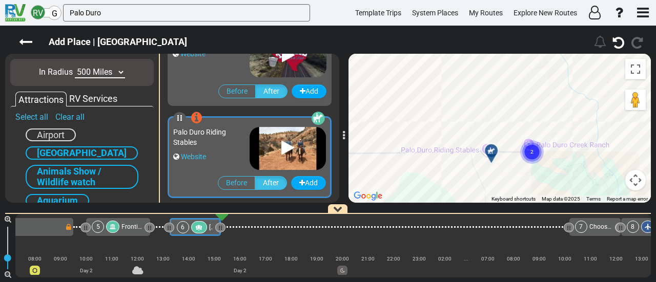
drag, startPoint x: 557, startPoint y: 154, endPoint x: 549, endPoint y: 104, distance: 50.8
click at [550, 105] on div "To navigate, press the arrow keys. To activate drag with keyboard, press Alt + …" at bounding box center [500, 128] width 302 height 149
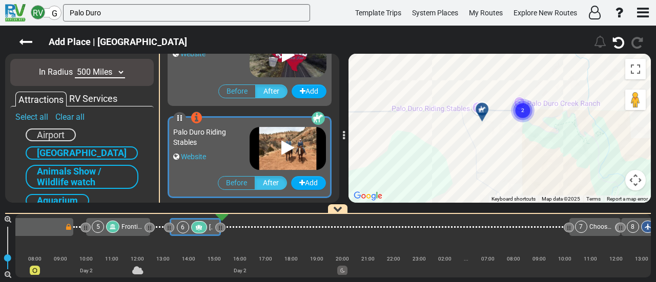
click at [525, 113] on circle "Cluster of 2 markers" at bounding box center [523, 111] width 24 height 24
click at [524, 107] on div at bounding box center [524, 113] width 17 height 16
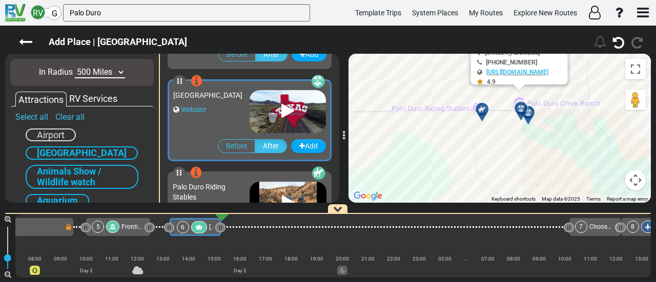
scroll to position [182, 0]
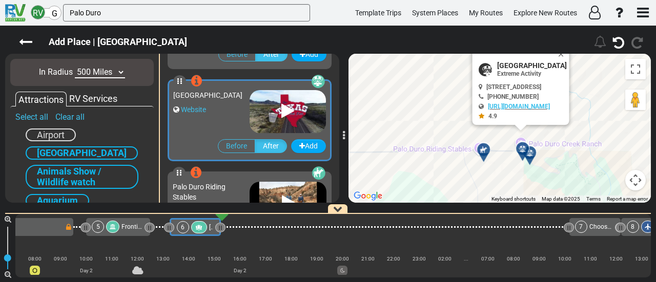
drag, startPoint x: 579, startPoint y: 140, endPoint x: 580, endPoint y: 173, distance: 32.3
click at [580, 184] on div "To activate drag with keyboard, press Alt + Enter. Once in keyboard drag state,…" at bounding box center [500, 128] width 302 height 149
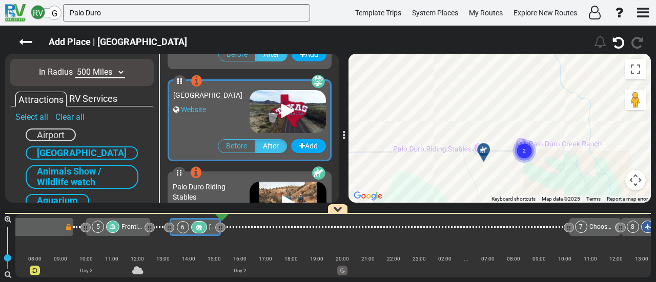
click at [484, 151] on div at bounding box center [487, 154] width 17 height 16
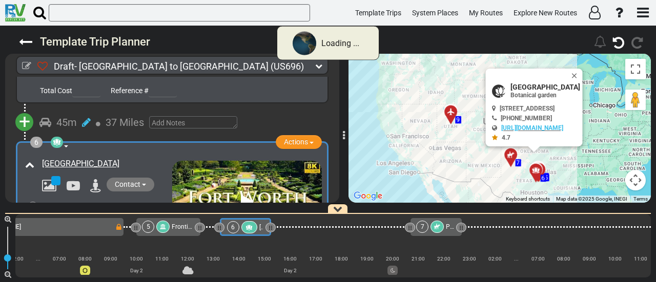
scroll to position [0, 446]
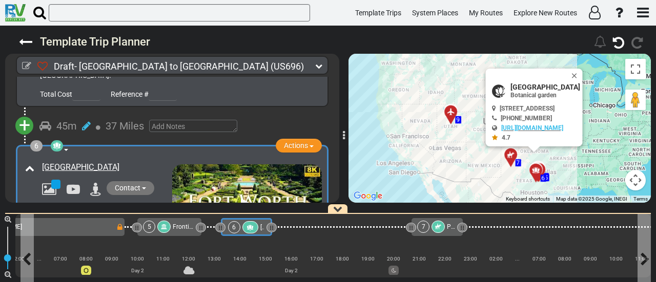
click at [243, 230] on div at bounding box center [250, 227] width 16 height 12
click at [439, 231] on div at bounding box center [438, 227] width 13 height 12
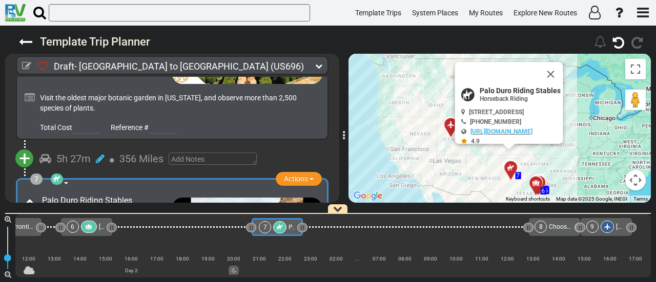
scroll to position [0, 637]
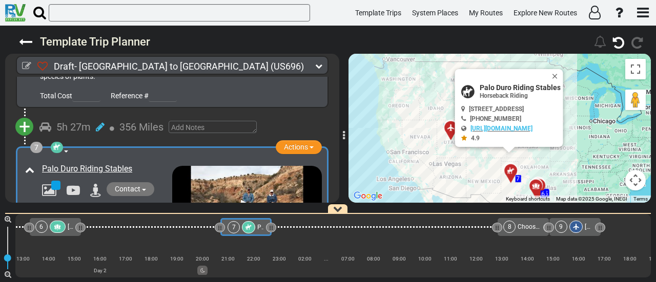
click at [57, 225] on icon at bounding box center [57, 227] width 9 height 7
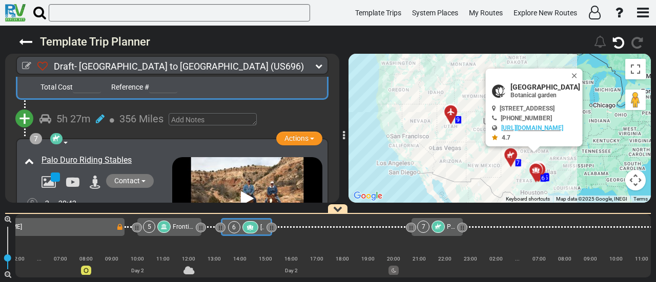
click at [31, 110] on button "+" at bounding box center [24, 119] width 18 height 18
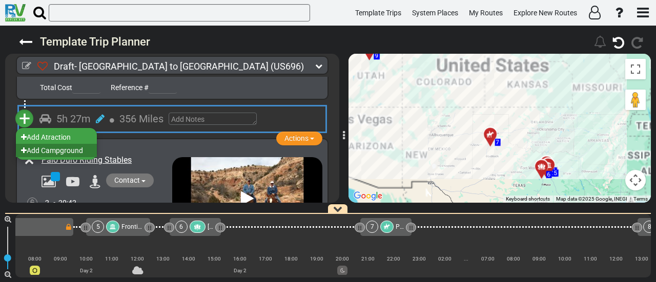
click at [55, 144] on li "Add Campground" at bounding box center [56, 150] width 81 height 13
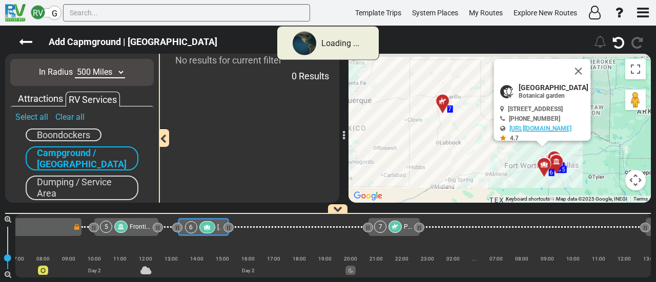
click at [99, 73] on select "10 Miles 50 Miles 100 Miles 250 Miles 500 Miles 1000 Miles" at bounding box center [100, 73] width 50 height 12
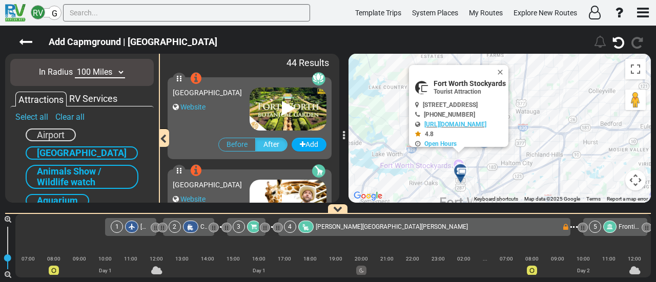
select select "number:100"
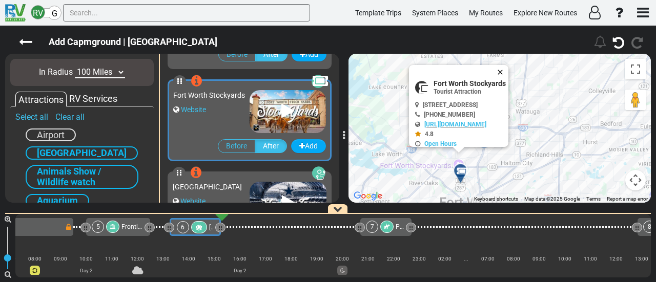
click at [508, 74] on button "Close" at bounding box center [502, 72] width 12 height 14
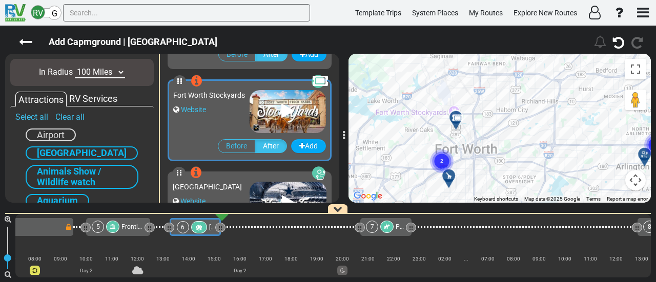
drag, startPoint x: 543, startPoint y: 91, endPoint x: 538, endPoint y: 30, distance: 60.7
click at [538, 30] on div "Add Capmground | Fort Worth Botanic Garden 446" at bounding box center [328, 154] width 656 height 257
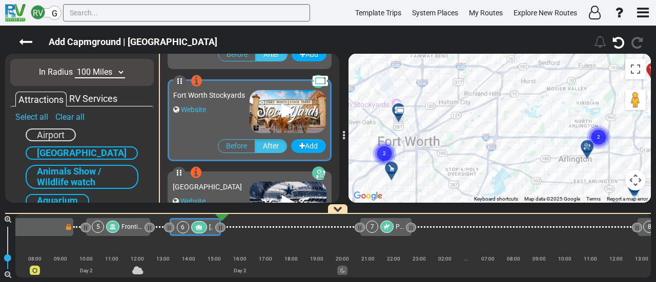
drag, startPoint x: 608, startPoint y: 152, endPoint x: 552, endPoint y: 156, distance: 56.5
click at [552, 156] on div "To activate drag with keyboard, press Alt + Enter. Once in keyboard drag state,…" at bounding box center [500, 128] width 302 height 149
click at [398, 108] on icon at bounding box center [399, 110] width 10 height 8
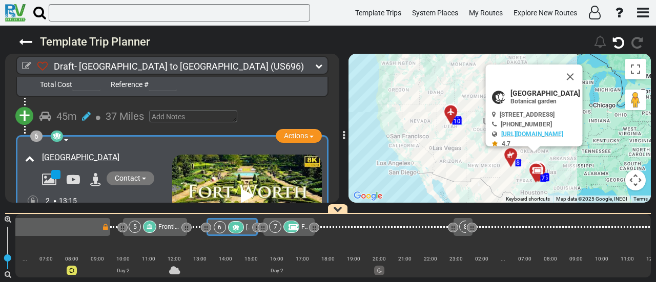
scroll to position [0, 446]
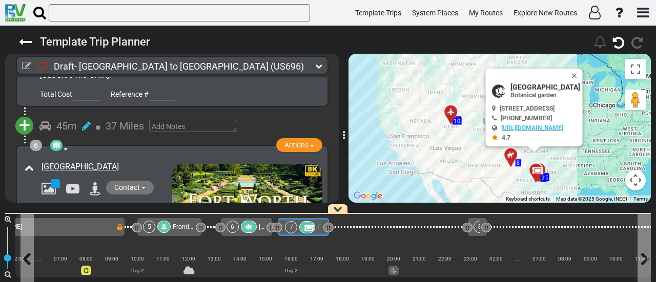
click at [304, 221] on div "7 Fort Worth Stockyards" at bounding box center [303, 227] width 36 height 12
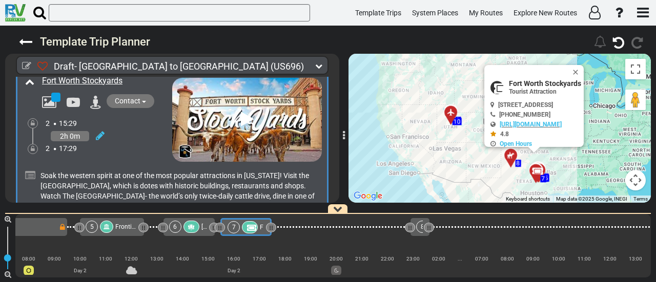
scroll to position [1136, 0]
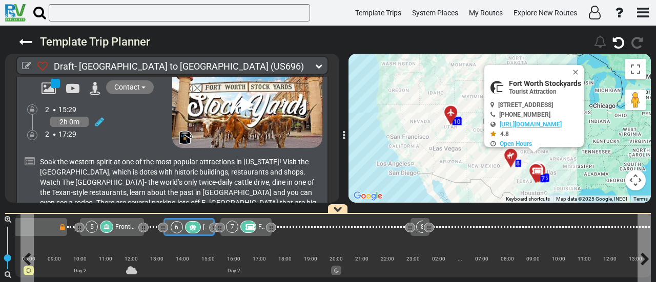
click at [185, 228] on div at bounding box center [193, 227] width 16 height 12
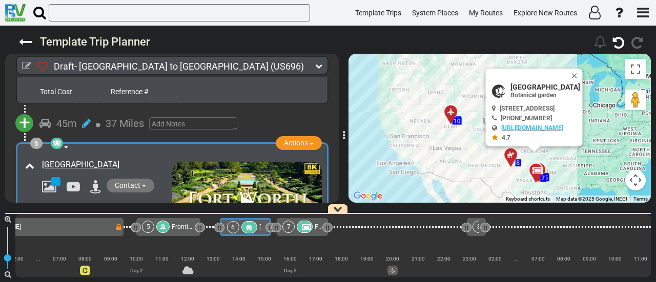
scroll to position [0, 446]
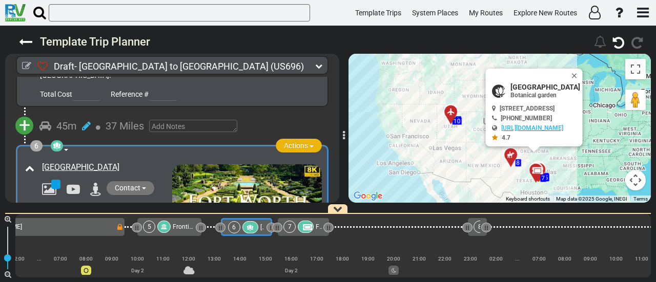
click at [291, 141] on span "Actions" at bounding box center [296, 145] width 24 height 8
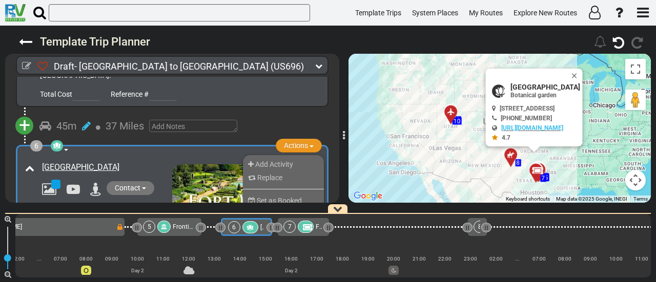
click at [268, 220] on span "Remove" at bounding box center [268, 224] width 26 height 8
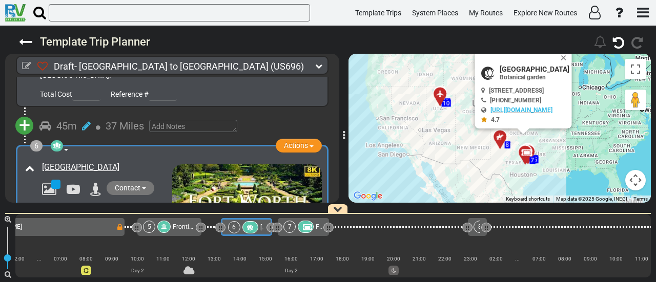
drag, startPoint x: 560, startPoint y: 149, endPoint x: 546, endPoint y: 122, distance: 30.3
click at [546, 122] on div "To activate drag with keyboard, press Alt + Enter. Once in keyboard drag state,…" at bounding box center [500, 128] width 302 height 149
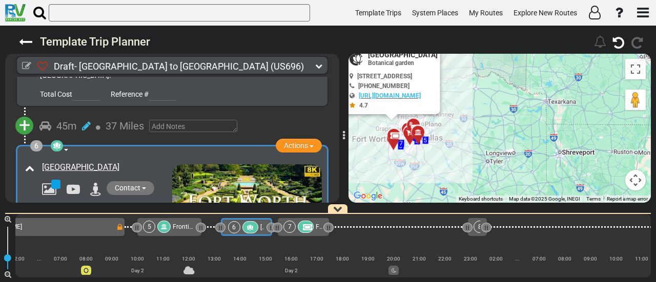
drag, startPoint x: 435, startPoint y: 159, endPoint x: 483, endPoint y: 160, distance: 48.7
click at [483, 163] on div "To activate drag with keyboard, press Alt + Enter. Once in keyboard drag state,…" at bounding box center [500, 128] width 302 height 149
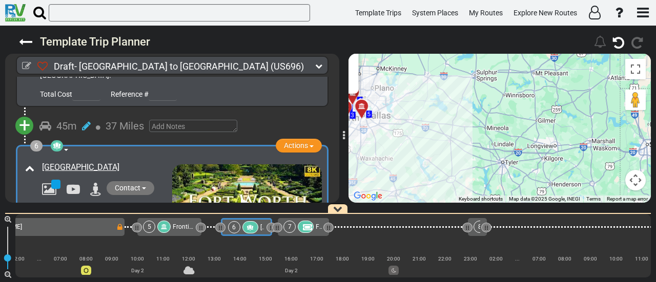
drag, startPoint x: 421, startPoint y: 154, endPoint x: 486, endPoint y: 164, distance: 65.8
click at [486, 164] on div "To activate drag with keyboard, press Alt + Enter. Once in keyboard drag state,…" at bounding box center [500, 128] width 302 height 149
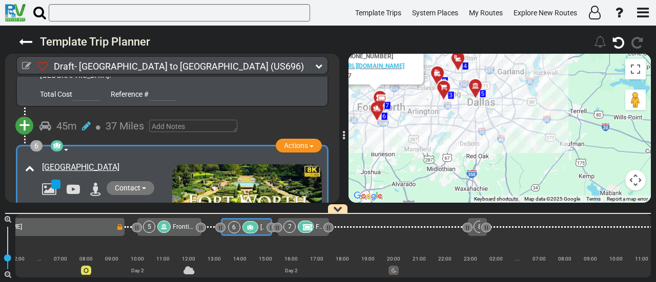
drag, startPoint x: 439, startPoint y: 142, endPoint x: 573, endPoint y: 161, distance: 135.6
click at [573, 161] on div "To activate drag with keyboard, press Alt + Enter. Once in keyboard drag state,…" at bounding box center [500, 128] width 302 height 149
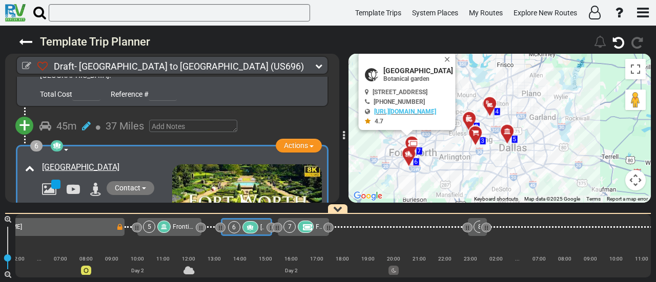
drag, startPoint x: 487, startPoint y: 142, endPoint x: 487, endPoint y: 188, distance: 45.6
click at [487, 188] on div "To activate drag with keyboard, press Alt + Enter. Once in keyboard drag state,…" at bounding box center [500, 128] width 302 height 149
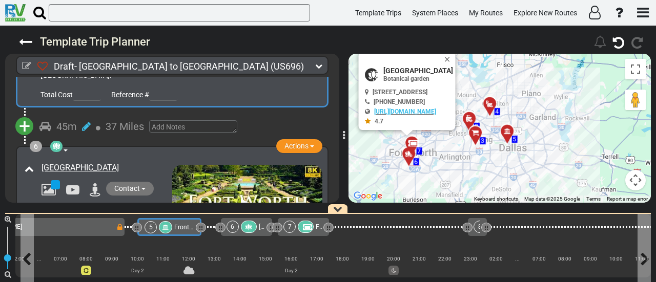
click at [165, 230] on icon at bounding box center [165, 227] width 6 height 6
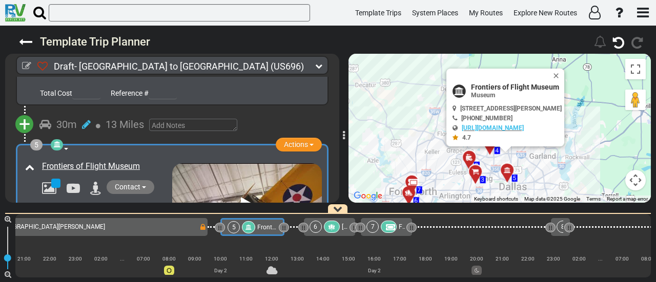
scroll to position [0, 0]
click at [300, 140] on span "Actions" at bounding box center [296, 144] width 24 height 8
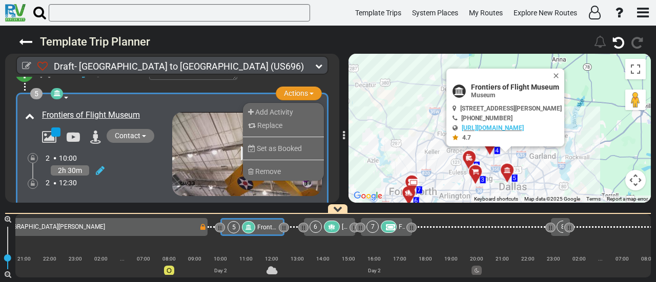
click at [298, 165] on li "Remove" at bounding box center [283, 171] width 81 height 13
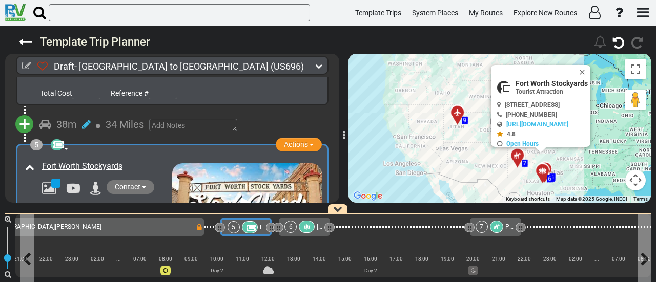
click at [261, 228] on span "Fort Worth Stockyards" at bounding box center [291, 227] width 62 height 7
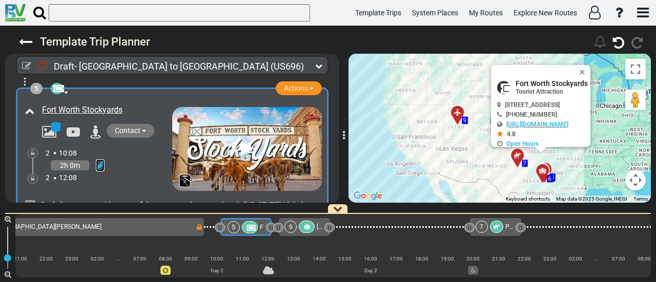
click at [97, 160] on icon at bounding box center [100, 165] width 9 height 10
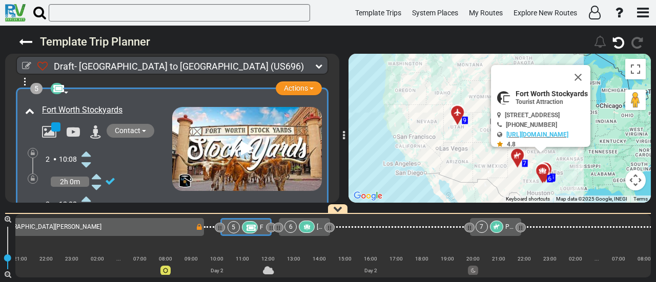
click at [88, 146] on icon at bounding box center [85, 154] width 9 height 16
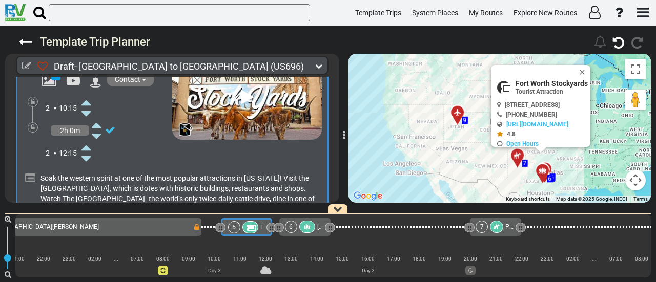
click at [86, 139] on icon at bounding box center [85, 147] width 9 height 16
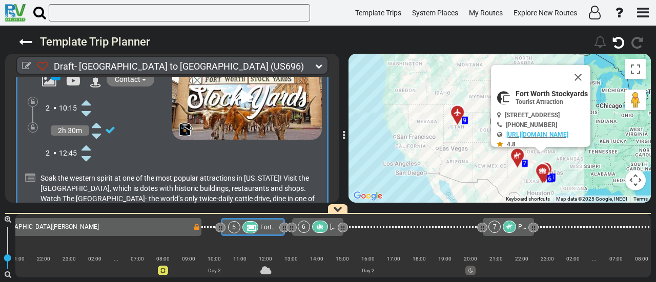
click at [86, 139] on icon at bounding box center [85, 147] width 9 height 16
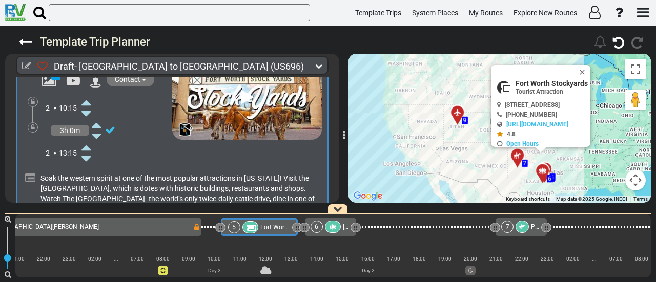
click at [323, 223] on div "6" at bounding box center [327, 227] width 32 height 12
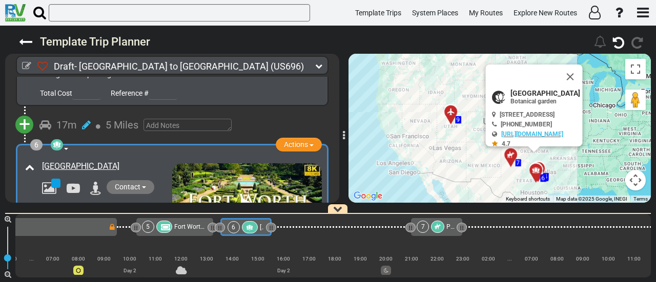
click at [335, 198] on div "6 Botanical garden Actions Add Activity Replace Set as Booked Remove" at bounding box center [172, 224] width 334 height 161
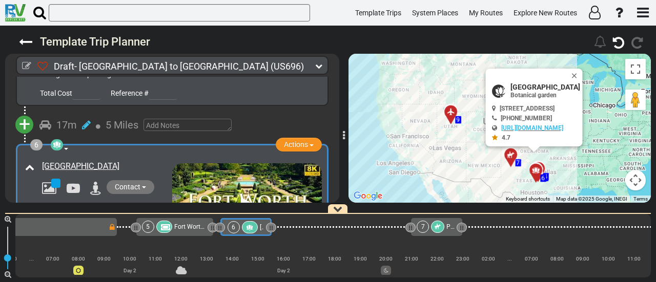
click at [335, 198] on div "6 Botanical garden Actions Add Activity Replace Set as Booked Remove" at bounding box center [172, 224] width 334 height 161
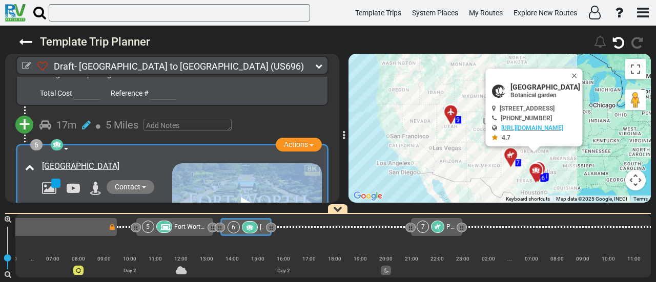
click at [335, 198] on div "6 Botanical garden Actions Add Activity Replace Set as Booked Remove" at bounding box center [172, 224] width 334 height 161
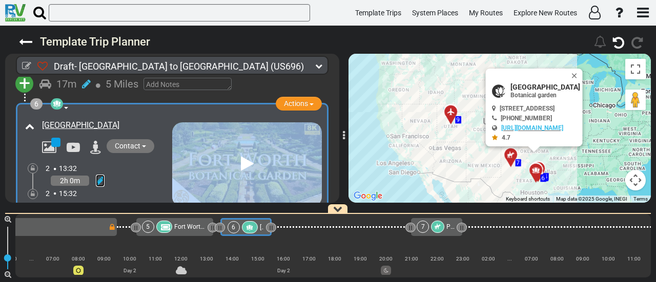
click at [97, 176] on icon at bounding box center [100, 181] width 9 height 10
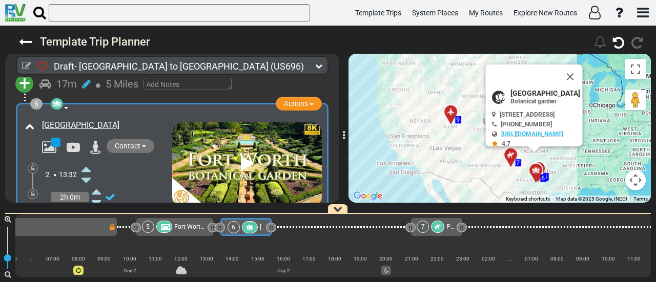
click at [90, 161] on icon at bounding box center [85, 169] width 9 height 16
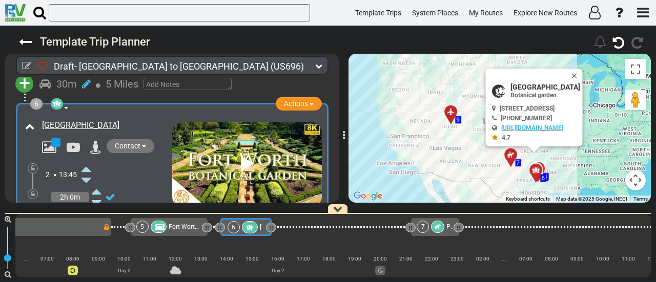
click at [86, 206] on icon at bounding box center [85, 214] width 9 height 16
click at [511, 84] on span "[GEOGRAPHIC_DATA]" at bounding box center [546, 87] width 70 height 8
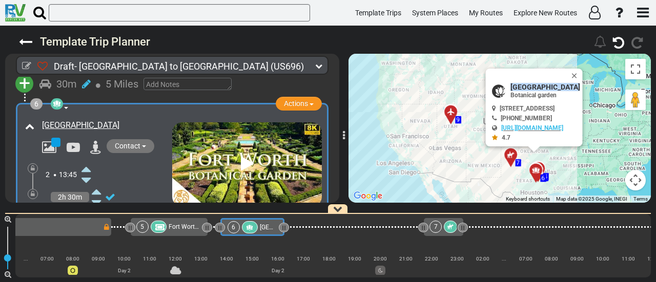
click at [511, 84] on span "[GEOGRAPHIC_DATA]" at bounding box center [546, 87] width 70 height 8
copy div "[GEOGRAPHIC_DATA]"
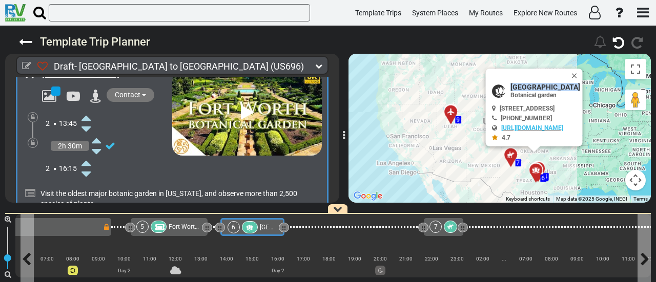
click at [251, 230] on icon at bounding box center [250, 227] width 9 height 7
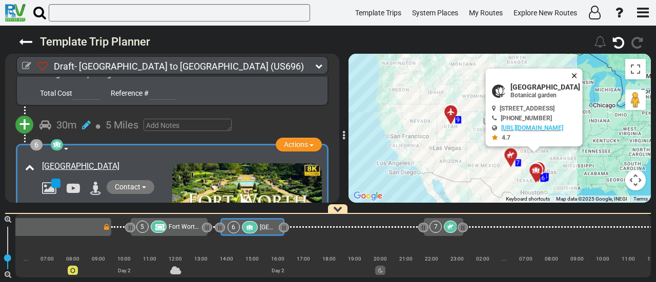
click at [583, 77] on button "Close" at bounding box center [576, 76] width 12 height 14
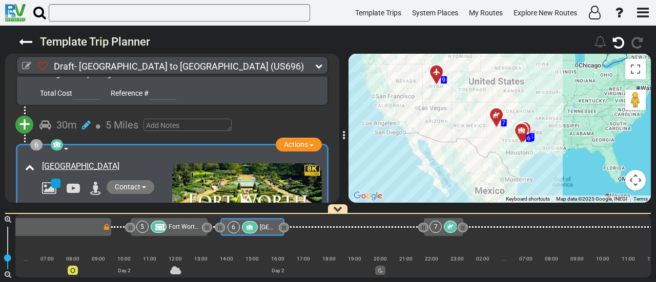
drag, startPoint x: 549, startPoint y: 153, endPoint x: 535, endPoint y: 112, distance: 43.9
click at [535, 112] on div "To activate drag with keyboard, press Alt + Enter. Once in keyboard drag state,…" at bounding box center [500, 128] width 302 height 149
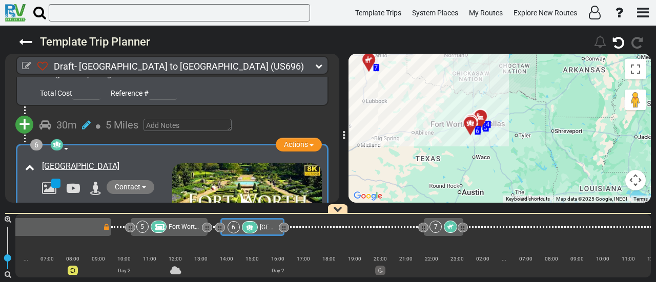
drag, startPoint x: 532, startPoint y: 153, endPoint x: 530, endPoint y: 86, distance: 67.7
click at [526, 82] on div "To activate drag with keyboard, press Alt + Enter. Once in keyboard drag state,…" at bounding box center [500, 128] width 302 height 149
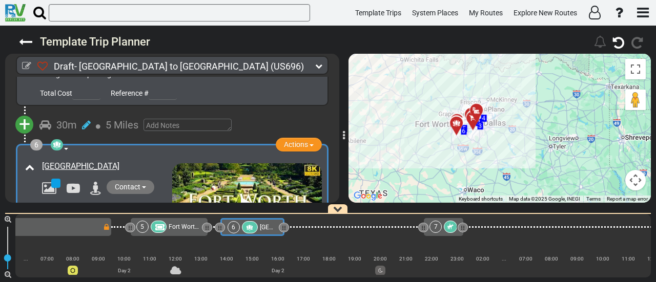
drag, startPoint x: 525, startPoint y: 133, endPoint x: 569, endPoint y: 114, distance: 47.3
click at [569, 114] on div "To activate drag with keyboard, press Alt + Enter. Once in keyboard drag state,…" at bounding box center [500, 128] width 302 height 149
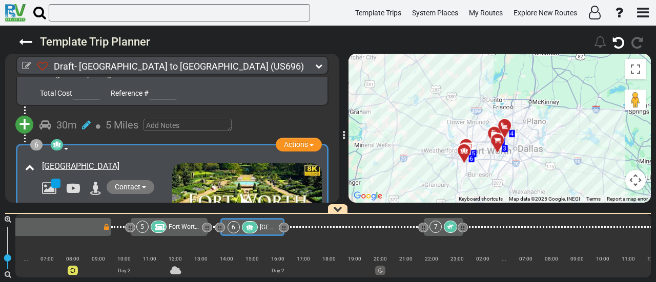
drag, startPoint x: 547, startPoint y: 157, endPoint x: 602, endPoint y: 182, distance: 59.9
click at [591, 168] on div "To activate drag with keyboard, press Alt + Enter. Once in keyboard drag state,…" at bounding box center [500, 128] width 302 height 149
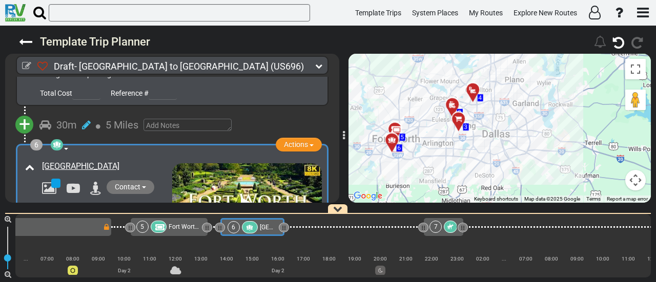
drag, startPoint x: 526, startPoint y: 163, endPoint x: 621, endPoint y: 179, distance: 96.1
click at [621, 179] on div "To activate drag with keyboard, press Alt + Enter. Once in keyboard drag state,…" at bounding box center [500, 128] width 302 height 149
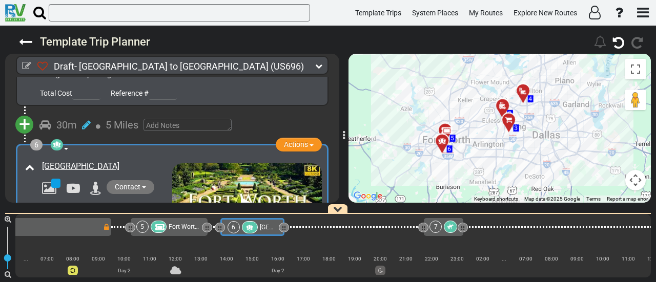
click at [263, 225] on span "[GEOGRAPHIC_DATA]" at bounding box center [289, 227] width 59 height 7
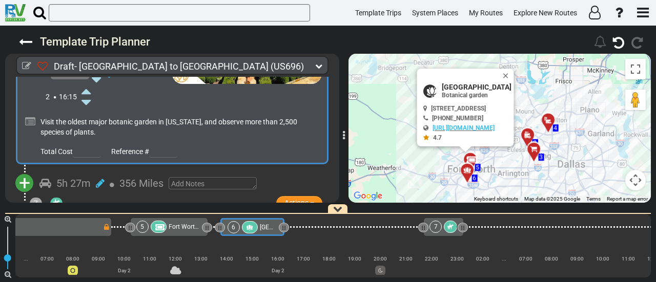
click at [23, 172] on span "+" at bounding box center [24, 184] width 11 height 24
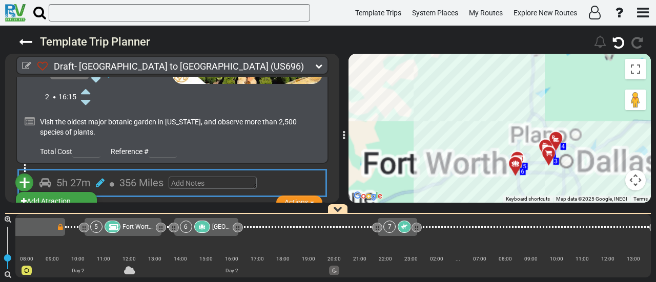
scroll to position [0, 523]
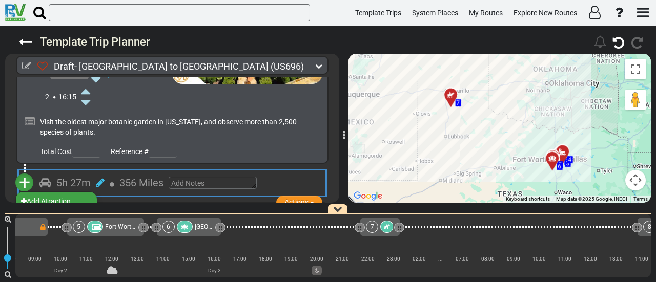
click at [112, 229] on span "Fort Worth Stockyards" at bounding box center [136, 226] width 62 height 7
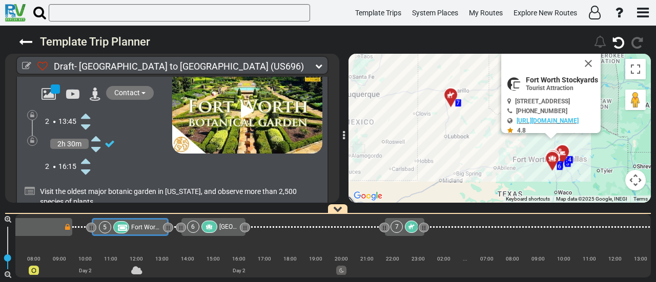
scroll to position [857, 0]
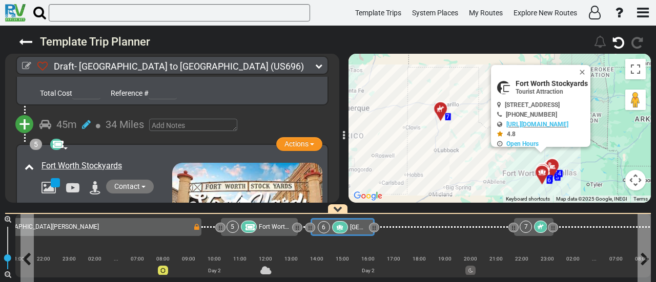
click at [348, 228] on div "6 Fort Worth Botanic Garden" at bounding box center [342, 227] width 49 height 12
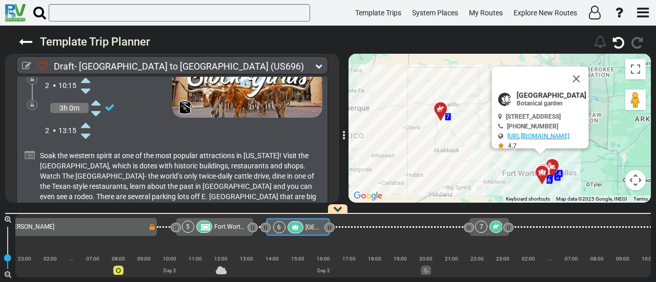
scroll to position [858, 0]
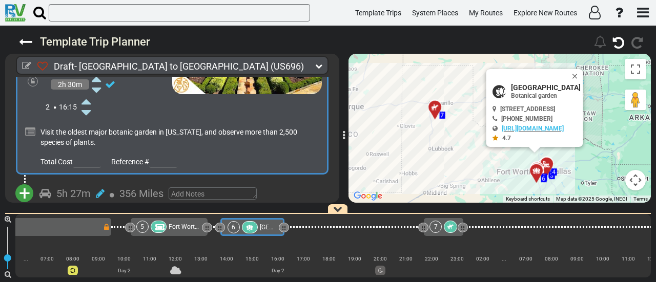
click at [19, 182] on span "+" at bounding box center [24, 194] width 11 height 24
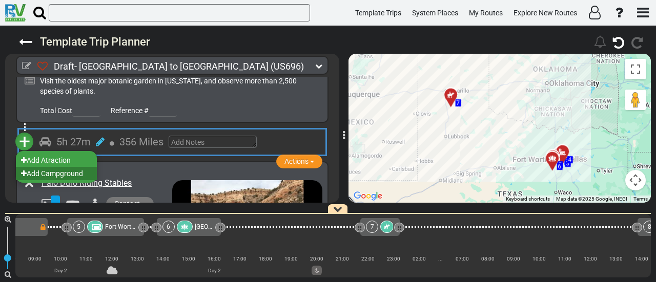
click at [82, 167] on li "Add Campground" at bounding box center [56, 173] width 81 height 13
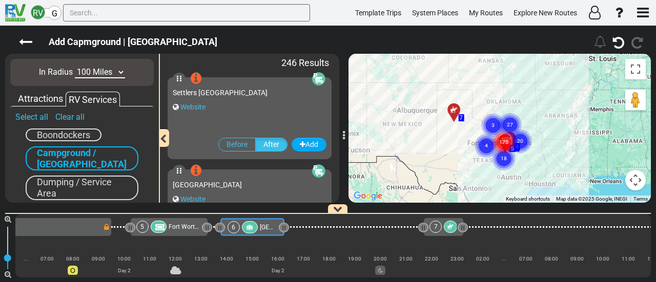
drag, startPoint x: 573, startPoint y: 159, endPoint x: 547, endPoint y: 159, distance: 25.6
click at [547, 159] on div "To activate drag with keyboard, press Alt + Enter. Once in keyboard drag state,…" at bounding box center [500, 128] width 302 height 149
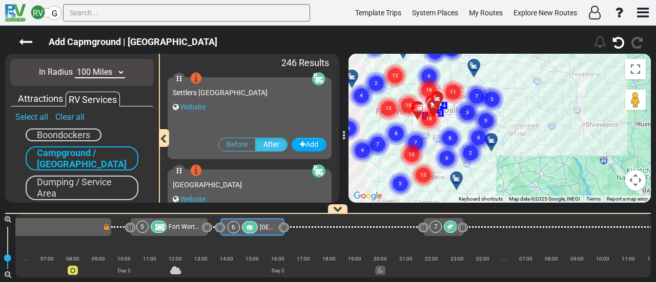
drag, startPoint x: 563, startPoint y: 166, endPoint x: 576, endPoint y: 173, distance: 14.9
click at [576, 173] on div "To activate drag with keyboard, press Alt + Enter. Once in keyboard drag state,…" at bounding box center [500, 128] width 302 height 149
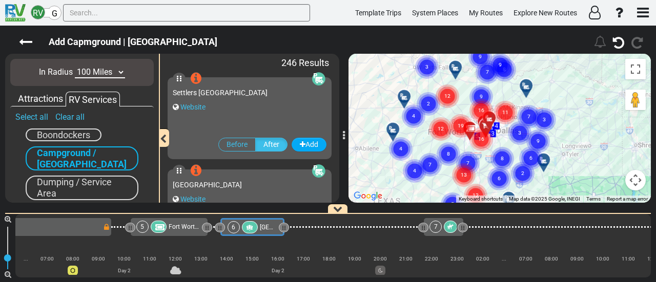
drag, startPoint x: 489, startPoint y: 140, endPoint x: 525, endPoint y: 151, distance: 36.8
click at [525, 151] on icon "6" at bounding box center [531, 159] width 26 height 26
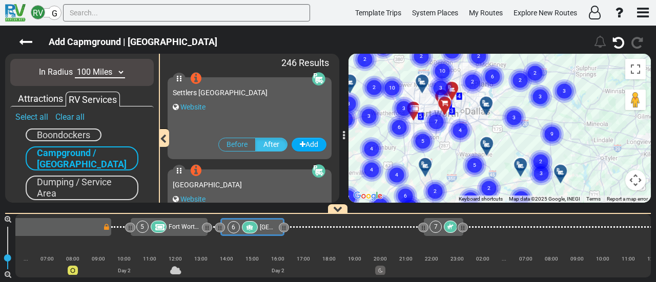
click at [514, 151] on div "To activate drag with keyboard, press Alt + Enter. Once in keyboard drag state,…" at bounding box center [500, 128] width 302 height 149
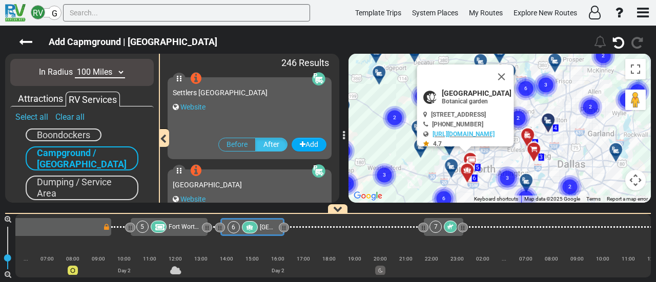
drag, startPoint x: 436, startPoint y: 99, endPoint x: 465, endPoint y: 123, distance: 37.5
click at [465, 123] on div "3220 Botanic Garden Blvd, Fort Worth, TX 76107, USA +1 817-463-4160 https://fwb…" at bounding box center [467, 129] width 88 height 36
click at [514, 79] on button "Close" at bounding box center [501, 77] width 25 height 25
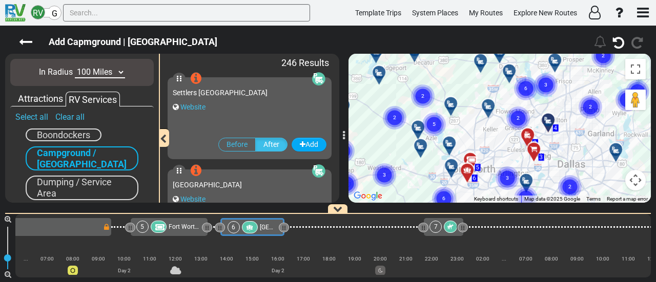
click at [53, 100] on div "Attractions" at bounding box center [40, 98] width 50 height 13
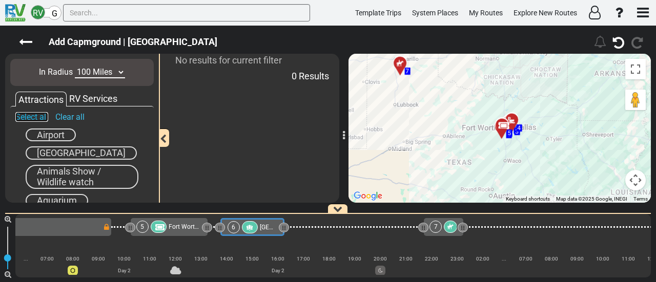
click at [30, 116] on link "Select all" at bounding box center [31, 117] width 33 height 10
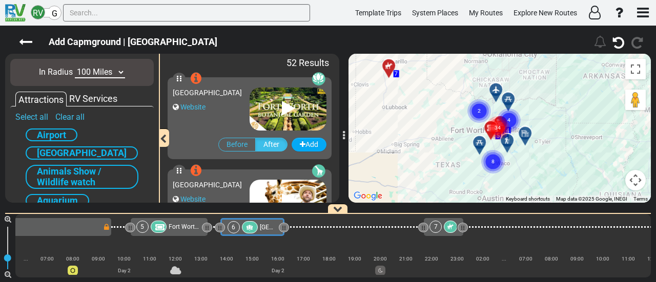
click at [486, 111] on gmp-advanced-marker "34" at bounding box center [498, 116] width 26 height 27
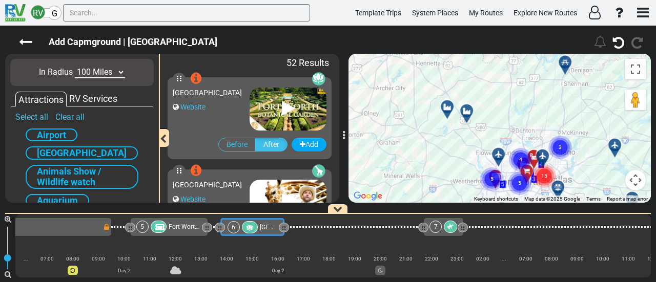
drag, startPoint x: 472, startPoint y: 100, endPoint x: 513, endPoint y: 126, distance: 47.9
click at [513, 126] on div "To navigate, press the arrow keys. To activate drag with keyboard, press Alt + …" at bounding box center [500, 128] width 302 height 149
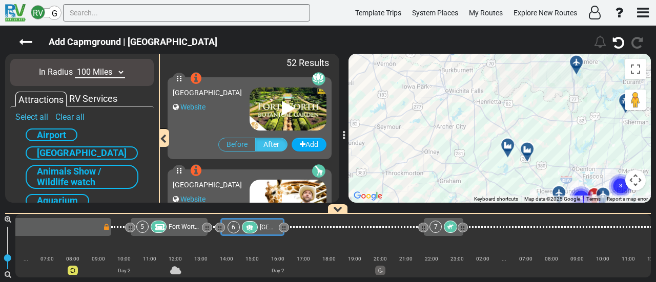
click at [97, 93] on div "RV Services" at bounding box center [93, 98] width 53 height 13
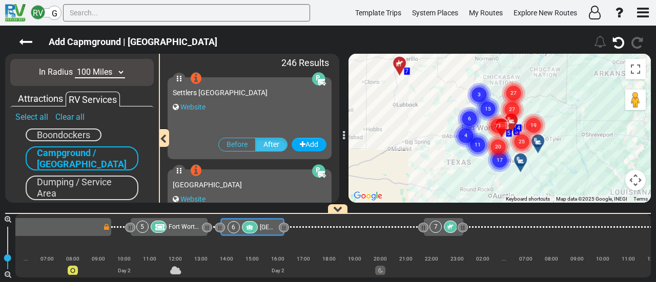
click at [483, 114] on circle "Cluster of 15 markers" at bounding box center [488, 109] width 24 height 24
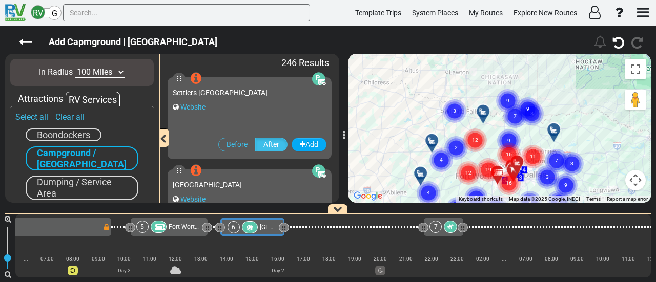
drag, startPoint x: 389, startPoint y: 114, endPoint x: 441, endPoint y: 161, distance: 70.4
click at [441, 161] on text "4" at bounding box center [441, 159] width 3 height 7
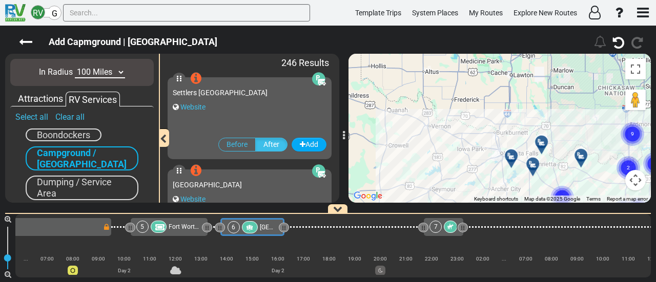
drag, startPoint x: 474, startPoint y: 119, endPoint x: 530, endPoint y: 203, distance: 101.5
click at [530, 203] on div "Draft- Dallas to Salt Lake City (US696) 3 Days 1,327 Miles" at bounding box center [328, 154] width 656 height 257
click at [88, 75] on select "10 Miles 50 Miles 100 Miles 250 Miles 500 Miles 1000 Miles" at bounding box center [100, 73] width 50 height 12
click at [512, 162] on div at bounding box center [514, 160] width 17 height 16
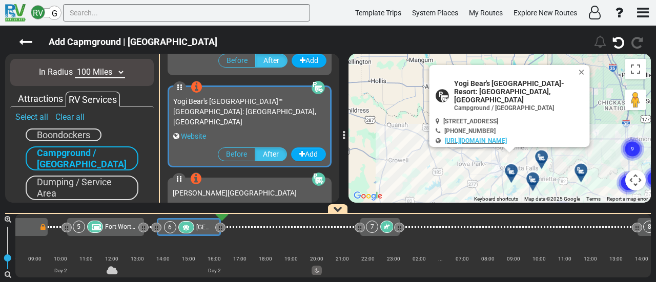
scroll to position [22417, 0]
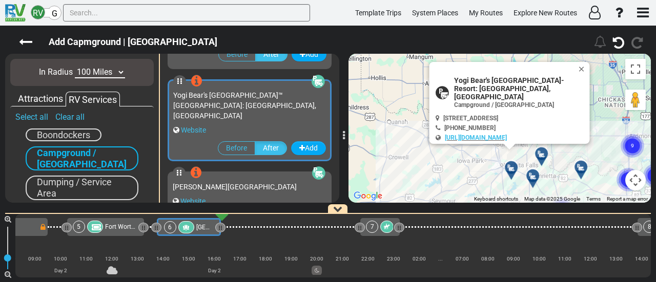
drag, startPoint x: 573, startPoint y: 179, endPoint x: 577, endPoint y: 151, distance: 28.0
click at [577, 151] on div "To activate drag with keyboard, press Alt + Enter. Once in keyboard drag state,…" at bounding box center [500, 128] width 302 height 149
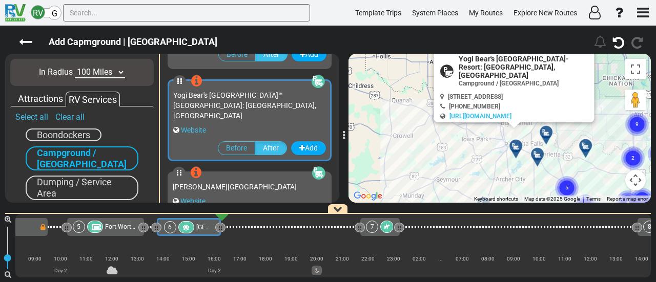
click at [537, 151] on icon at bounding box center [538, 155] width 10 height 8
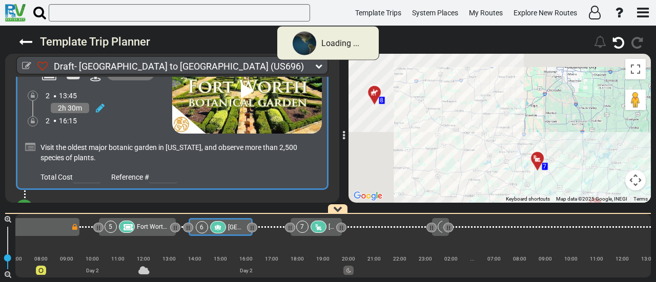
scroll to position [879, 0]
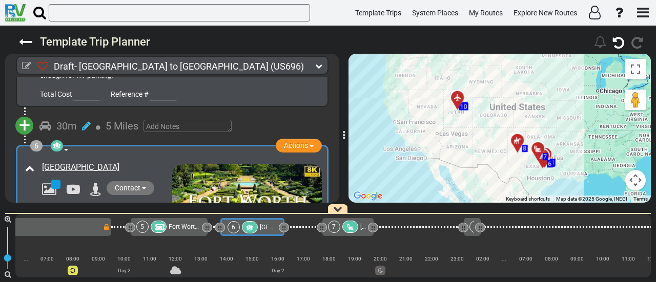
click at [348, 235] on div "7 Hapgood RV Park" at bounding box center [347, 227] width 51 height 18
click at [350, 226] on icon at bounding box center [350, 227] width 9 height 7
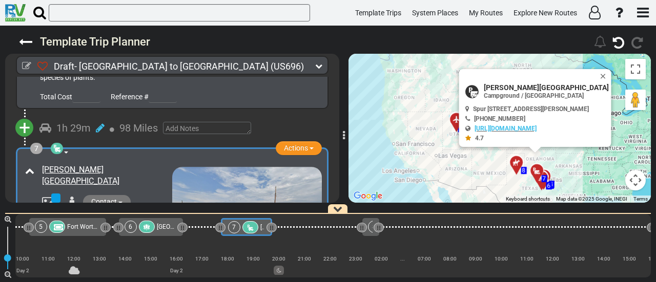
scroll to position [0, 561]
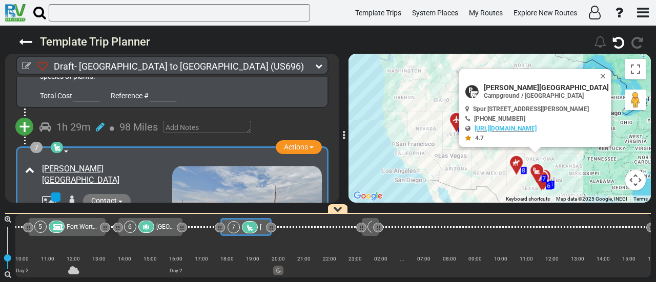
click at [65, 226] on div "5" at bounding box center [50, 227] width 32 height 12
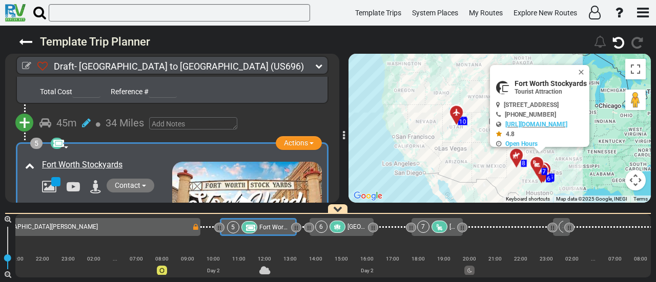
scroll to position [0, 369]
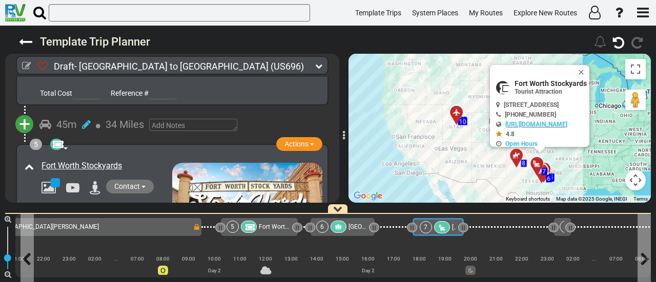
click at [445, 227] on div at bounding box center [442, 227] width 16 height 12
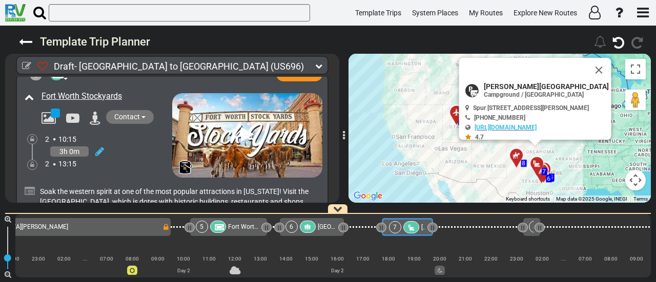
scroll to position [0, 463]
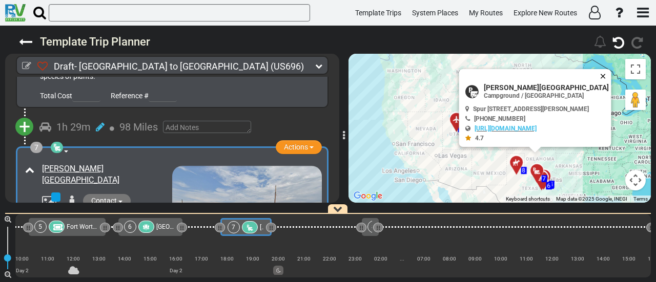
click at [606, 77] on button "Close" at bounding box center [605, 76] width 12 height 14
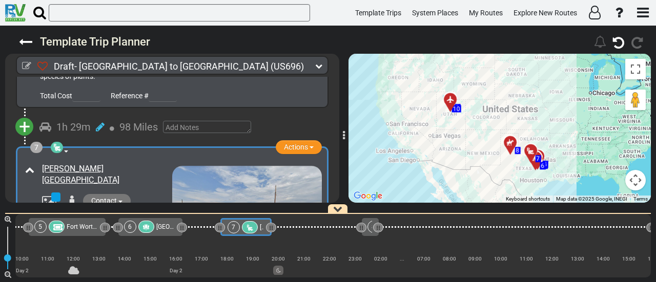
drag, startPoint x: 560, startPoint y: 99, endPoint x: 558, endPoint y: 88, distance: 11.0
click at [558, 88] on div "To activate drag with keyboard, press Alt + Enter. Once in keyboard drag state,…" at bounding box center [500, 128] width 302 height 149
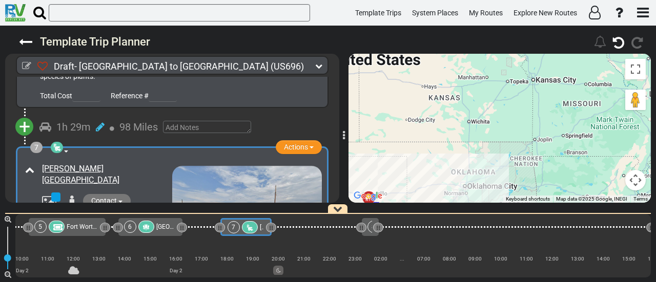
drag, startPoint x: 475, startPoint y: 161, endPoint x: 519, endPoint y: 59, distance: 111.8
click at [519, 59] on div "To activate drag with keyboard, press Alt + Enter. Once in keyboard drag state,…" at bounding box center [500, 128] width 302 height 149
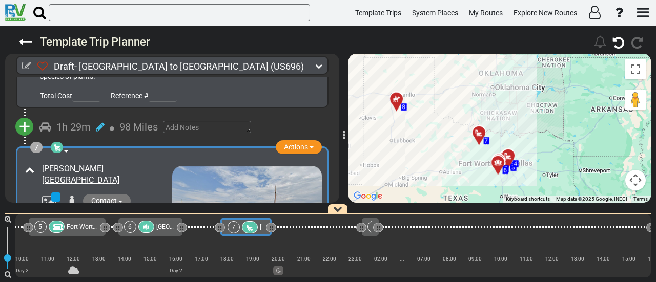
drag, startPoint x: 482, startPoint y: 154, endPoint x: 493, endPoint y: 119, distance: 36.1
click at [493, 119] on div "To activate drag with keyboard, press Alt + Enter. Once in keyboard drag state,…" at bounding box center [500, 128] width 302 height 149
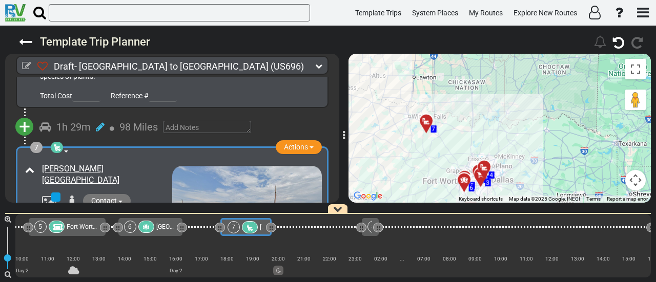
drag, startPoint x: 416, startPoint y: 111, endPoint x: 475, endPoint y: 129, distance: 61.5
click at [475, 129] on div "To activate drag with keyboard, press Alt + Enter. Once in keyboard drag state,…" at bounding box center [500, 128] width 302 height 149
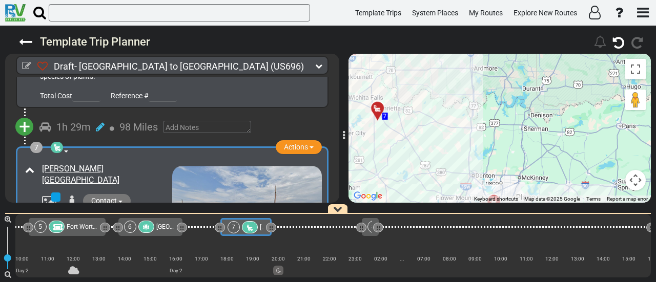
drag, startPoint x: 476, startPoint y: 140, endPoint x: 484, endPoint y: 124, distance: 18.3
click at [479, 140] on div "To activate drag with keyboard, press Alt + Enter. Once in keyboard drag state,…" at bounding box center [500, 128] width 302 height 149
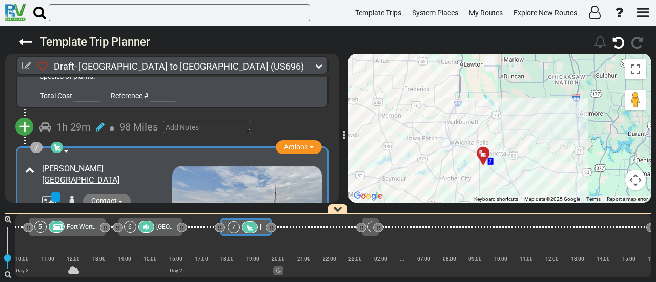
drag, startPoint x: 469, startPoint y: 111, endPoint x: 577, endPoint y: 160, distance: 118.4
click at [575, 159] on div "To activate drag with keyboard, press Alt + Enter. Once in keyboard drag state,…" at bounding box center [500, 128] width 302 height 149
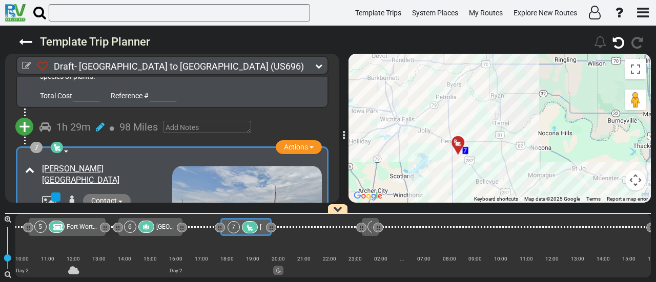
drag, startPoint x: 520, startPoint y: 153, endPoint x: 516, endPoint y: 161, distance: 9.2
click at [546, 149] on div "To activate drag with keyboard, press Alt + Enter. Once in keyboard drag state,…" at bounding box center [500, 128] width 302 height 149
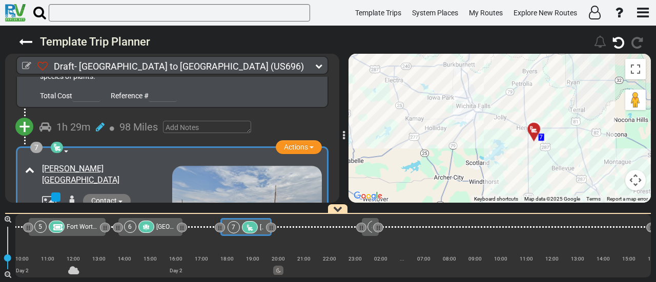
click at [248, 230] on icon at bounding box center [250, 227] width 9 height 7
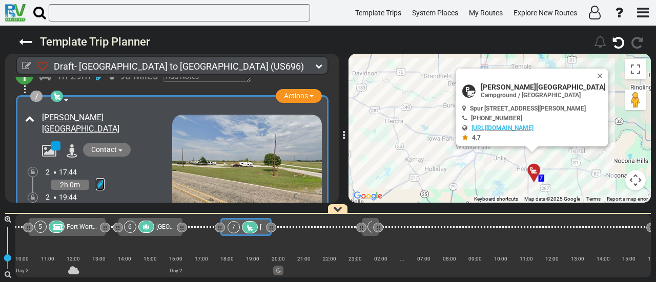
click at [98, 179] on icon at bounding box center [100, 184] width 9 height 10
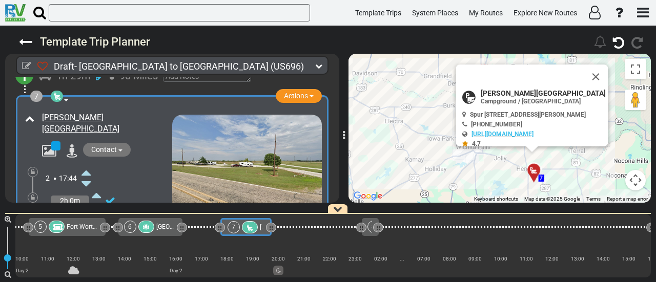
click at [87, 165] on icon at bounding box center [85, 173] width 9 height 16
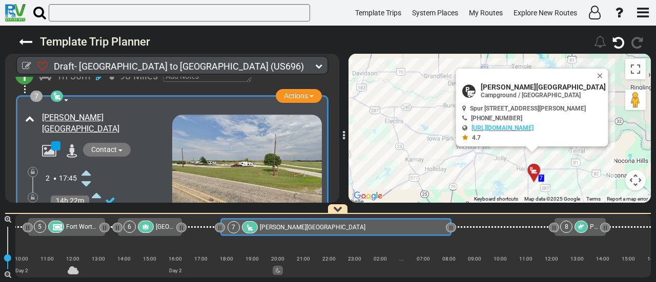
drag, startPoint x: 269, startPoint y: 229, endPoint x: 450, endPoint y: 307, distance: 196.5
click at [450, 282] on html "Template Trips System Places My Routes Explore New Routes ×" at bounding box center [328, 141] width 656 height 282
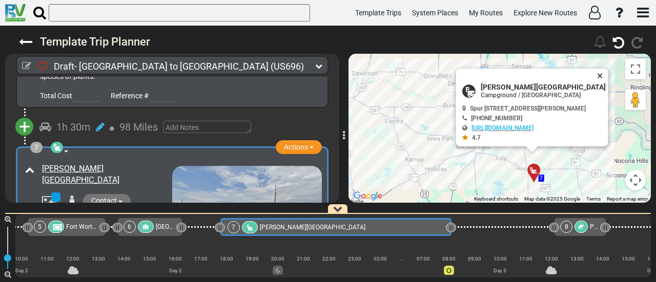
click at [608, 70] on button "Close" at bounding box center [602, 76] width 12 height 14
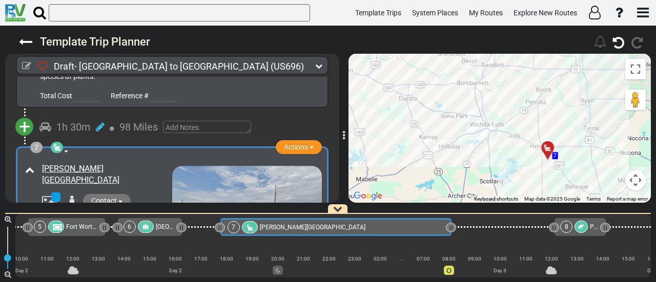
click at [576, 81] on div "To activate drag with keyboard, press Alt + Enter. Once in keyboard drag state,…" at bounding box center [500, 128] width 302 height 149
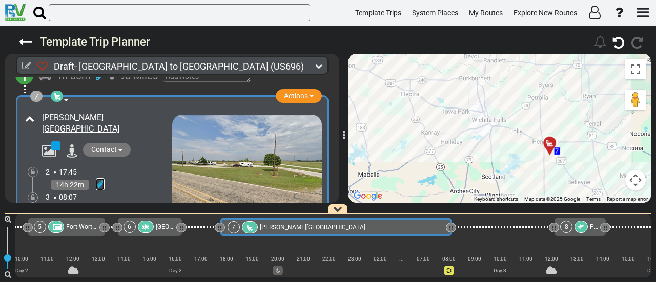
click at [103, 179] on icon at bounding box center [100, 184] width 9 height 10
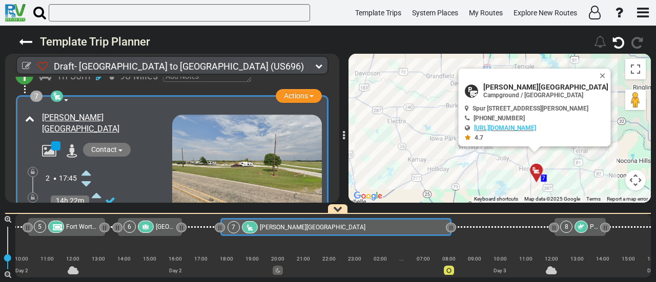
click at [88, 221] on icon at bounding box center [85, 229] width 9 height 16
click at [35, 193] on div at bounding box center [33, 198] width 10 height 10
click at [33, 195] on icon at bounding box center [33, 198] width 4 height 6
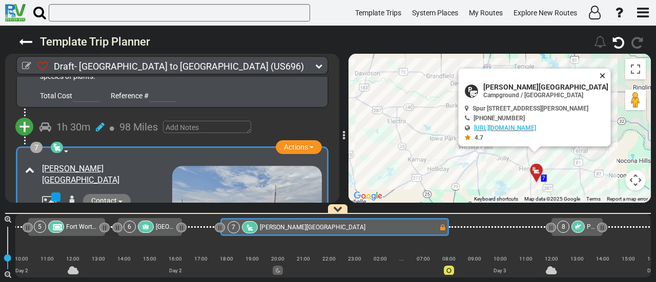
click at [606, 70] on button "Close" at bounding box center [605, 76] width 12 height 14
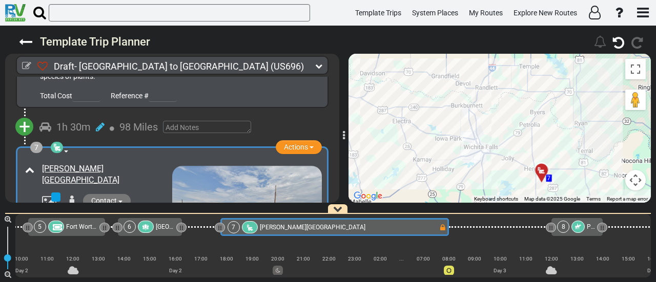
drag, startPoint x: 523, startPoint y: 113, endPoint x: 557, endPoint y: 119, distance: 34.4
click at [557, 119] on div "To activate drag with keyboard, press Alt + Enter. Once in keyboard drag state,…" at bounding box center [500, 128] width 302 height 149
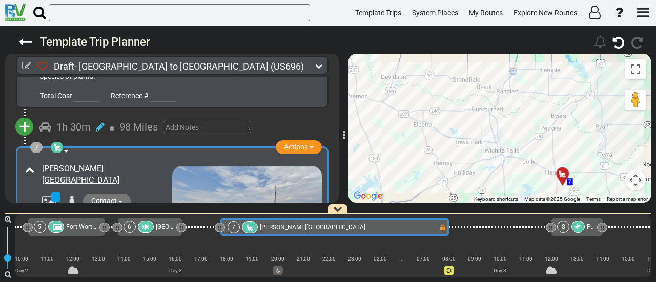
click at [643, 180] on button "Map camera controls" at bounding box center [635, 180] width 21 height 21
click at [613, 181] on button "Zoom out" at bounding box center [610, 180] width 21 height 21
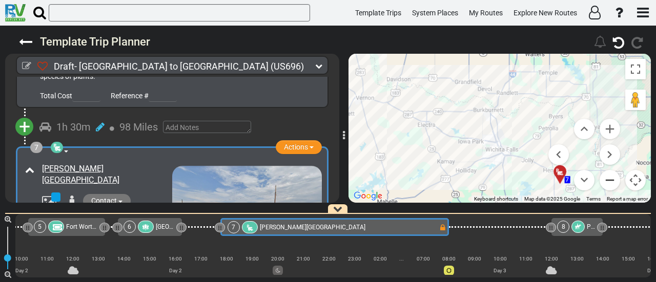
click at [613, 181] on button "Zoom out" at bounding box center [610, 180] width 21 height 21
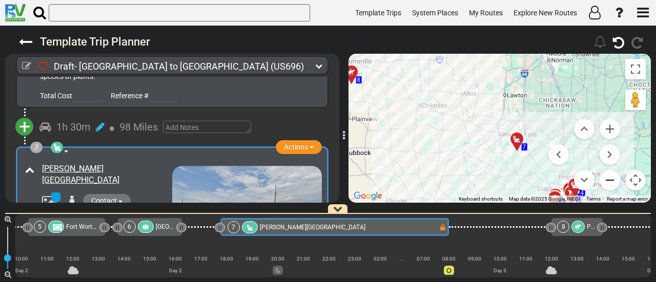
click at [613, 181] on button "Zoom out" at bounding box center [610, 180] width 21 height 21
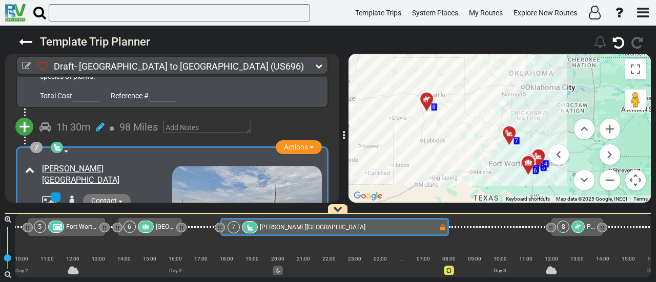
click at [394, 230] on div "7 Hapgood RV Park" at bounding box center [333, 227] width 211 height 12
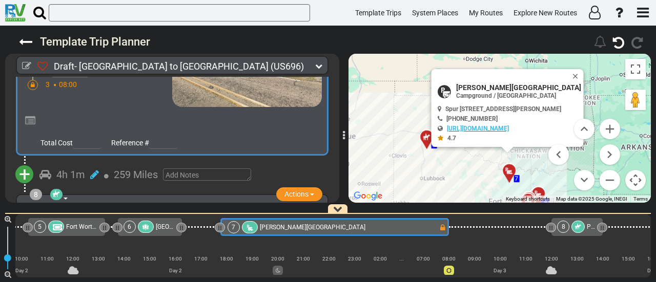
click at [23, 163] on span "+" at bounding box center [24, 175] width 11 height 24
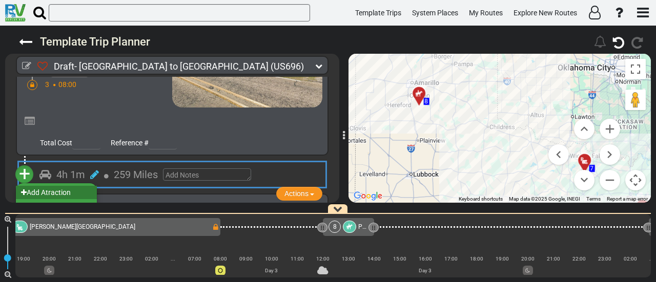
click at [76, 186] on li "Add Atraction" at bounding box center [56, 192] width 81 height 13
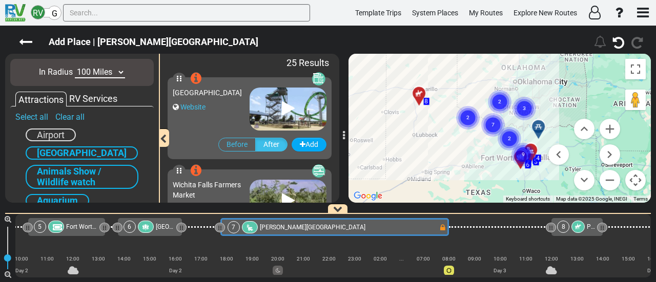
click at [489, 130] on circle "Cluster of 7 markers" at bounding box center [493, 125] width 24 height 24
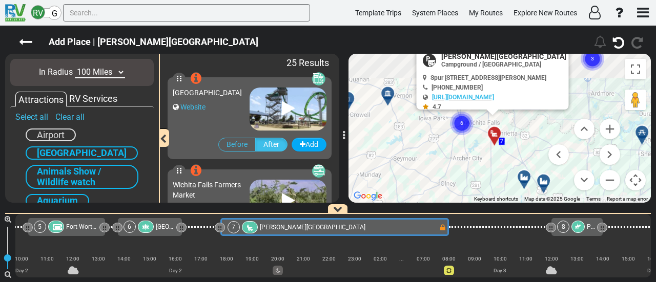
drag, startPoint x: 429, startPoint y: 80, endPoint x: 594, endPoint y: 157, distance: 181.8
click at [594, 157] on div "To activate drag with keyboard, press Alt + Enter. Once in keyboard drag state,…" at bounding box center [500, 128] width 302 height 149
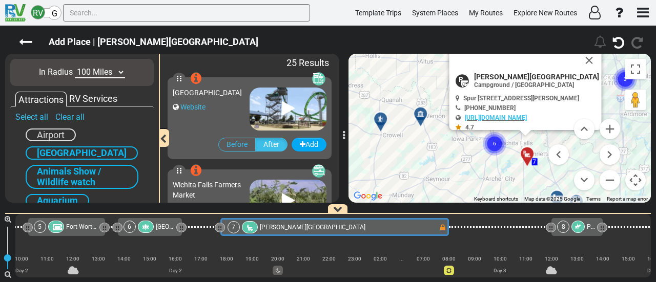
click at [488, 146] on circle "Cluster of 6 markers" at bounding box center [495, 144] width 24 height 24
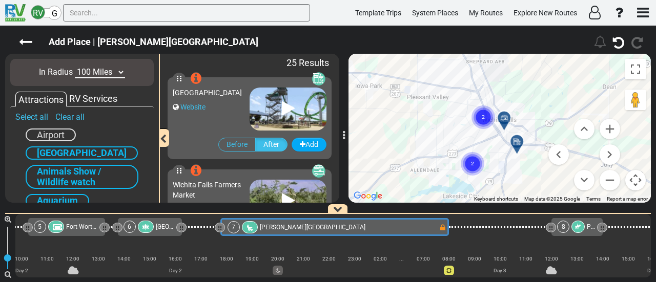
drag, startPoint x: 522, startPoint y: 148, endPoint x: 434, endPoint y: 146, distance: 87.7
click at [460, 146] on gmp-advanced-marker "2" at bounding box center [473, 151] width 26 height 27
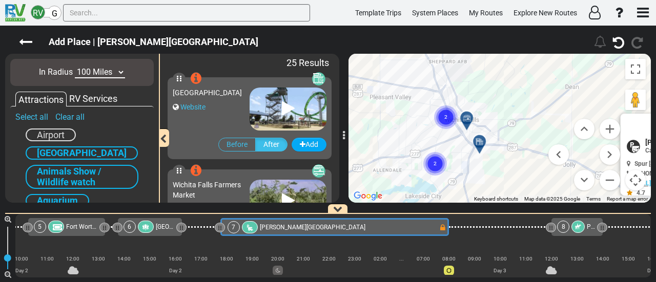
click at [470, 115] on icon at bounding box center [467, 118] width 10 height 8
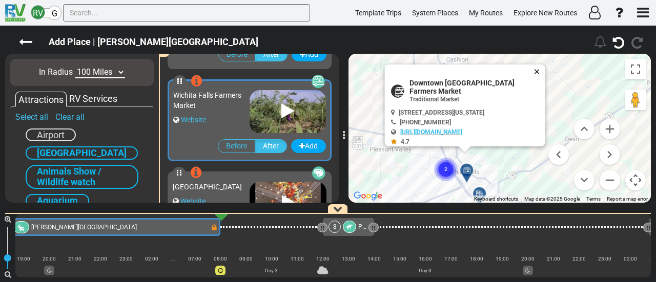
click at [538, 70] on button "Close" at bounding box center [539, 72] width 12 height 14
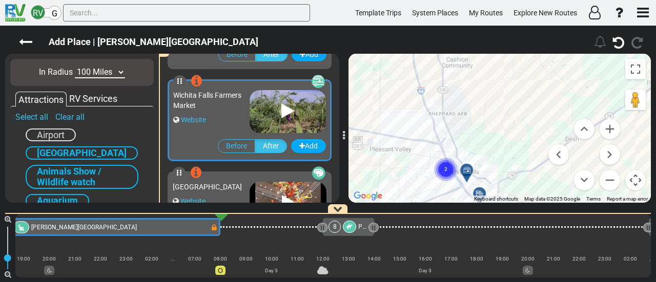
drag, startPoint x: 526, startPoint y: 120, endPoint x: 522, endPoint y: 88, distance: 32.6
click at [522, 88] on div "To navigate, press the arrow keys. To activate drag with keyboard, press Alt + …" at bounding box center [500, 128] width 302 height 149
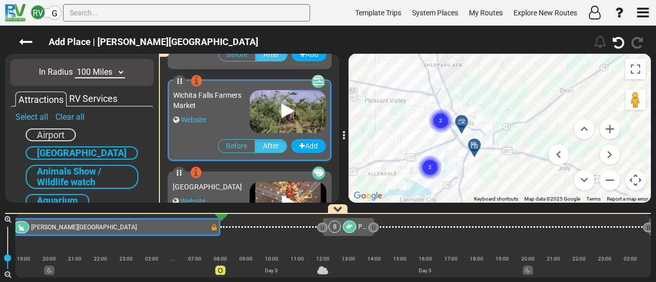
click at [426, 166] on circle "Cluster of 2 markers" at bounding box center [430, 168] width 24 height 24
click at [432, 170] on circle "Cluster of 2 markers" at bounding box center [430, 168] width 24 height 24
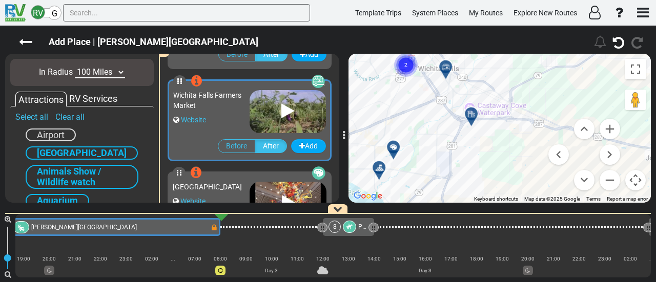
click at [393, 145] on icon at bounding box center [393, 147] width 7 height 7
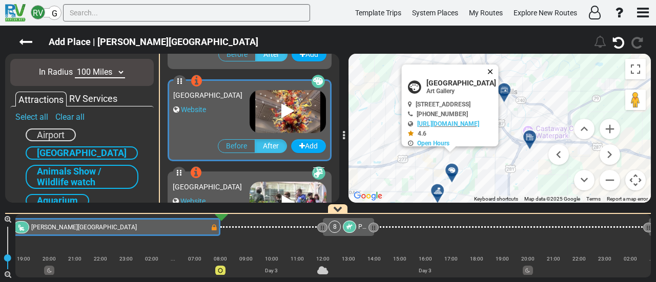
click at [499, 69] on button "Close" at bounding box center [492, 72] width 12 height 14
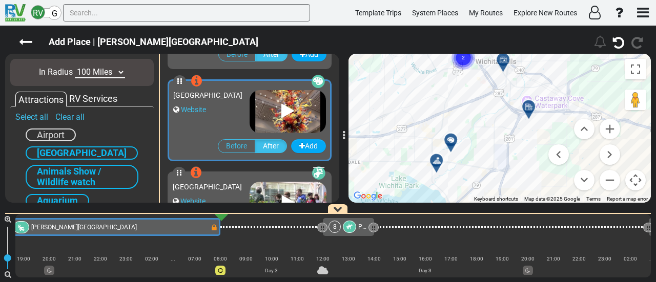
drag, startPoint x: 465, startPoint y: 137, endPoint x: 466, endPoint y: 106, distance: 31.3
click at [466, 106] on div "To activate drag with keyboard, press Alt + Enter. Once in keyboard drag state,…" at bounding box center [500, 128] width 302 height 149
click at [442, 164] on div at bounding box center [441, 164] width 17 height 16
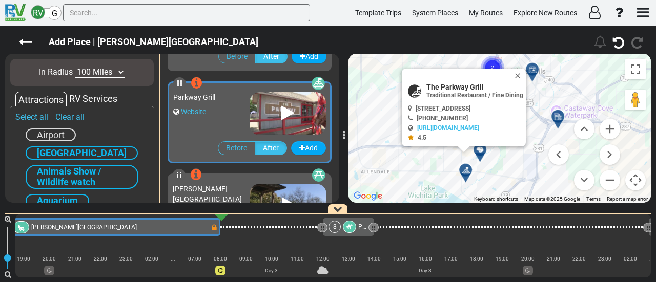
scroll to position [367, 0]
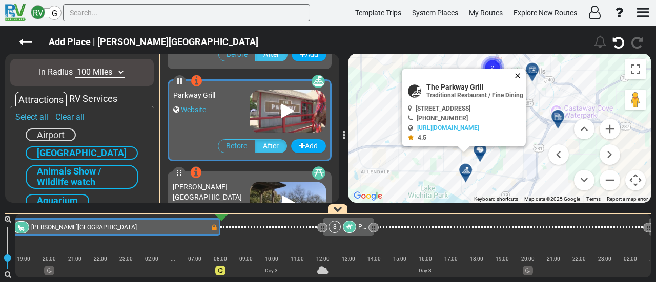
click at [526, 74] on button "Close" at bounding box center [520, 76] width 12 height 14
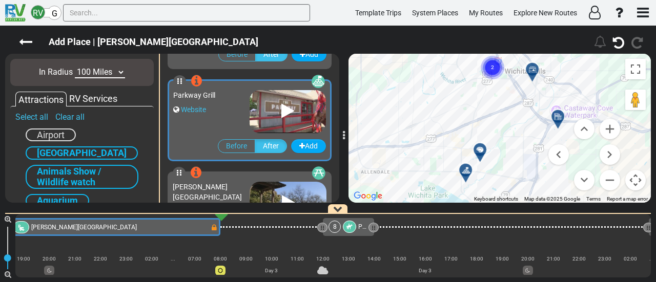
click at [482, 146] on icon at bounding box center [479, 149] width 7 height 7
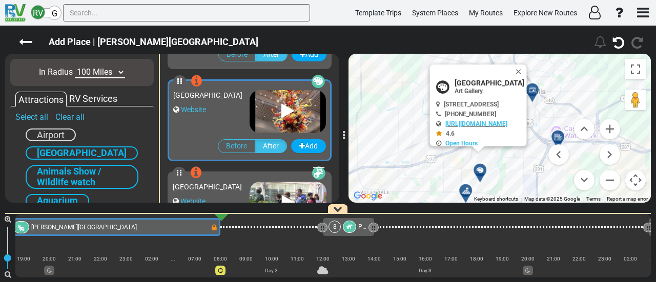
scroll to position [182, 0]
click at [527, 73] on button "Close" at bounding box center [521, 72] width 12 height 14
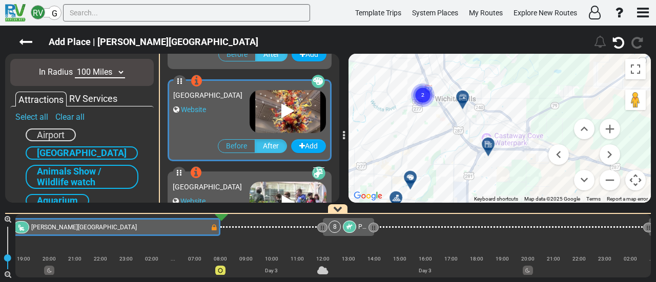
drag, startPoint x: 483, startPoint y: 131, endPoint x: 414, endPoint y: 133, distance: 68.7
click at [414, 133] on div "To activate drag with keyboard, press Alt + Enter. Once in keyboard drag state,…" at bounding box center [500, 128] width 302 height 149
click at [417, 87] on circle "Cluster of 2 markers" at bounding box center [423, 92] width 24 height 24
click at [424, 101] on div at bounding box center [430, 100] width 17 height 16
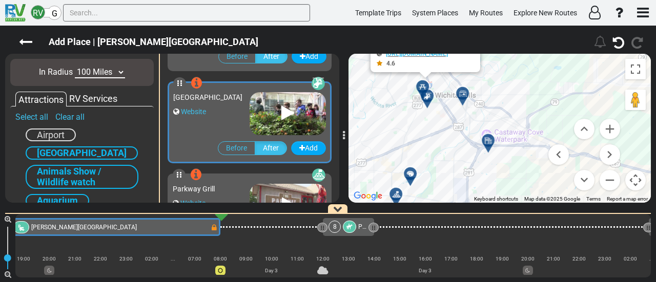
scroll to position [275, 0]
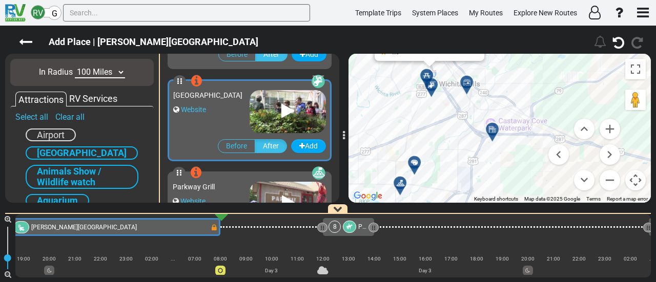
drag, startPoint x: 438, startPoint y: 162, endPoint x: 443, endPoint y: 149, distance: 13.8
click at [443, 149] on div "To activate drag with keyboard, press Alt + Enter. Once in keyboard drag state,…" at bounding box center [500, 128] width 302 height 149
click at [416, 163] on div at bounding box center [418, 167] width 17 height 16
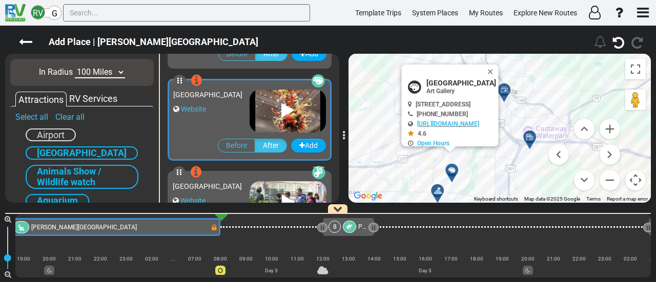
scroll to position [182, 0]
click at [499, 71] on button "Close" at bounding box center [492, 72] width 12 height 14
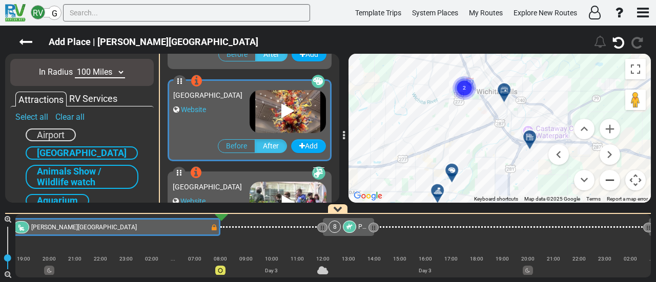
click at [609, 178] on button "Zoom out" at bounding box center [610, 180] width 21 height 21
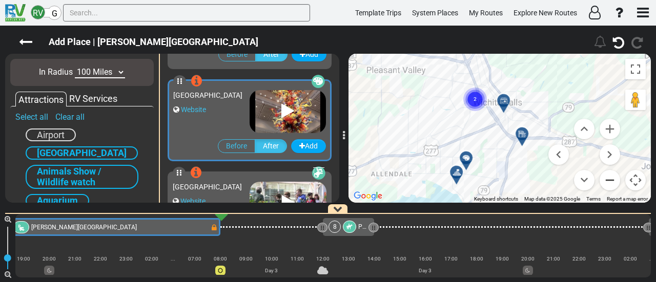
click at [609, 178] on button "Zoom out" at bounding box center [610, 180] width 21 height 21
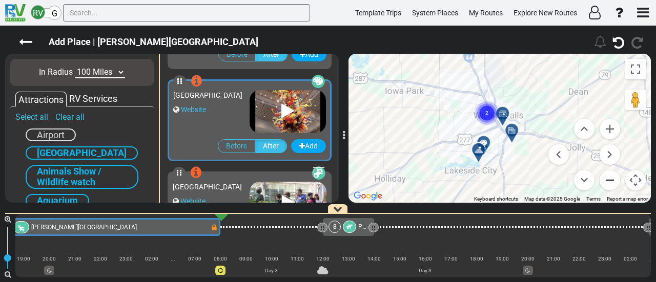
click at [609, 178] on button "Zoom out" at bounding box center [610, 180] width 21 height 21
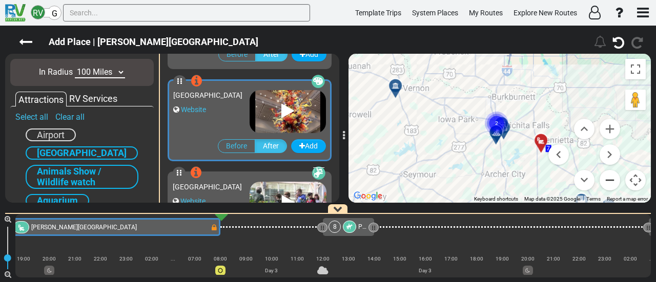
click at [609, 178] on button "Zoom out" at bounding box center [610, 180] width 21 height 21
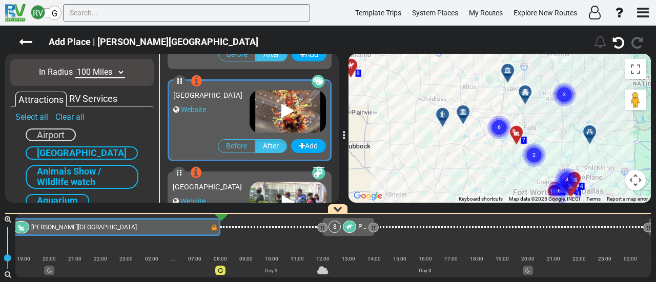
click at [461, 120] on div "To activate drag with keyboard, press Alt + Enter. Once in keyboard drag state,…" at bounding box center [500, 128] width 302 height 149
click at [462, 118] on div at bounding box center [466, 116] width 17 height 16
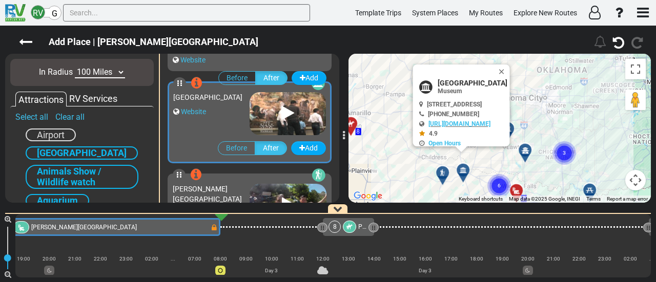
scroll to position [828, 0]
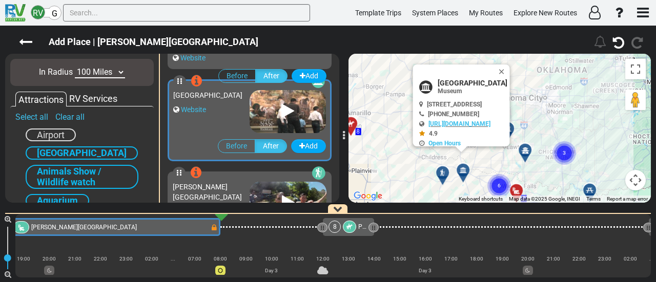
click at [445, 173] on div at bounding box center [446, 177] width 17 height 16
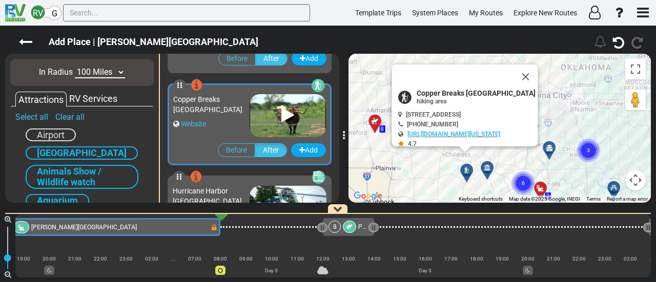
scroll to position [1935, 0]
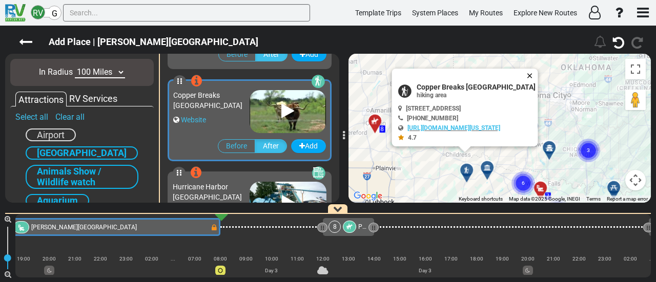
click at [536, 72] on button "Close" at bounding box center [532, 76] width 12 height 14
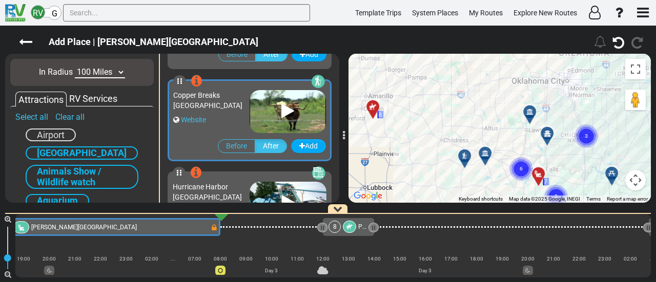
drag, startPoint x: 514, startPoint y: 158, endPoint x: 507, endPoint y: 121, distance: 37.4
click at [507, 121] on div "To navigate, press the arrow keys. To activate drag with keyboard, press Alt + …" at bounding box center [500, 128] width 302 height 149
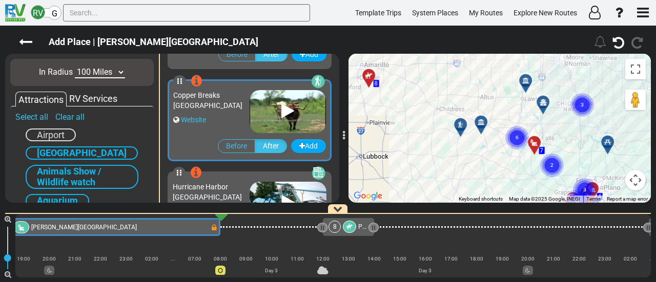
drag, startPoint x: 524, startPoint y: 125, endPoint x: 524, endPoint y: 99, distance: 25.6
click at [524, 112] on gmp-advanced-marker "6" at bounding box center [517, 125] width 26 height 27
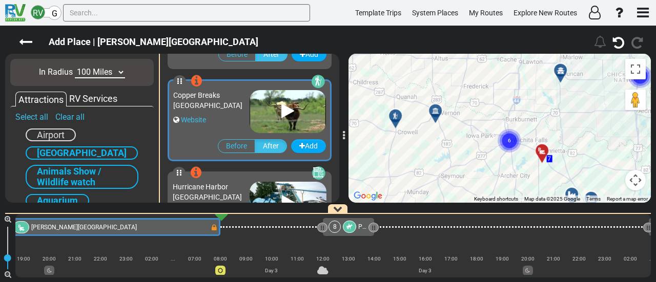
drag, startPoint x: 522, startPoint y: 102, endPoint x: 521, endPoint y: 89, distance: 13.3
click at [521, 89] on div "To activate drag with keyboard, press Alt + Enter. Once in keyboard drag state,…" at bounding box center [500, 128] width 302 height 149
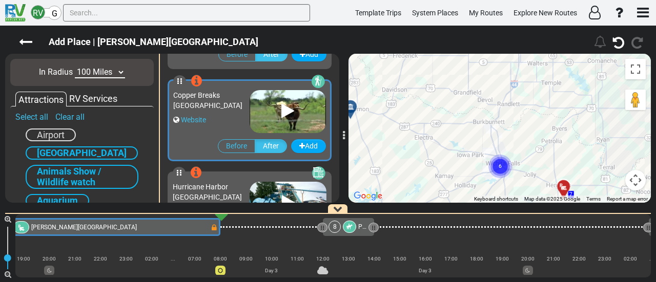
drag, startPoint x: 518, startPoint y: 102, endPoint x: 523, endPoint y: 76, distance: 26.1
click at [523, 76] on div "To activate drag with keyboard, press Alt + Enter. Once in keyboard drag state,…" at bounding box center [500, 128] width 302 height 149
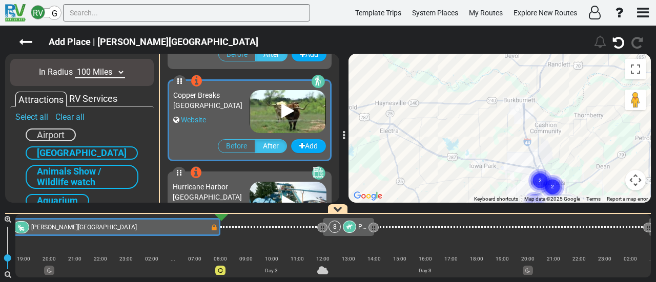
drag, startPoint x: 493, startPoint y: 98, endPoint x: 553, endPoint y: 80, distance: 62.4
click at [553, 80] on div "To activate drag with keyboard, press Alt + Enter. Once in keyboard drag state,…" at bounding box center [500, 128] width 302 height 149
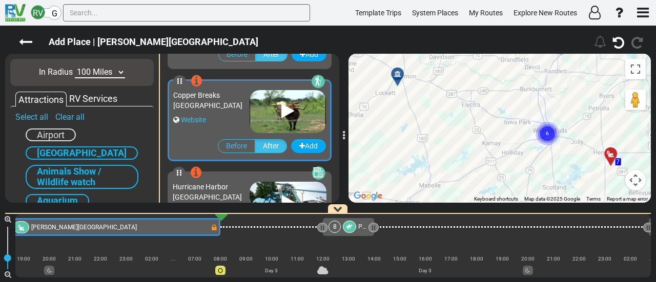
click at [398, 81] on div at bounding box center [401, 78] width 17 height 16
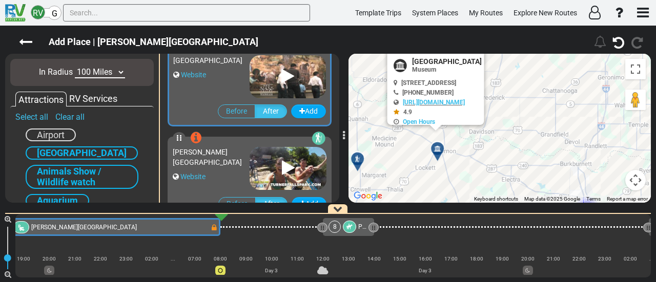
scroll to position [828, 0]
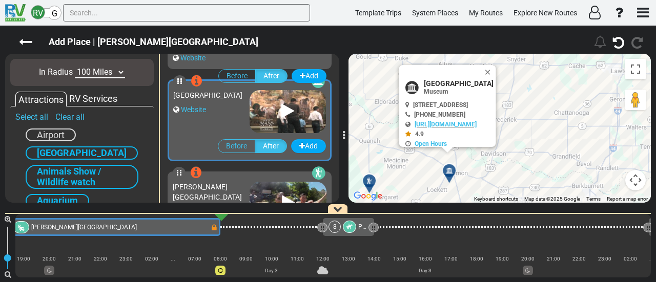
click at [496, 70] on button "Close" at bounding box center [490, 72] width 12 height 14
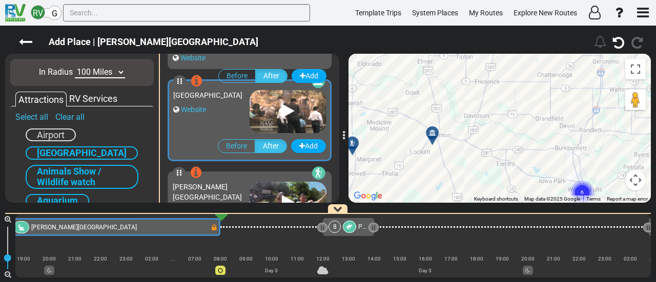
drag, startPoint x: 518, startPoint y: 120, endPoint x: 461, endPoint y: 34, distance: 103.6
click at [461, 34] on div "Add Place | Hapgood RV Park" at bounding box center [328, 154] width 656 height 257
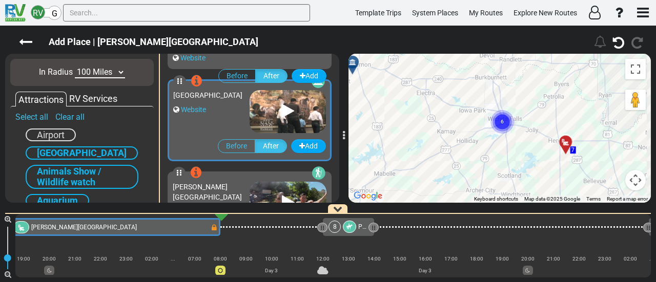
drag, startPoint x: 520, startPoint y: 86, endPoint x: 491, endPoint y: 71, distance: 32.3
click at [491, 71] on div "To activate drag with keyboard, press Alt + Enter. Once in keyboard drag state,…" at bounding box center [500, 128] width 302 height 149
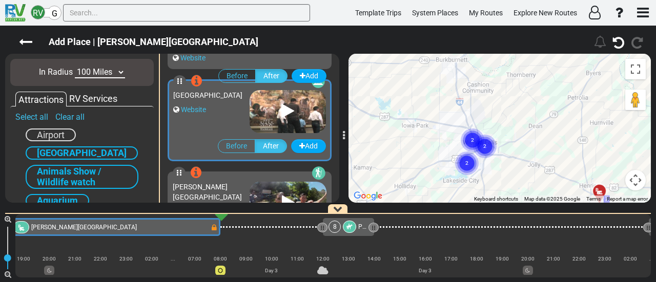
click at [491, 136] on icon "2" at bounding box center [485, 147] width 26 height 26
click at [487, 138] on icon at bounding box center [484, 141] width 10 height 8
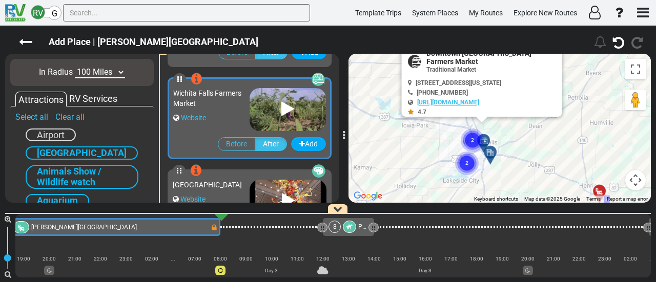
scroll to position [90, 0]
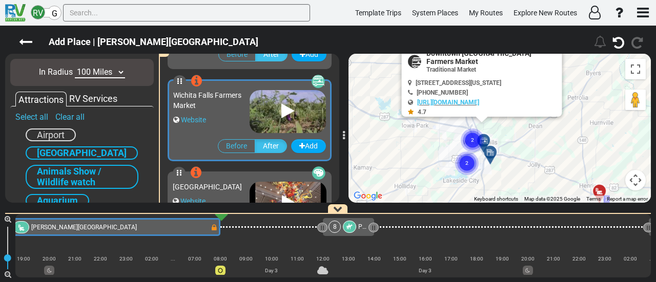
click at [472, 165] on circle "Cluster of 2 markers" at bounding box center [467, 164] width 24 height 24
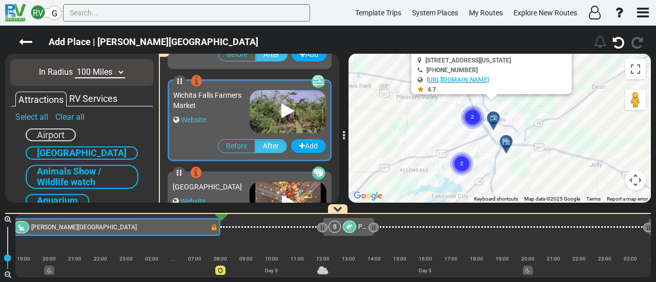
click at [465, 160] on circle "Cluster of 2 markers" at bounding box center [462, 164] width 24 height 24
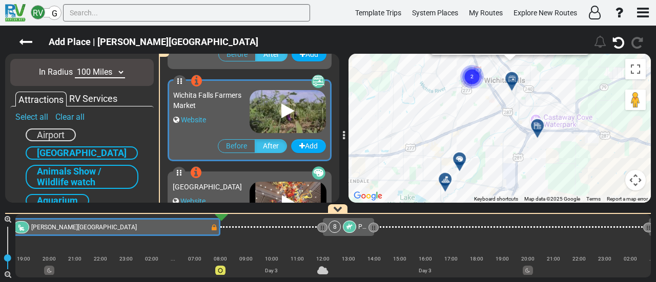
click at [457, 160] on icon at bounding box center [459, 158] width 7 height 7
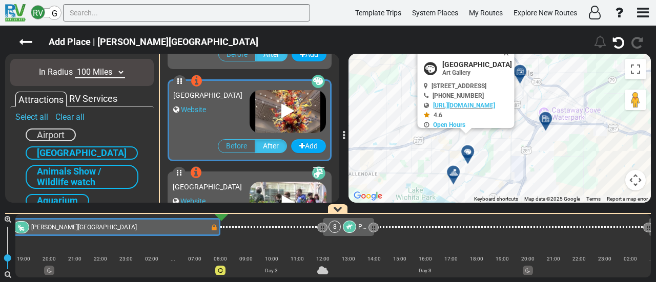
drag, startPoint x: 457, startPoint y: 178, endPoint x: 473, endPoint y: 144, distance: 37.6
click at [473, 144] on div "To activate drag with keyboard, press Alt + Enter. Once in keyboard drag state,…" at bounding box center [500, 128] width 302 height 149
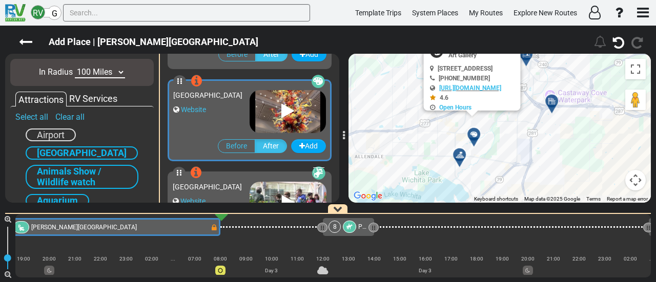
click at [460, 160] on div at bounding box center [463, 159] width 17 height 16
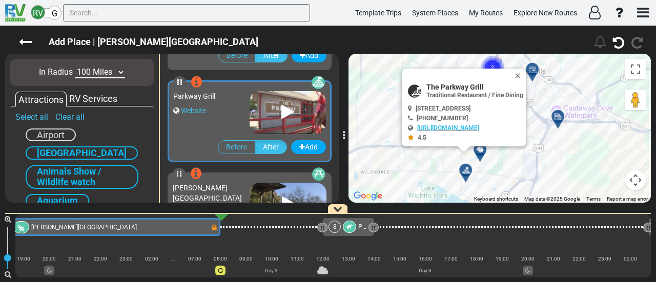
scroll to position [367, 0]
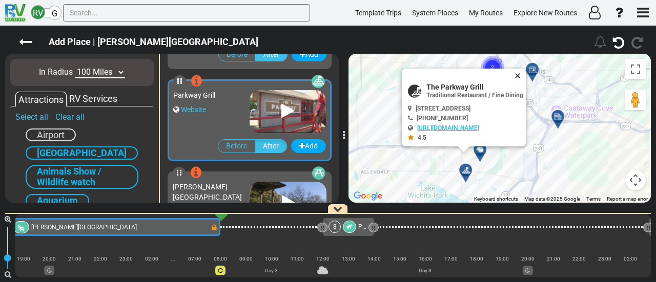
click at [526, 72] on button "Close" at bounding box center [520, 76] width 12 height 14
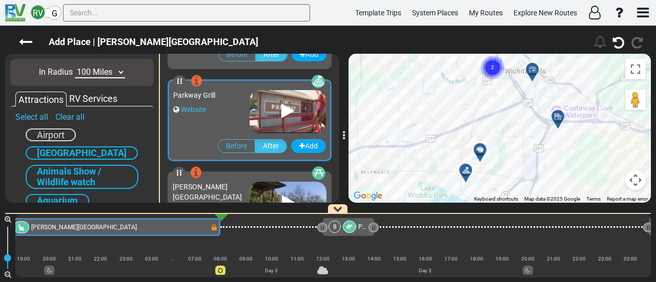
click at [482, 149] on div at bounding box center [483, 154] width 17 height 16
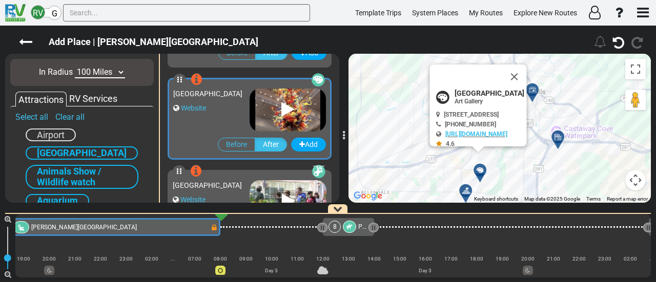
scroll to position [182, 0]
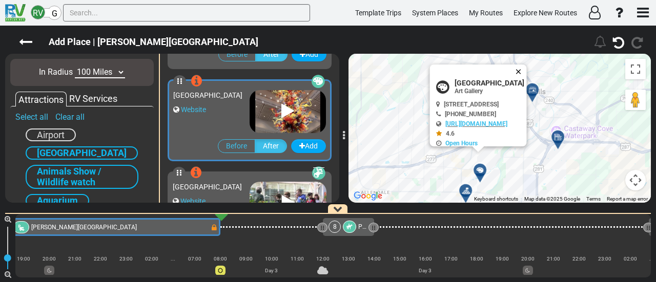
click at [527, 69] on button "Close" at bounding box center [521, 72] width 12 height 14
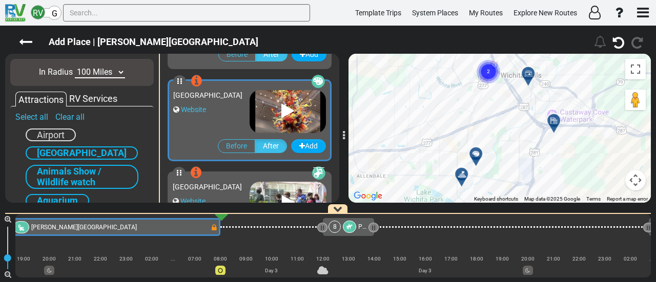
drag, startPoint x: 459, startPoint y: 148, endPoint x: 453, endPoint y: 126, distance: 23.4
click at [453, 126] on div "To navigate, press the arrow keys. To activate drag with keyboard, press Alt + …" at bounding box center [500, 128] width 302 height 149
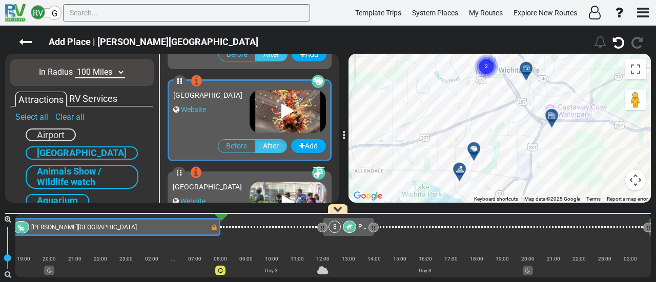
click at [473, 148] on icon at bounding box center [473, 148] width 7 height 7
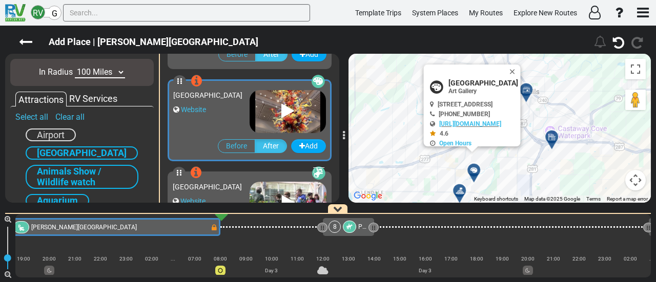
click at [638, 179] on button "Map camera controls" at bounding box center [635, 180] width 21 height 21
click at [611, 180] on button "Zoom out" at bounding box center [610, 180] width 21 height 21
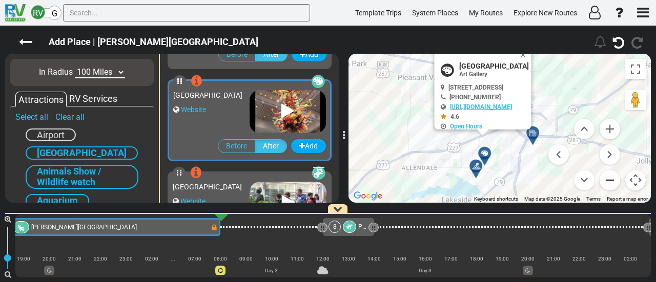
click at [611, 180] on button "Zoom out" at bounding box center [610, 180] width 21 height 21
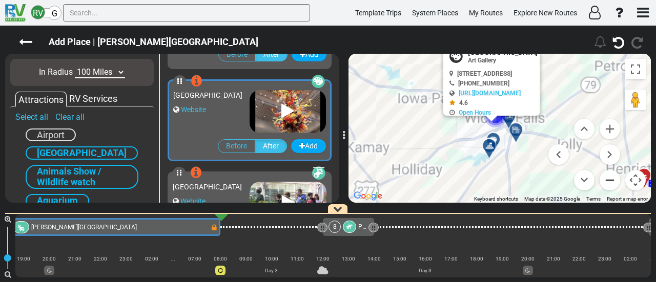
click at [611, 180] on button "Zoom out" at bounding box center [610, 180] width 21 height 21
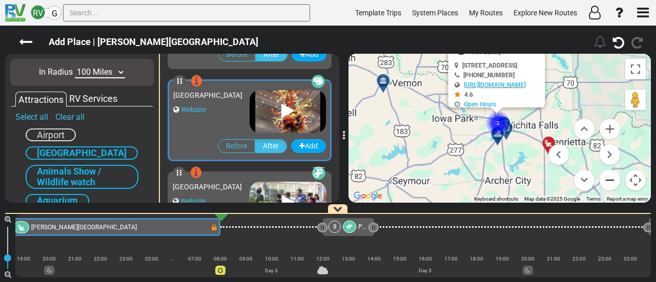
click at [611, 180] on button "Zoom out" at bounding box center [610, 180] width 21 height 21
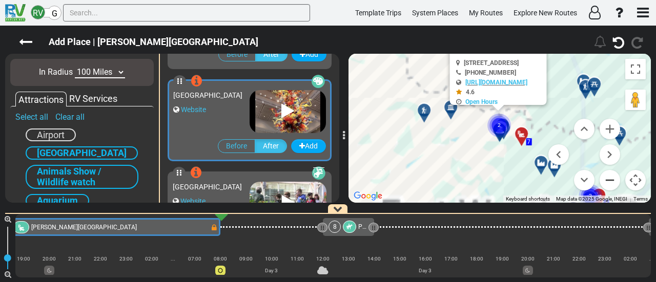
click at [611, 180] on button "Zoom out" at bounding box center [610, 180] width 21 height 21
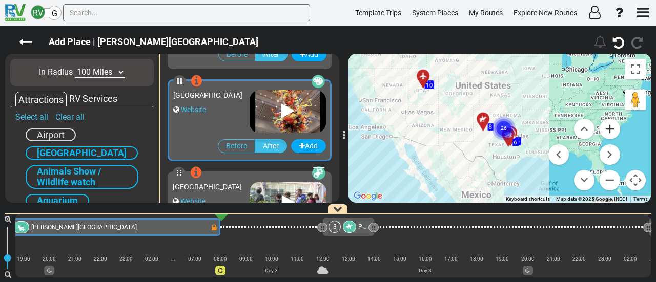
click at [611, 127] on button "Zoom in" at bounding box center [610, 129] width 21 height 21
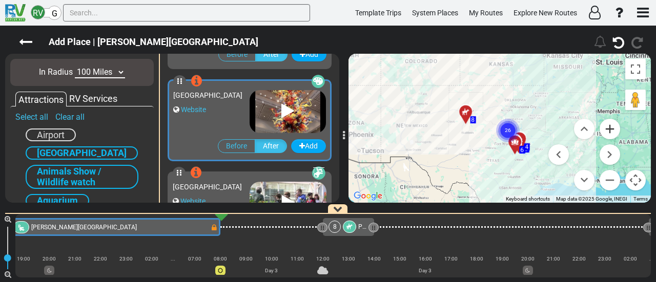
click at [611, 127] on button "Zoom in" at bounding box center [610, 129] width 21 height 21
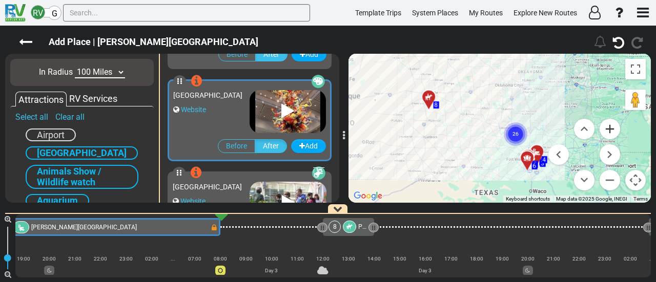
click at [611, 127] on button "Zoom in" at bounding box center [610, 129] width 21 height 21
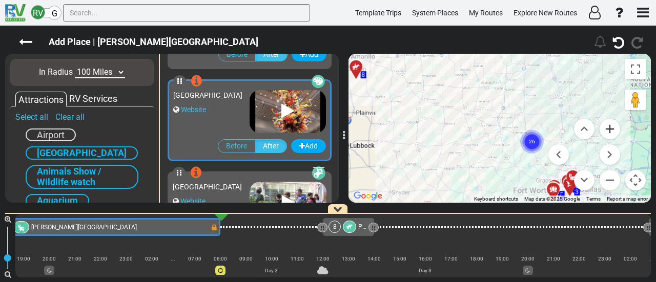
click at [611, 127] on button "Zoom in" at bounding box center [610, 129] width 21 height 21
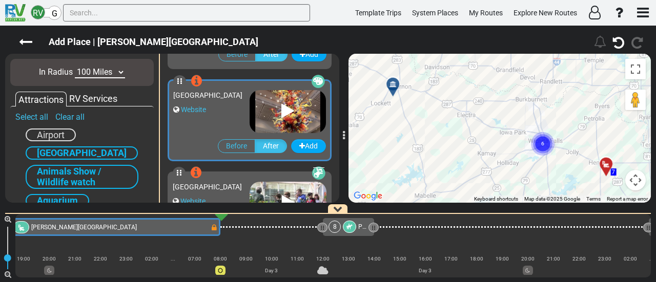
drag, startPoint x: 454, startPoint y: 154, endPoint x: 496, endPoint y: 165, distance: 43.4
click at [496, 168] on div "To activate drag with keyboard, press Alt + Enter. Once in keyboard drag state,…" at bounding box center [500, 128] width 302 height 149
click at [397, 93] on div at bounding box center [400, 89] width 17 height 16
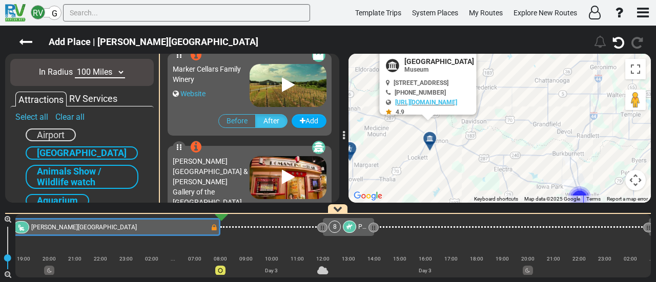
scroll to position [828, 0]
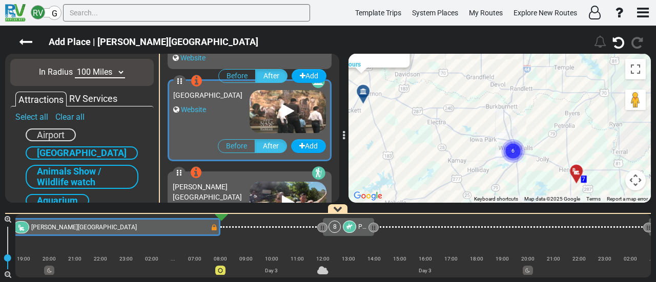
drag, startPoint x: 450, startPoint y: 176, endPoint x: 426, endPoint y: 104, distance: 76.0
click at [369, 97] on div "To activate drag with keyboard, press Alt + Enter. Once in keyboard drag state,…" at bounding box center [500, 128] width 302 height 149
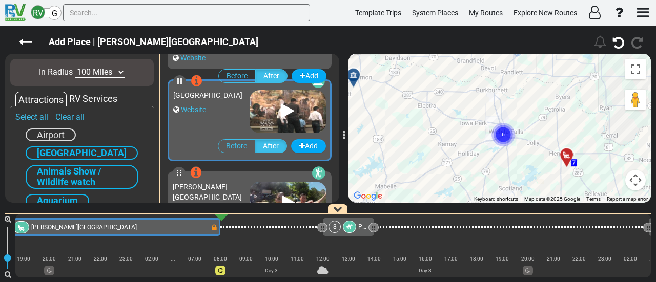
click at [499, 135] on circle "Cluster of 6 markers" at bounding box center [504, 135] width 24 height 24
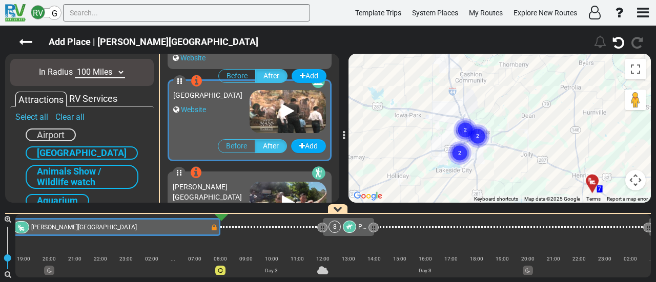
drag, startPoint x: 507, startPoint y: 125, endPoint x: 515, endPoint y: 89, distance: 36.7
click at [515, 90] on div "To navigate, press the arrow keys. To activate drag with keyboard, press Alt + …" at bounding box center [500, 128] width 302 height 149
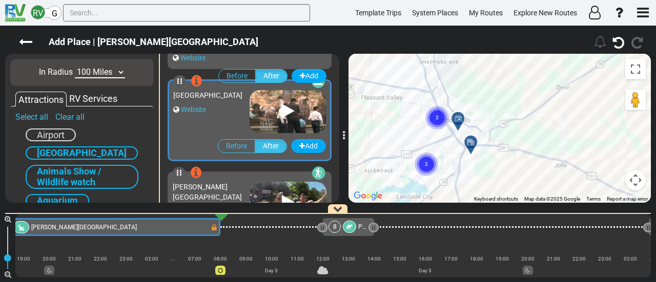
drag, startPoint x: 498, startPoint y: 114, endPoint x: 520, endPoint y: 79, distance: 41.5
click at [520, 79] on div "To activate drag with keyboard, press Alt + Enter. Once in keyboard drag state,…" at bounding box center [500, 128] width 302 height 149
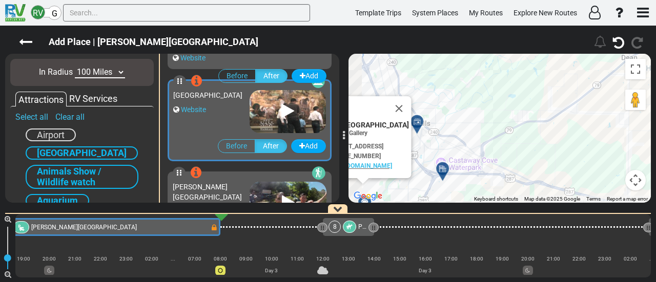
drag, startPoint x: 493, startPoint y: 99, endPoint x: 529, endPoint y: 65, distance: 49.7
click at [529, 65] on div "To activate drag with keyboard, press Alt + Enter. Once in keyboard drag state,…" at bounding box center [500, 128] width 302 height 149
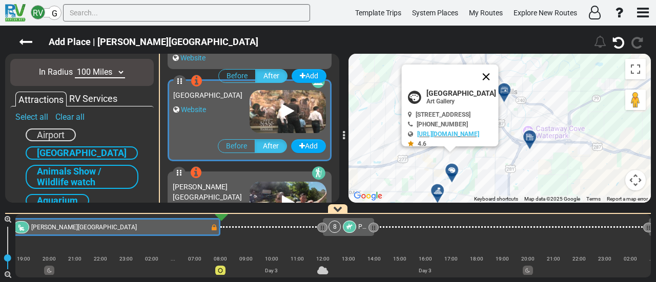
click at [499, 75] on button "Close" at bounding box center [486, 77] width 25 height 25
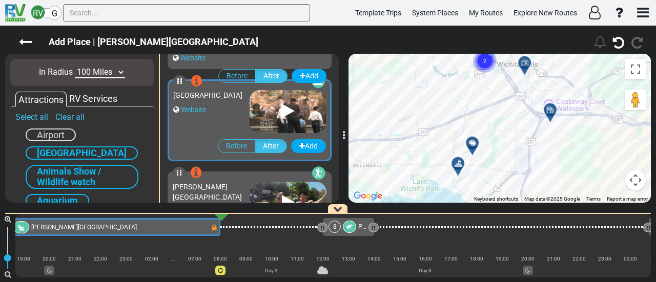
drag, startPoint x: 525, startPoint y: 85, endPoint x: 548, endPoint y: 57, distance: 36.1
click at [548, 57] on div "To activate drag with keyboard, press Alt + Enter. Once in keyboard drag state,…" at bounding box center [500, 128] width 302 height 149
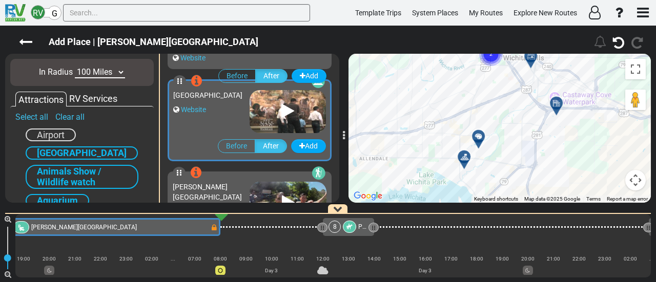
click at [482, 135] on div at bounding box center [479, 136] width 18 height 18
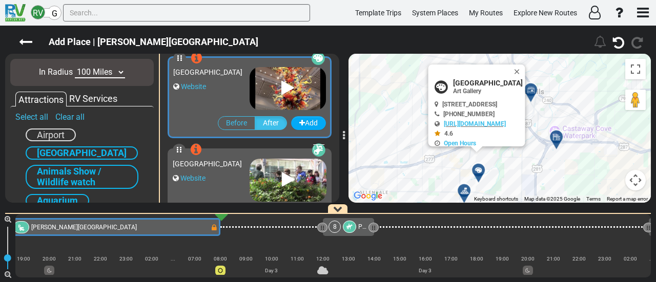
scroll to position [182, 0]
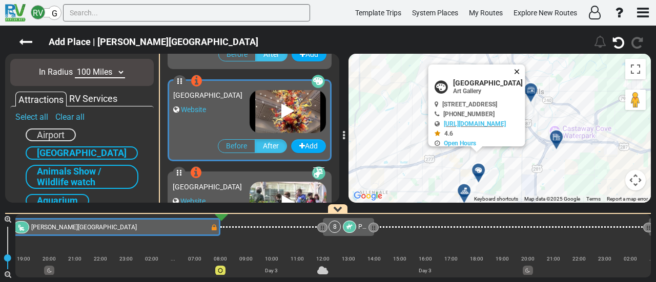
click at [525, 68] on button "Close" at bounding box center [519, 72] width 12 height 14
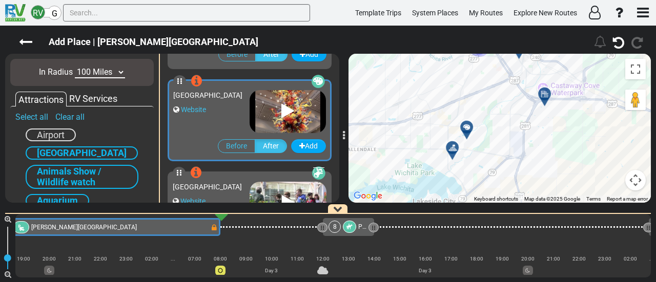
drag, startPoint x: 475, startPoint y: 129, endPoint x: 462, endPoint y: 80, distance: 49.9
click at [462, 81] on div "To activate drag with keyboard, press Alt + Enter. Once in keyboard drag state,…" at bounding box center [500, 128] width 302 height 149
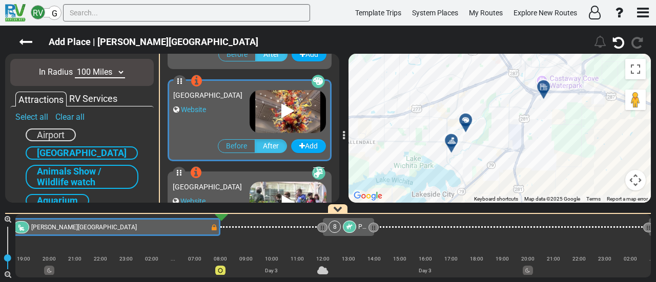
click at [464, 120] on icon at bounding box center [465, 119] width 7 height 7
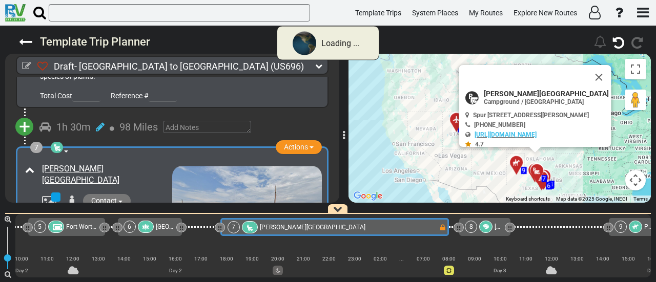
scroll to position [0, 562]
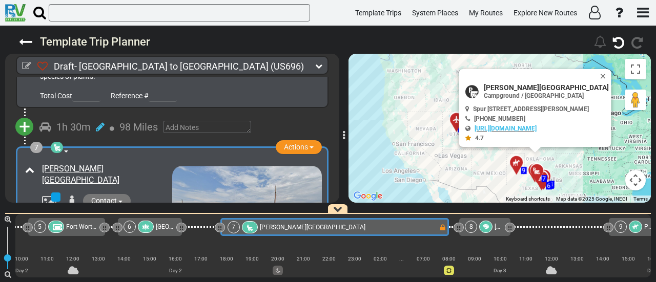
click at [488, 229] on icon at bounding box center [486, 227] width 6 height 6
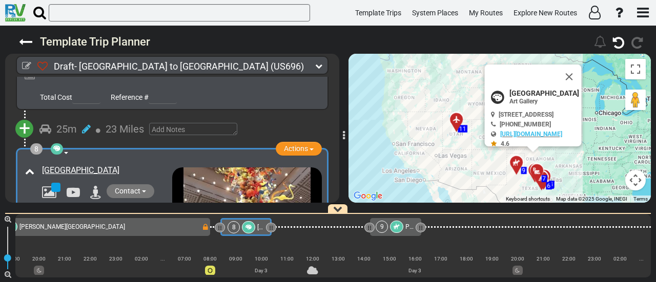
scroll to position [0, 801]
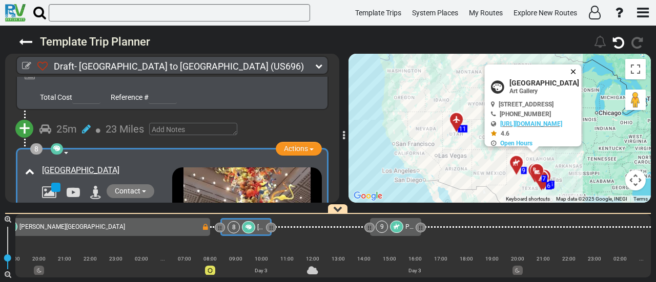
click at [582, 71] on button "Close" at bounding box center [575, 72] width 12 height 14
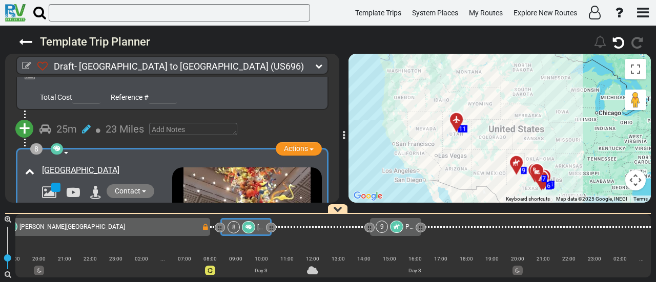
drag, startPoint x: 556, startPoint y: 103, endPoint x: 559, endPoint y: 79, distance: 23.7
click at [559, 79] on div "To activate drag with keyboard, press Alt + Enter. Once in keyboard drag state,…" at bounding box center [500, 128] width 302 height 149
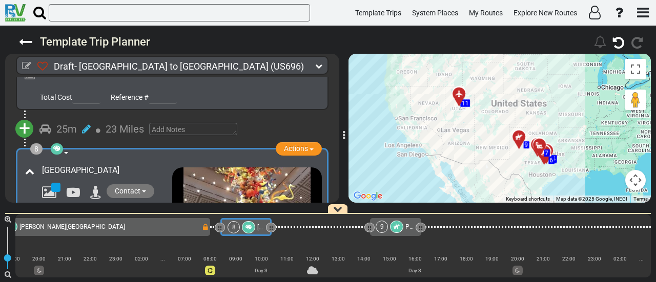
scroll to position [1335, 0]
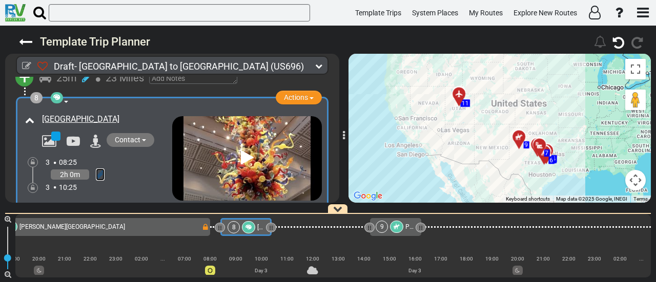
click at [99, 170] on icon at bounding box center [100, 175] width 9 height 10
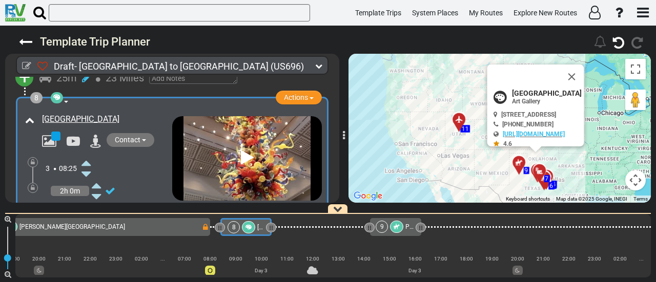
click at [92, 157] on div "3 08:25" at bounding box center [109, 168] width 127 height 23
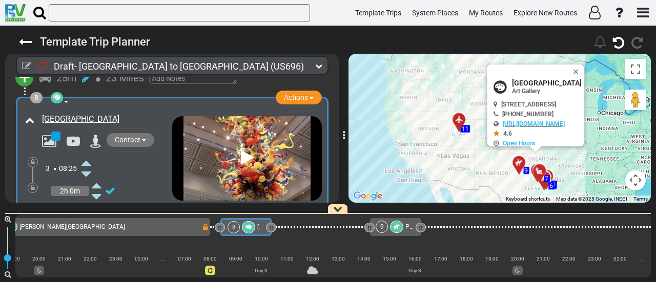
click at [85, 155] on icon at bounding box center [85, 163] width 9 height 16
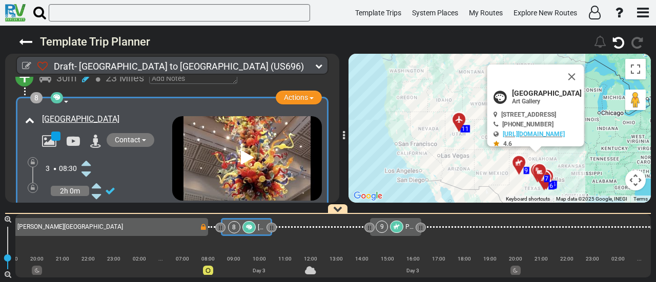
scroll to position [0, 803]
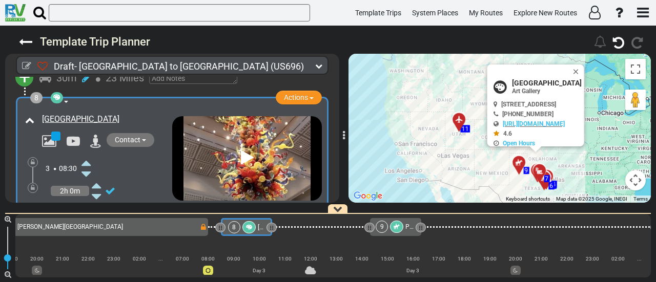
click at [513, 77] on div at bounding box center [533, 72] width 78 height 14
click at [514, 83] on span "Wichita Falls Museum of Art" at bounding box center [547, 83] width 70 height 8
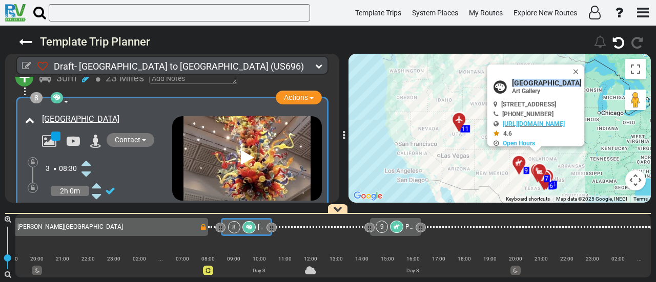
copy div "Wichita Falls Museum of Art"
click at [179, 229] on div "7 Hapgood RV Park" at bounding box center [92, 227] width 214 height 12
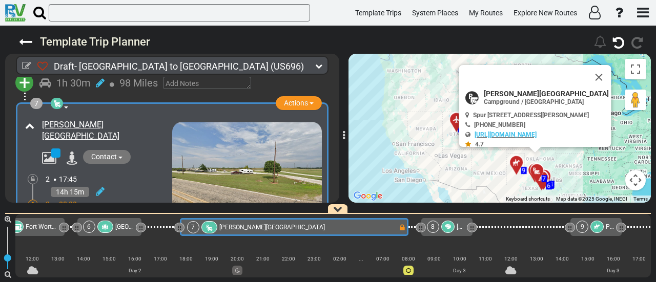
scroll to position [0, 562]
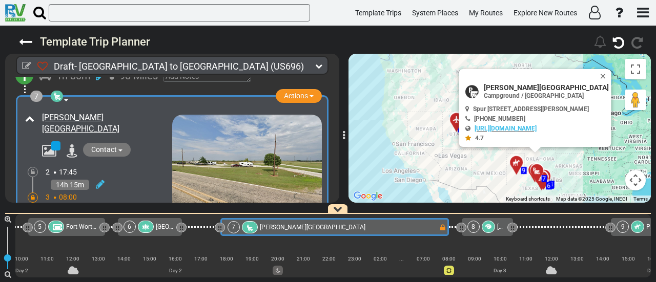
click at [34, 195] on icon at bounding box center [33, 198] width 4 height 6
click at [104, 179] on icon at bounding box center [100, 184] width 9 height 10
click at [86, 210] on icon at bounding box center [85, 218] width 9 height 16
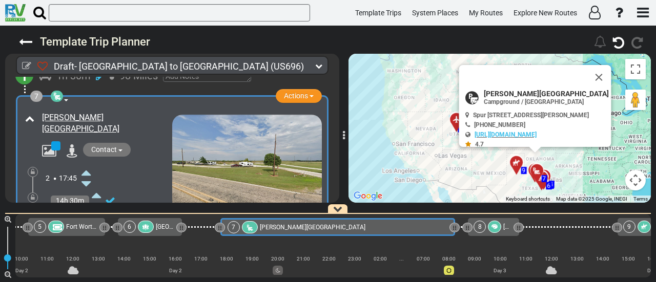
click at [86, 210] on icon at bounding box center [85, 218] width 9 height 16
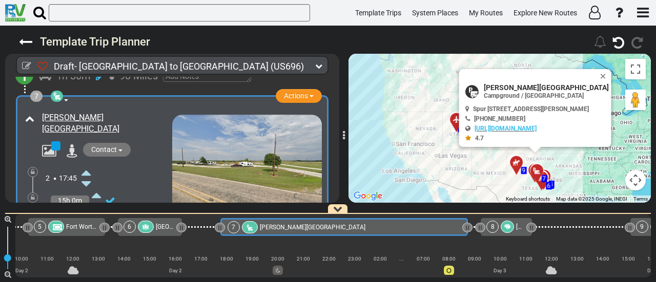
click at [86, 210] on icon at bounding box center [85, 218] width 9 height 16
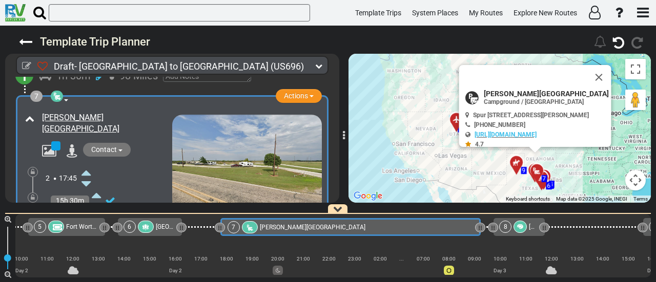
click at [86, 210] on icon at bounding box center [85, 218] width 9 height 16
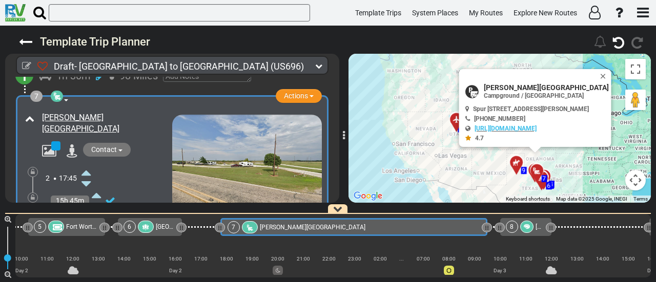
click at [34, 193] on div at bounding box center [33, 198] width 10 height 10
click at [32, 195] on icon at bounding box center [33, 198] width 4 height 6
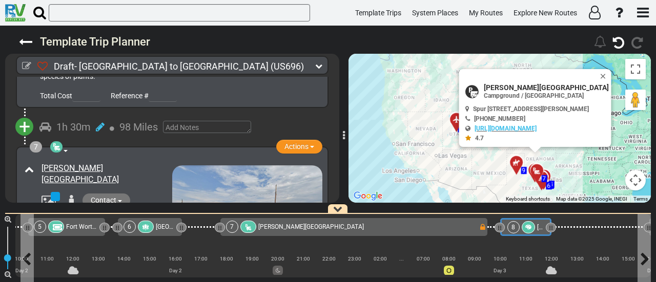
click at [537, 233] on div "Wichita Falls Museum of Art" at bounding box center [540, 227] width 6 height 12
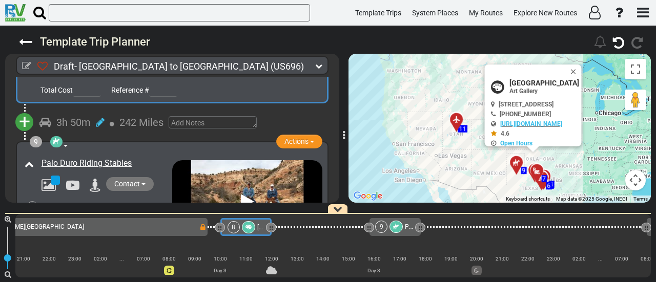
click at [29, 110] on span "+" at bounding box center [24, 122] width 11 height 24
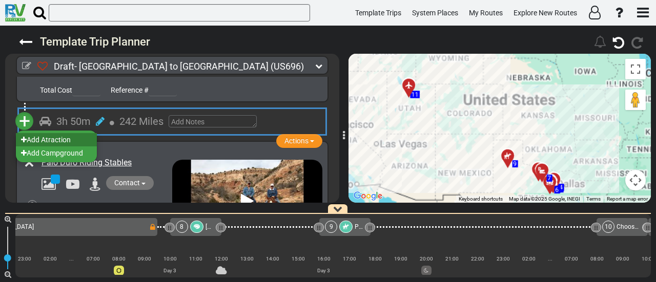
click at [62, 133] on li "Add Atraction" at bounding box center [56, 139] width 81 height 13
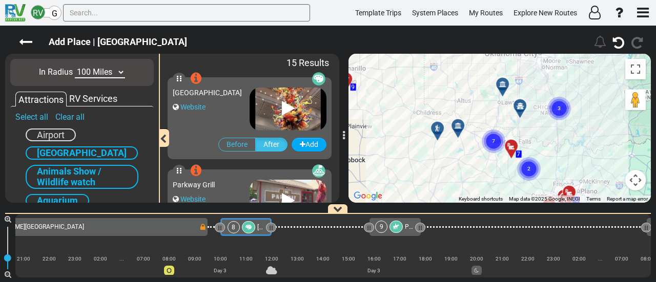
click at [456, 131] on div at bounding box center [461, 130] width 17 height 16
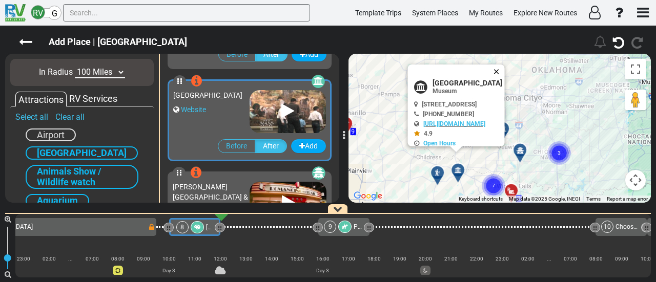
click at [505, 73] on button "Close" at bounding box center [499, 72] width 12 height 14
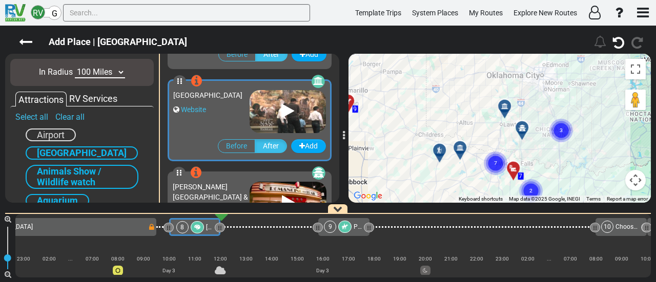
click at [497, 116] on div "To navigate, press the arrow keys. To activate drag with keyboard, press Alt + …" at bounding box center [500, 128] width 302 height 149
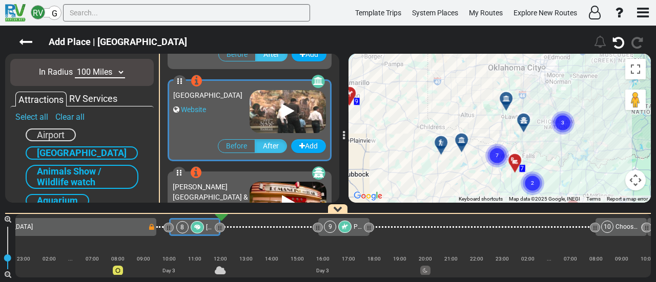
click at [440, 144] on div at bounding box center [444, 147] width 17 height 16
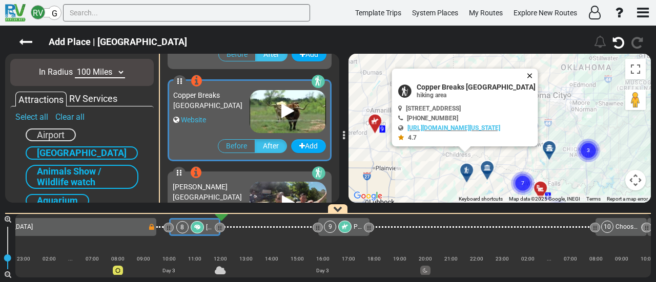
click at [538, 74] on button "Close" at bounding box center [532, 76] width 12 height 14
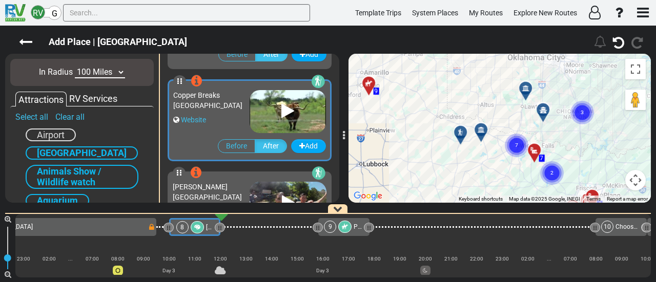
drag, startPoint x: 528, startPoint y: 135, endPoint x: 522, endPoint y: 96, distance: 39.4
click at [522, 96] on div "To activate drag with keyboard, press Alt + Enter. Once in keyboard drag state,…" at bounding box center [500, 128] width 302 height 149
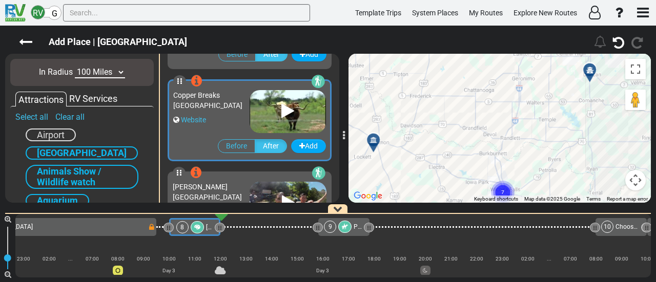
drag, startPoint x: 515, startPoint y: 127, endPoint x: 504, endPoint y: 54, distance: 74.0
click at [504, 54] on div "To activate drag with keyboard, press Alt + Enter. Once in keyboard drag state,…" at bounding box center [500, 128] width 302 height 149
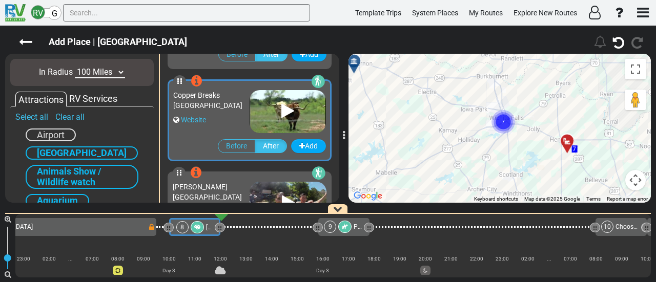
click at [521, 91] on div "To activate drag with keyboard, press Alt + Enter. Once in keyboard drag state,…" at bounding box center [500, 128] width 302 height 149
click at [498, 116] on circle "Cluster of 7 markers" at bounding box center [505, 121] width 24 height 24
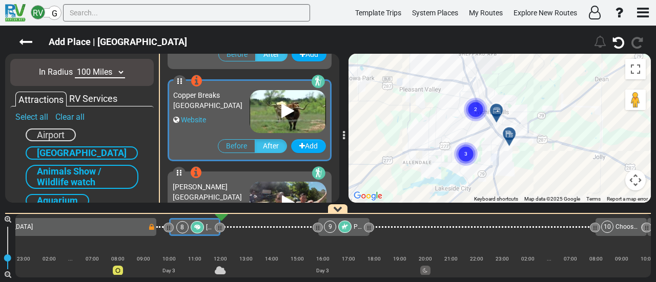
click at [498, 108] on icon at bounding box center [497, 111] width 10 height 8
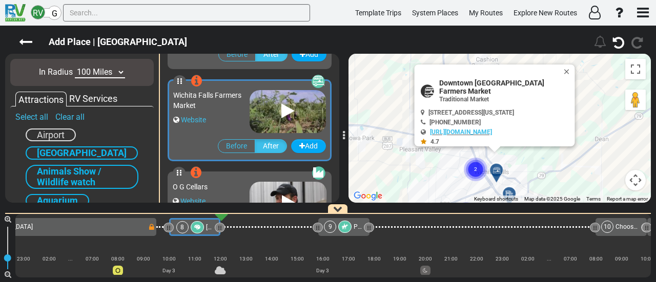
click at [476, 79] on span "Downtown Wichita Falls Farmers Market" at bounding box center [505, 87] width 133 height 16
copy div "Downtown Wichita Falls Farmers Market"
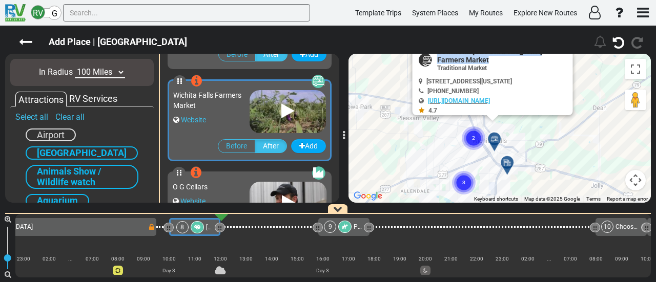
drag, startPoint x: 535, startPoint y: 137, endPoint x: 534, endPoint y: 108, distance: 28.7
click at [534, 108] on div "To activate drag with keyboard, press Alt + Enter. Once in keyboard drag state,…" at bounding box center [500, 128] width 302 height 149
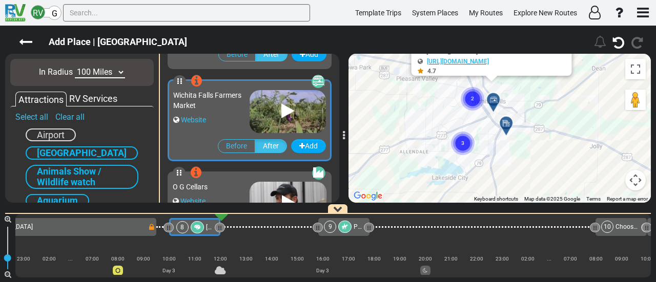
click at [510, 116] on div "To activate drag with keyboard, press Alt + Enter. Once in keyboard drag state,…" at bounding box center [500, 128] width 302 height 149
click at [468, 98] on circle "Cluster of 2 markers" at bounding box center [473, 99] width 24 height 24
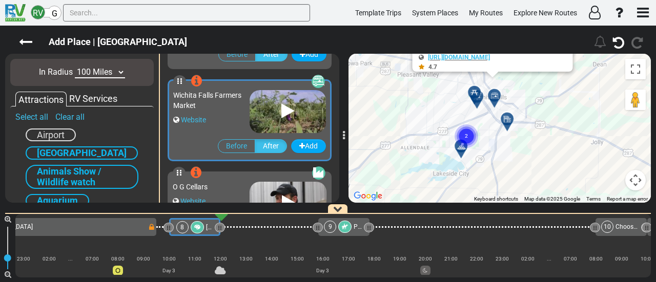
drag, startPoint x: 441, startPoint y: 120, endPoint x: 435, endPoint y: 100, distance: 21.3
click at [435, 100] on div "To navigate, press the arrow keys. To activate drag with keyboard, press Alt + …" at bounding box center [500, 128] width 302 height 149
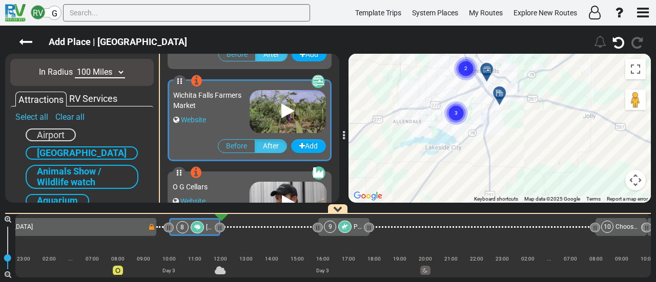
click at [459, 114] on circle "Cluster of 3 markers" at bounding box center [456, 113] width 24 height 24
click at [456, 122] on icon "2" at bounding box center [459, 110] width 26 height 26
click at [452, 124] on div at bounding box center [456, 124] width 17 height 16
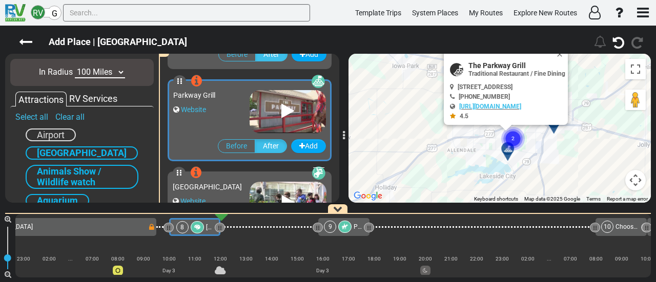
drag, startPoint x: 452, startPoint y: 143, endPoint x: 502, endPoint y: 153, distance: 51.2
click at [502, 153] on div "To activate drag with keyboard, press Alt + Enter. Once in keyboard drag state,…" at bounding box center [500, 128] width 302 height 149
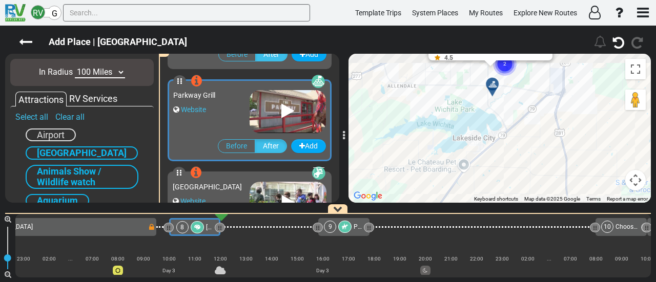
drag, startPoint x: 527, startPoint y: 110, endPoint x: 519, endPoint y: 164, distance: 53.9
click at [519, 164] on div "To activate drag with keyboard, press Alt + Enter. Once in keyboard drag state,…" at bounding box center [500, 128] width 302 height 149
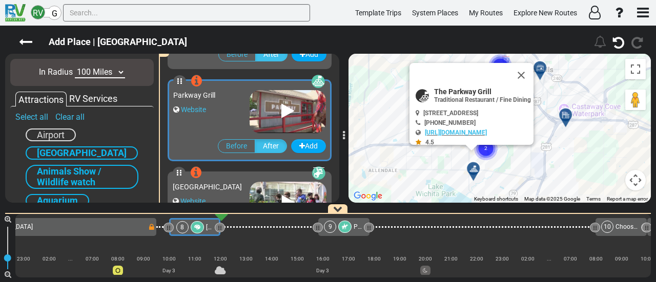
drag, startPoint x: 509, startPoint y: 125, endPoint x: 497, endPoint y: 177, distance: 54.1
click at [497, 178] on div "To activate drag with keyboard, press Alt + Enter. Once in keyboard drag state,…" at bounding box center [500, 128] width 302 height 149
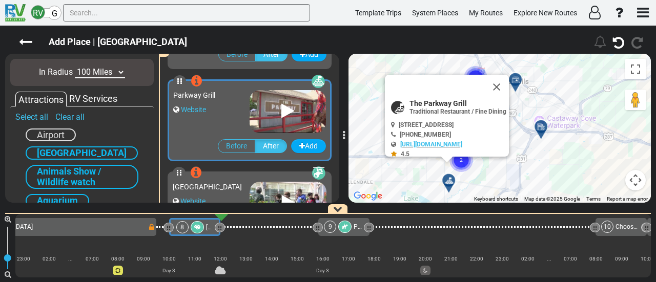
drag, startPoint x: 556, startPoint y: 179, endPoint x: 532, endPoint y: 191, distance: 27.0
click at [532, 191] on div "To activate drag with keyboard, press Alt + Enter. Once in keyboard drag state,…" at bounding box center [500, 128] width 302 height 149
click at [509, 85] on button "Close" at bounding box center [496, 87] width 25 height 25
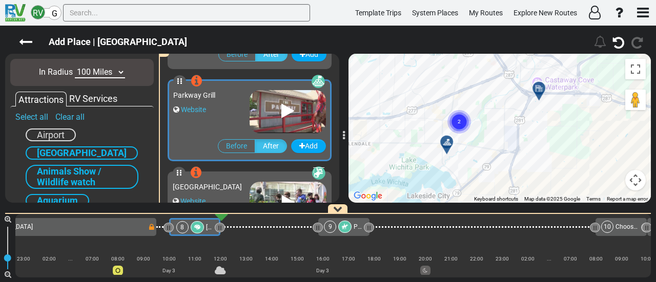
drag, startPoint x: 426, startPoint y: 133, endPoint x: 423, endPoint y: 90, distance: 43.2
click at [423, 90] on div "To activate drag with keyboard, press Alt + Enter. Once in keyboard drag state,…" at bounding box center [500, 128] width 302 height 149
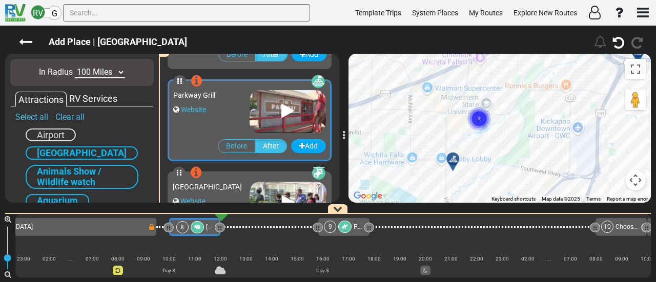
drag, startPoint x: 469, startPoint y: 166, endPoint x: 463, endPoint y: 143, distance: 23.2
click at [463, 143] on div "To activate drag with keyboard, press Alt + Enter. Once in keyboard drag state,…" at bounding box center [500, 128] width 302 height 149
click at [448, 160] on div at bounding box center [455, 162] width 17 height 16
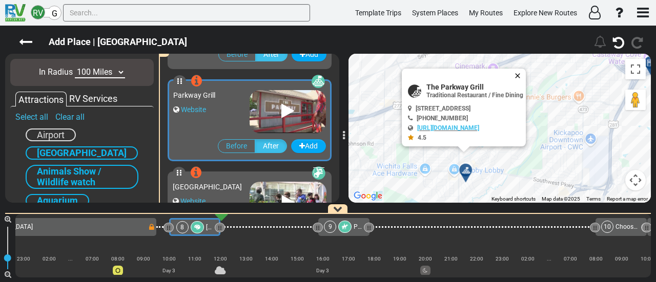
click at [526, 70] on button "Close" at bounding box center [520, 76] width 12 height 14
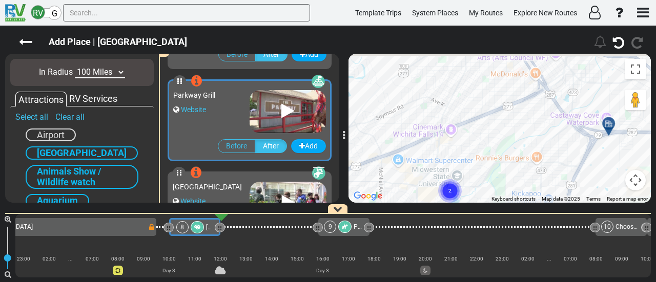
drag, startPoint x: 544, startPoint y: 70, endPoint x: 502, endPoint y: 133, distance: 75.3
click at [502, 133] on div "To activate drag with keyboard, press Alt + Enter. Once in keyboard drag state,…" at bounding box center [500, 128] width 302 height 149
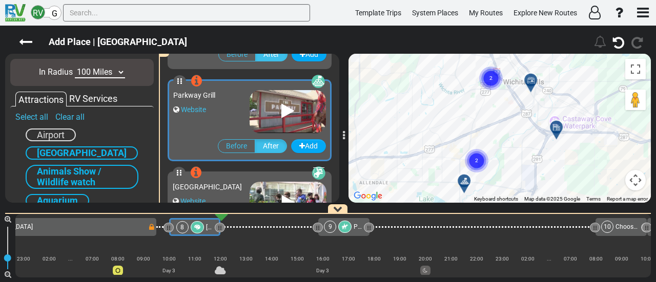
click at [534, 78] on icon at bounding box center [531, 80] width 10 height 8
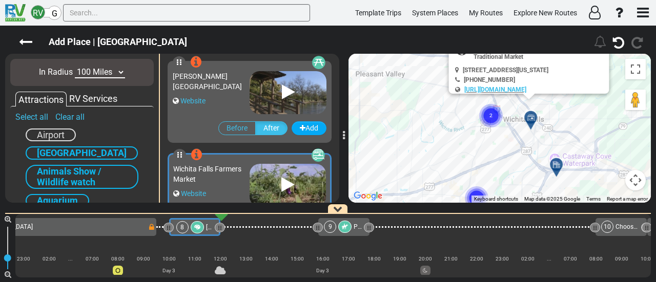
scroll to position [459, 0]
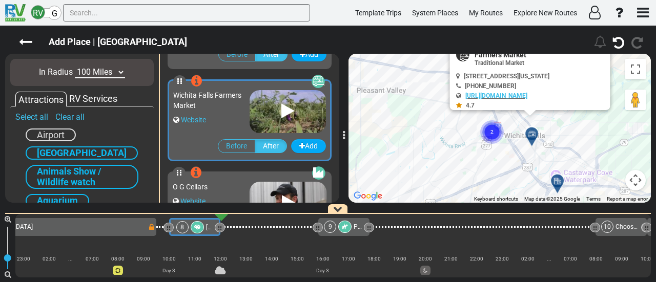
drag, startPoint x: 459, startPoint y: 169, endPoint x: 459, endPoint y: 100, distance: 68.2
click at [459, 100] on div "To activate drag with keyboard, press Alt + Enter. Once in keyboard drag state,…" at bounding box center [500, 128] width 302 height 149
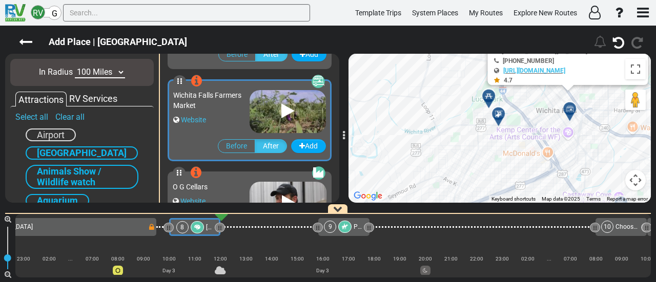
drag, startPoint x: 494, startPoint y: 97, endPoint x: 479, endPoint y: 142, distance: 47.7
click at [479, 142] on div "To activate drag with keyboard, press Alt + Enter. Once in keyboard drag state,…" at bounding box center [500, 128] width 302 height 149
click at [496, 116] on icon at bounding box center [499, 116] width 10 height 8
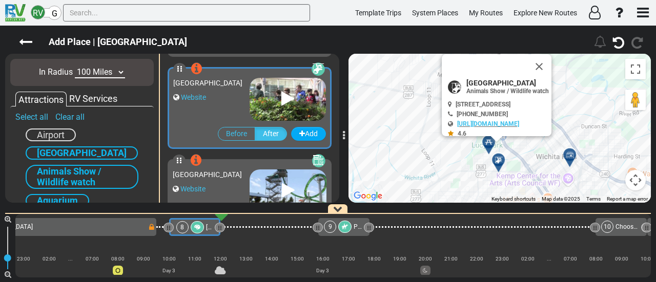
scroll to position [182, 0]
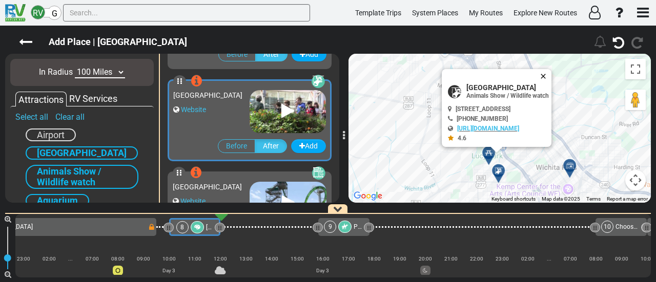
click at [552, 72] on button "Close" at bounding box center [545, 76] width 12 height 14
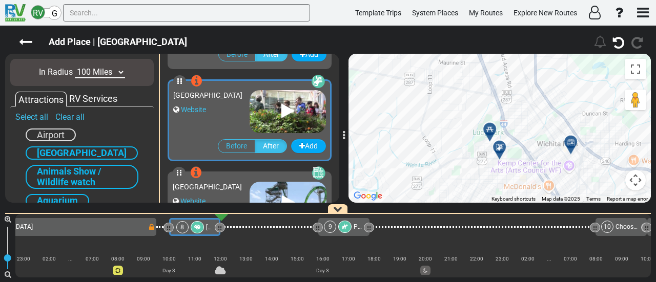
drag, startPoint x: 543, startPoint y: 114, endPoint x: 543, endPoint y: 100, distance: 14.4
click at [543, 100] on div "To activate drag with keyboard, press Alt + Enter. Once in keyboard drag state,…" at bounding box center [500, 128] width 302 height 149
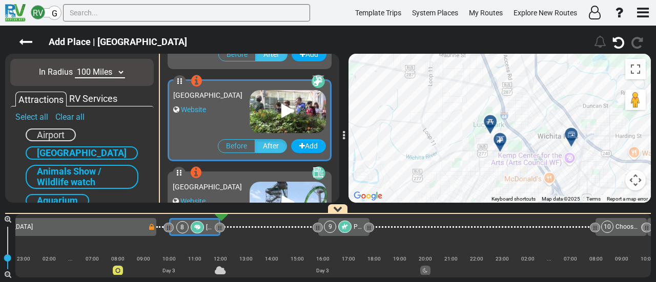
drag, startPoint x: 474, startPoint y: 146, endPoint x: 466, endPoint y: 132, distance: 16.3
click at [466, 132] on div "To activate drag with keyboard, press Alt + Enter. Once in keyboard drag state,…" at bounding box center [500, 128] width 302 height 149
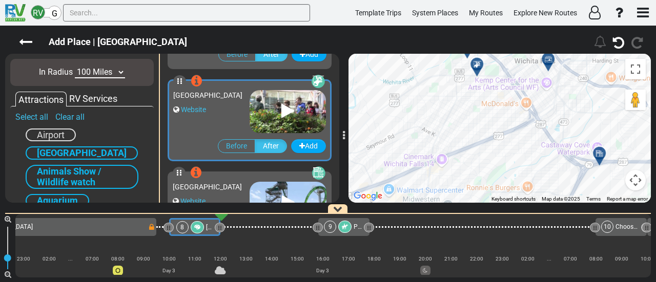
drag, startPoint x: 453, startPoint y: 150, endPoint x: 438, endPoint y: 81, distance: 70.9
click at [438, 81] on div "To activate drag with keyboard, press Alt + Enter. Once in keyboard drag state,…" at bounding box center [500, 128] width 302 height 149
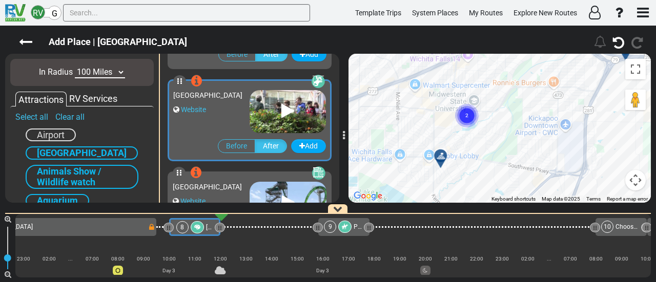
drag, startPoint x: 467, startPoint y: 151, endPoint x: 501, endPoint y: 72, distance: 85.4
click at [501, 72] on div "To activate drag with keyboard, press Alt + Enter. Once in keyboard drag state,…" at bounding box center [500, 128] width 302 height 149
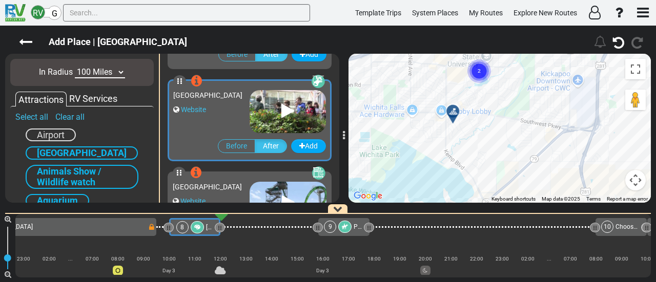
drag, startPoint x: 456, startPoint y: 117, endPoint x: 459, endPoint y: 141, distance: 23.8
click at [459, 141] on div "To activate drag with keyboard, press Alt + Enter. Once in keyboard drag state,…" at bounding box center [500, 128] width 302 height 149
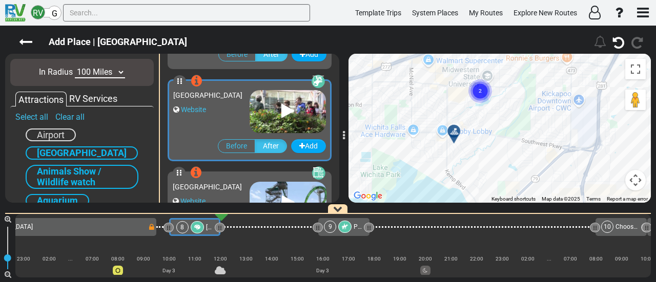
click at [453, 137] on div at bounding box center [457, 136] width 17 height 16
click at [453, 131] on icon at bounding box center [454, 132] width 10 height 8
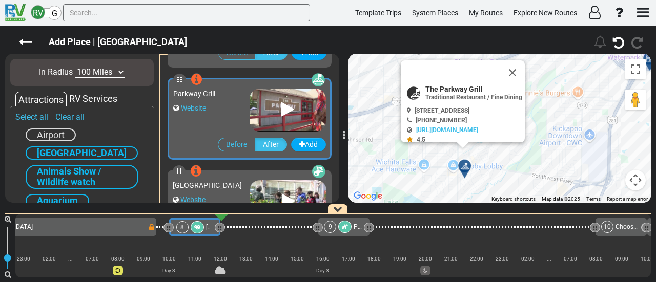
scroll to position [90, 0]
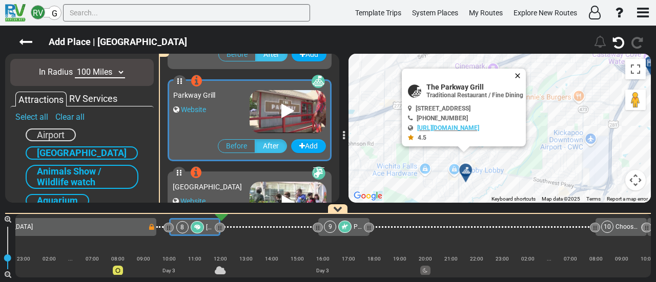
click at [526, 74] on button "Close" at bounding box center [520, 76] width 12 height 14
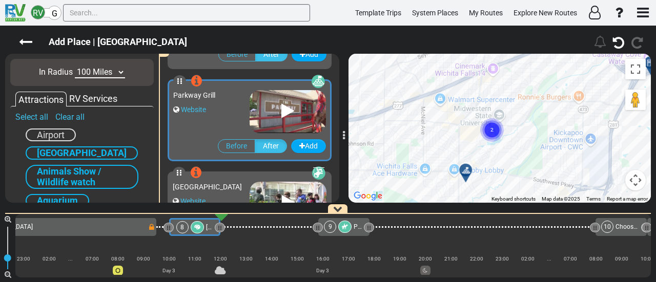
click at [463, 172] on icon at bounding box center [466, 171] width 10 height 8
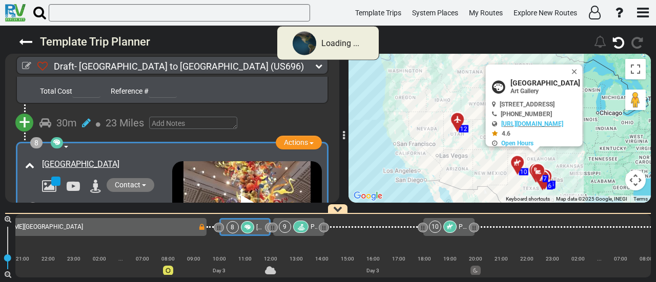
scroll to position [0, 842]
